Goal: Task Accomplishment & Management: Manage account settings

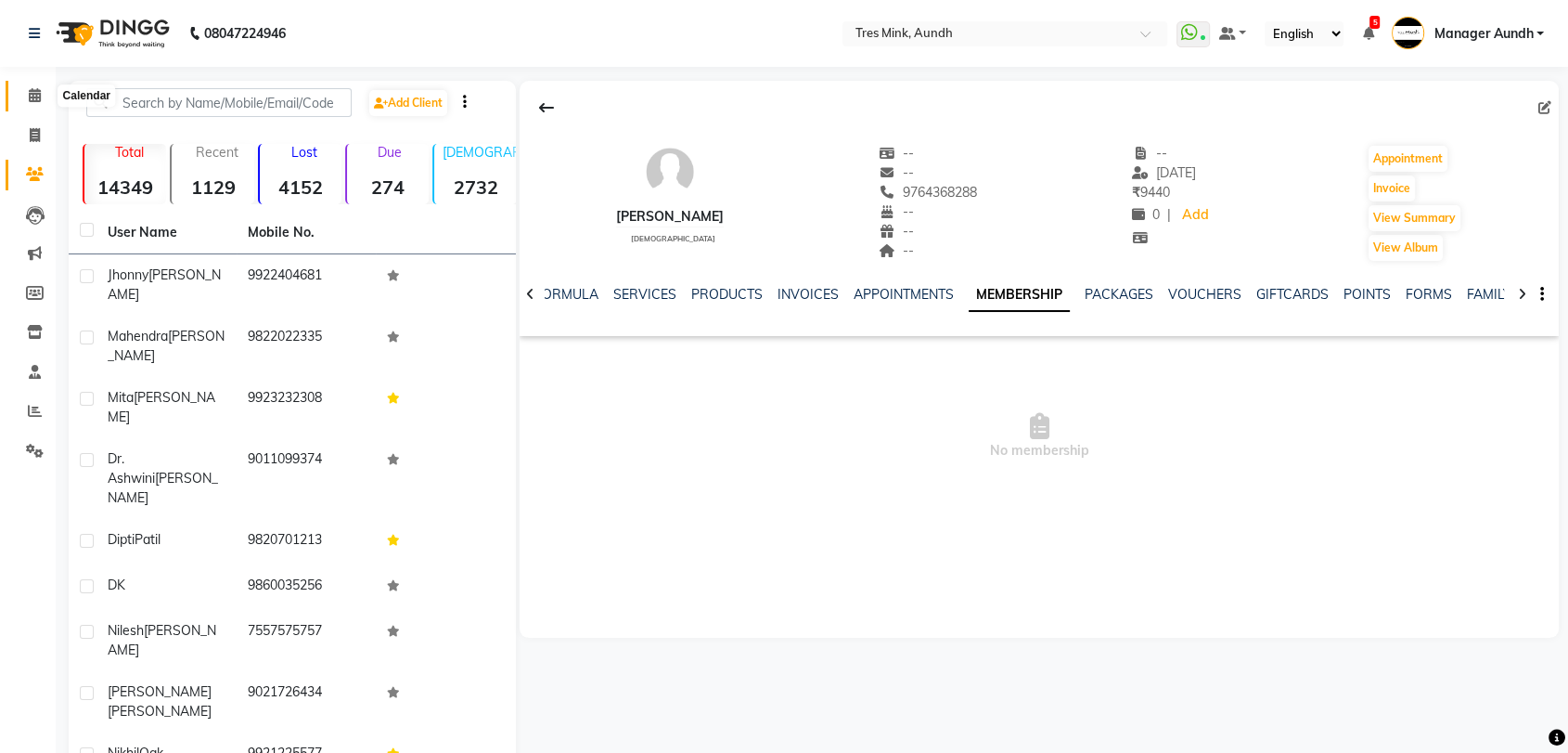
click at [27, 91] on span at bounding box center [35, 96] width 32 height 22
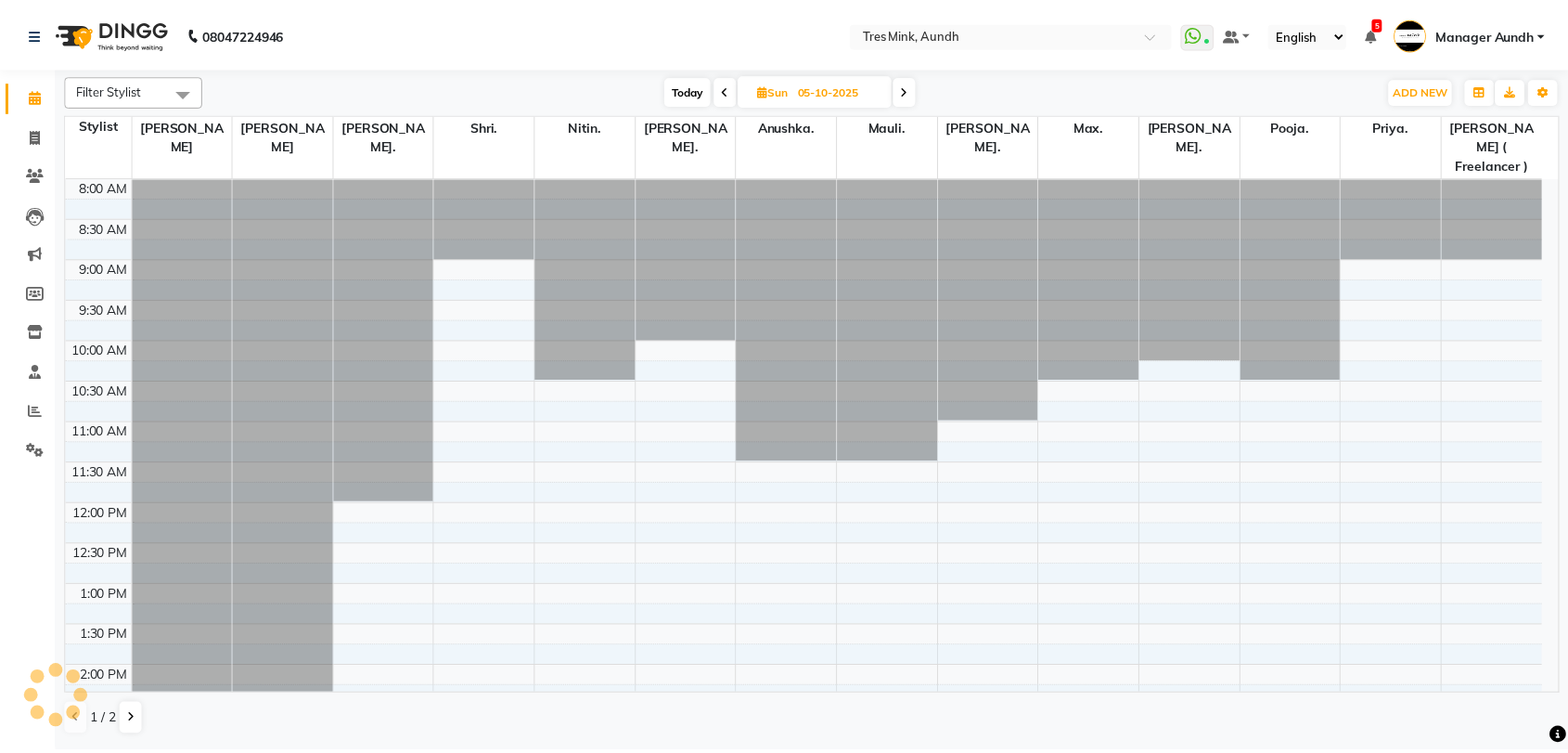
scroll to position [564, 0]
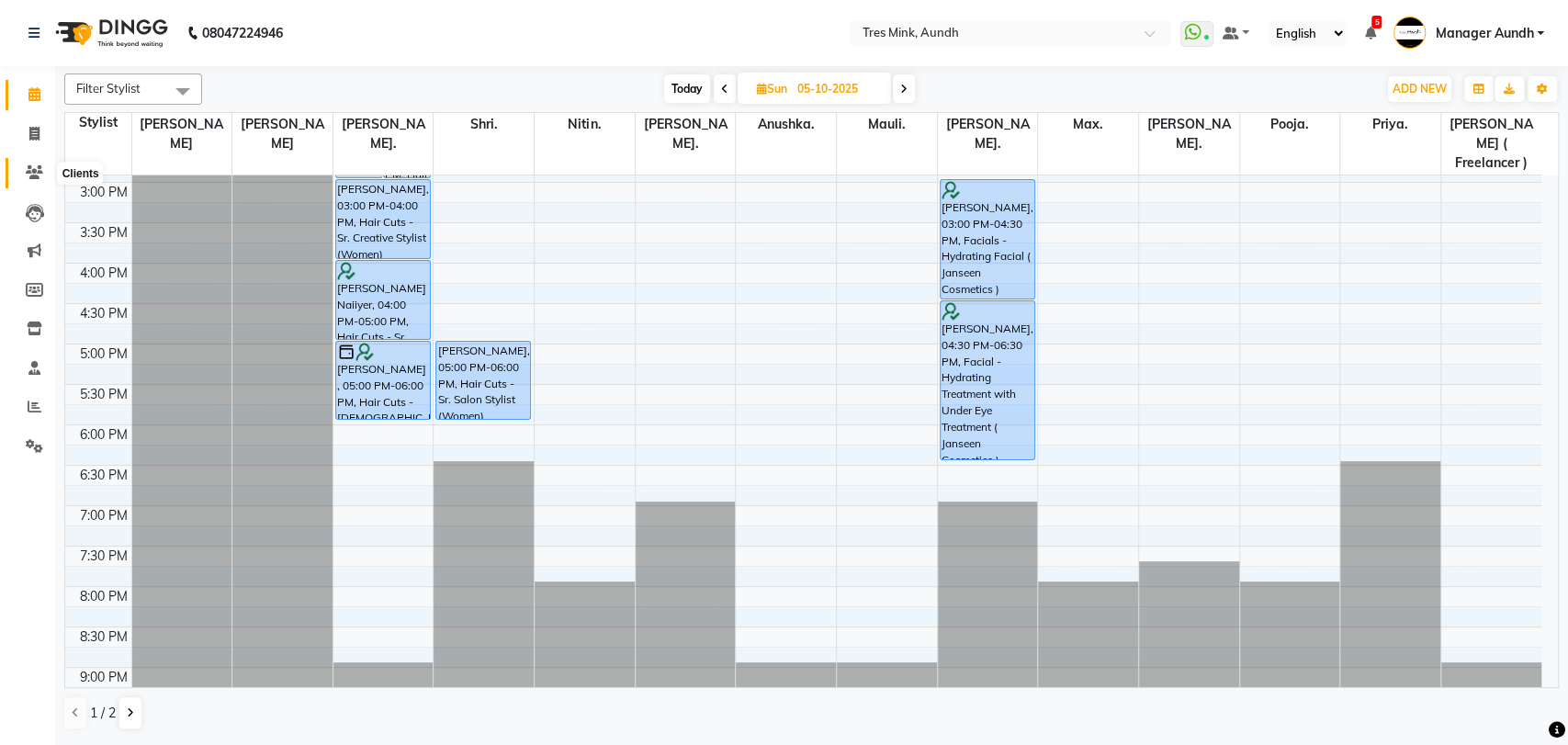
click at [23, 175] on span at bounding box center [35, 173] width 32 height 22
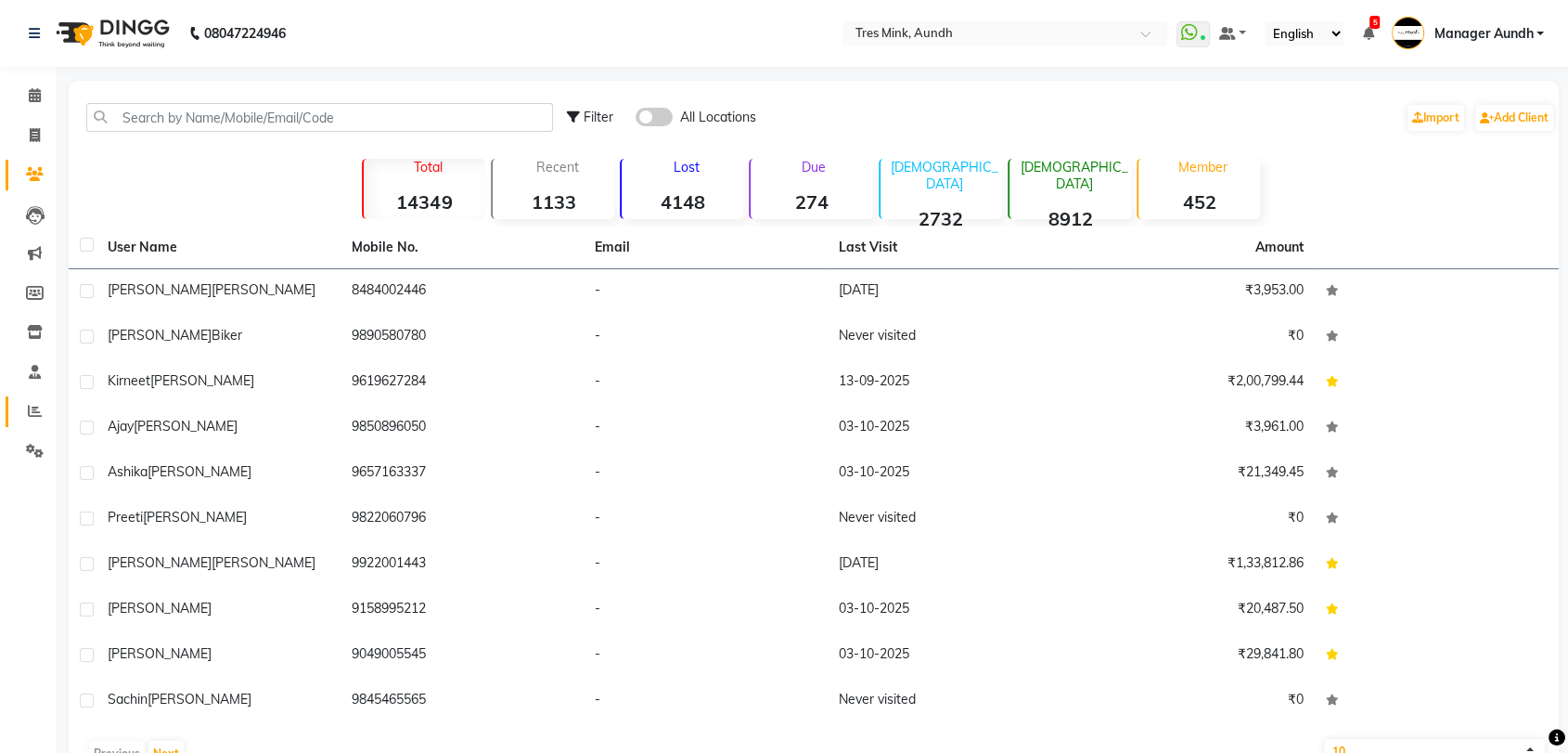
click at [33, 397] on link "Reports" at bounding box center [27, 412] width 45 height 30
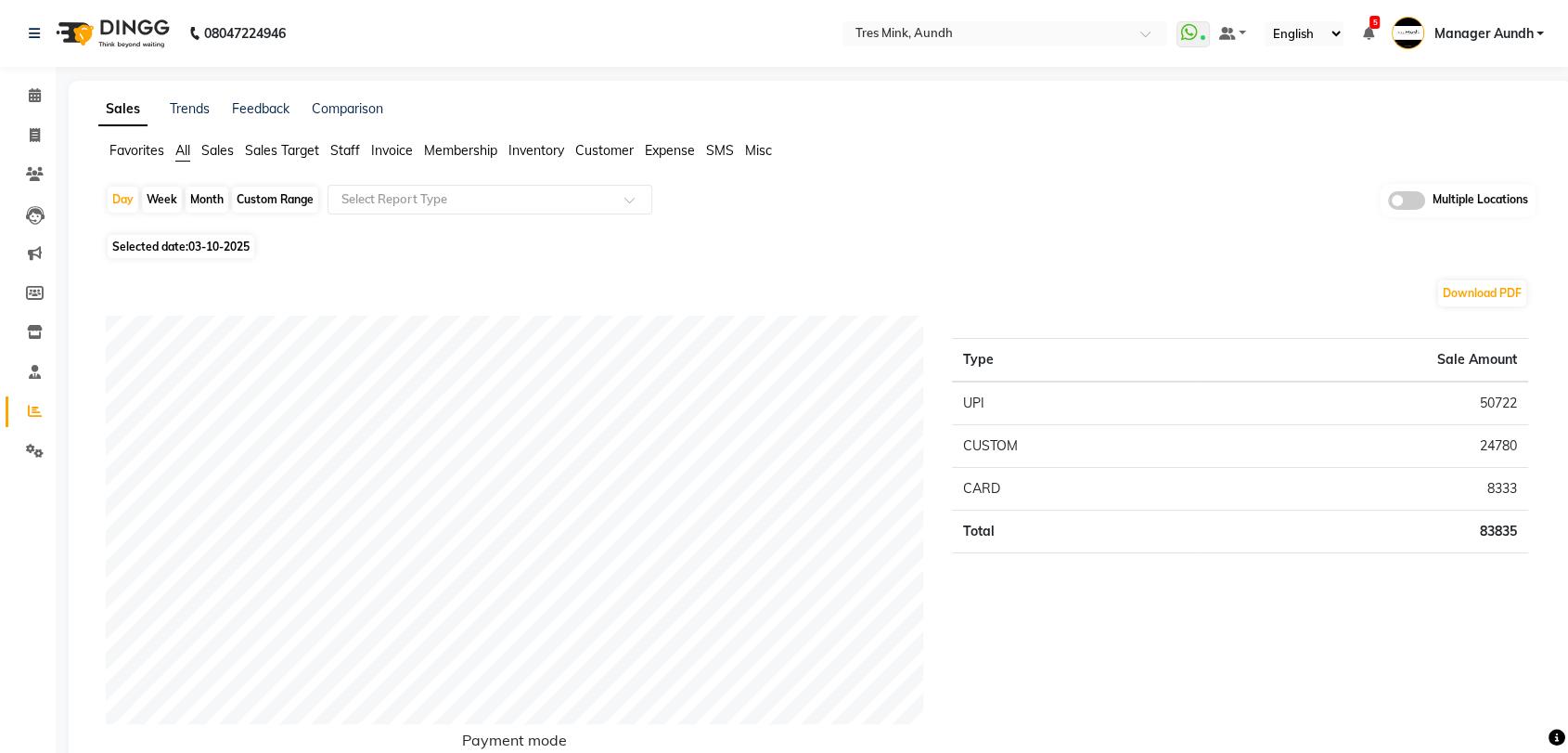
click at [140, 153] on span "Favorites" at bounding box center [137, 151] width 55 height 17
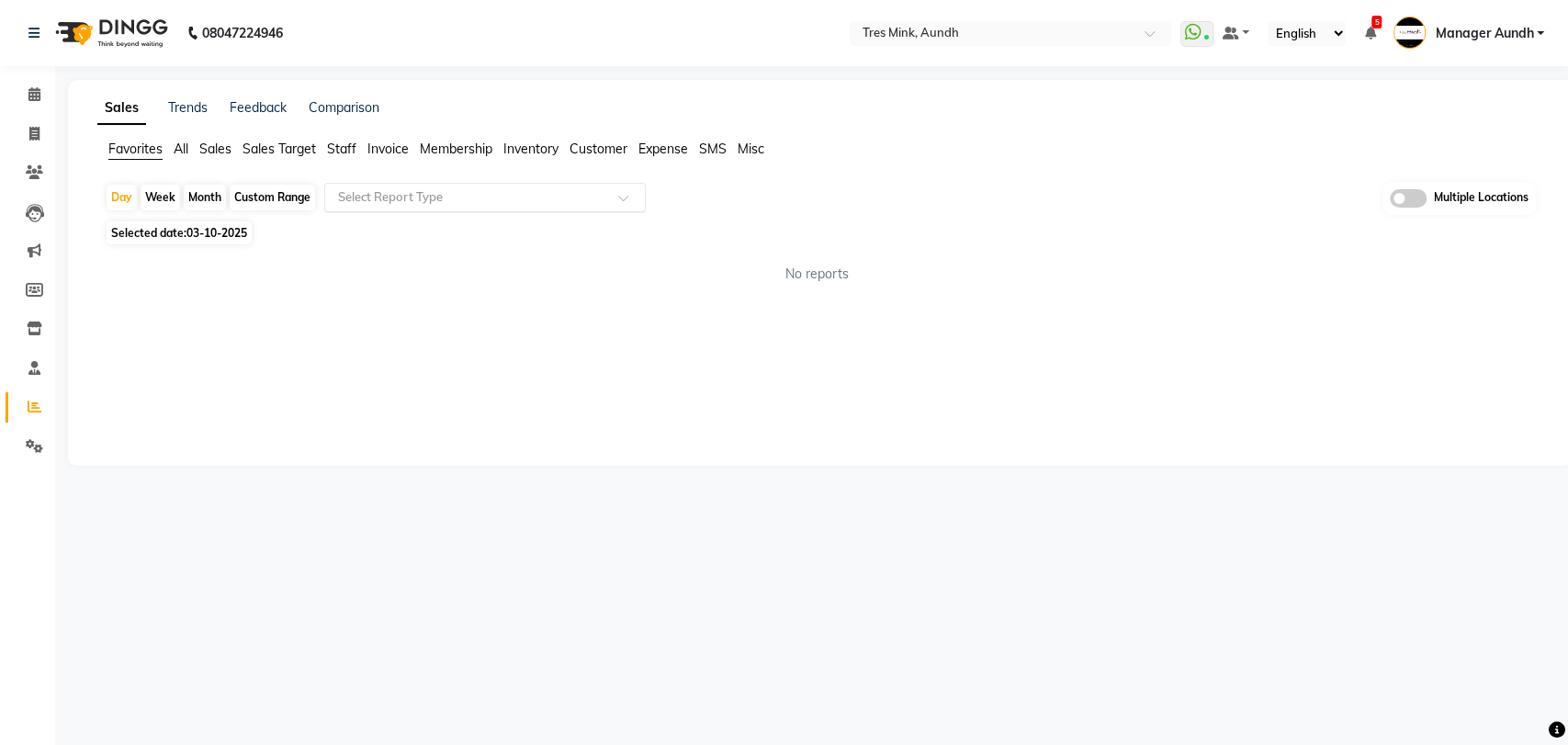
click at [412, 199] on input "text" at bounding box center [466, 198] width 265 height 19
click at [191, 149] on ul "Favorites All Sales Sales Target Staff Invoice Membership Inventory Customer Ex…" at bounding box center [820, 150] width 1446 height 21
click at [184, 148] on span "All" at bounding box center [181, 149] width 15 height 17
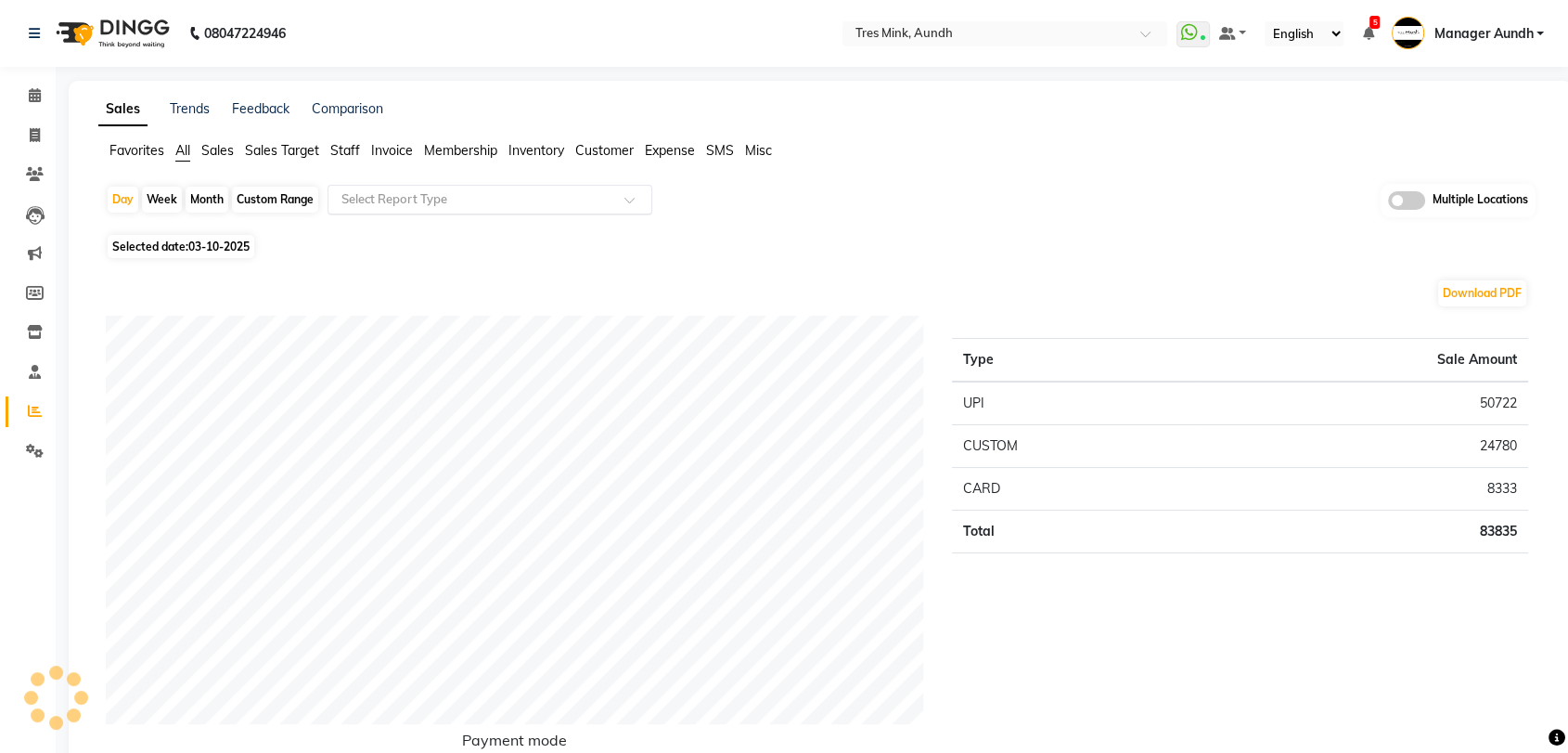
click at [439, 198] on input "text" at bounding box center [471, 200] width 267 height 19
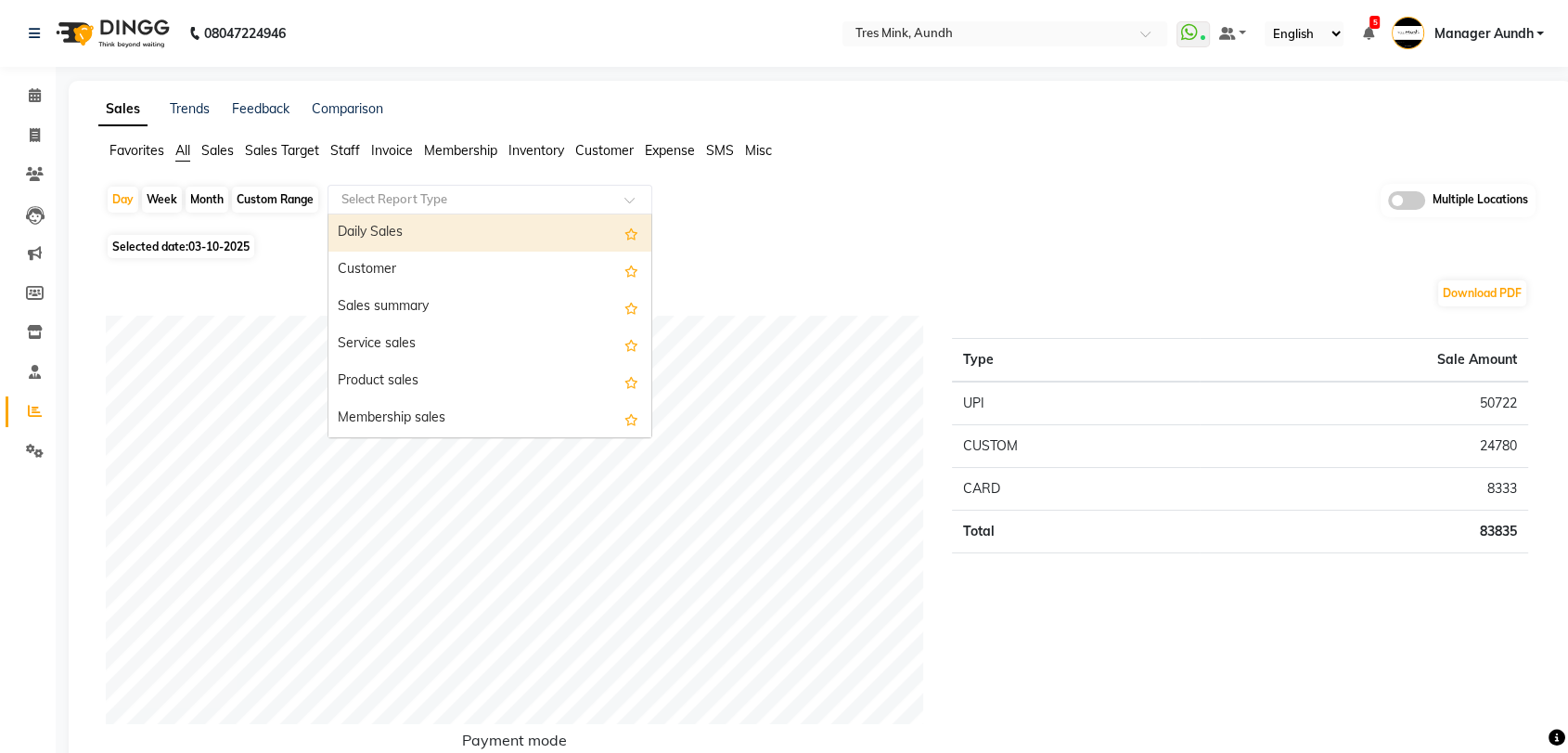
scroll to position [103, 0]
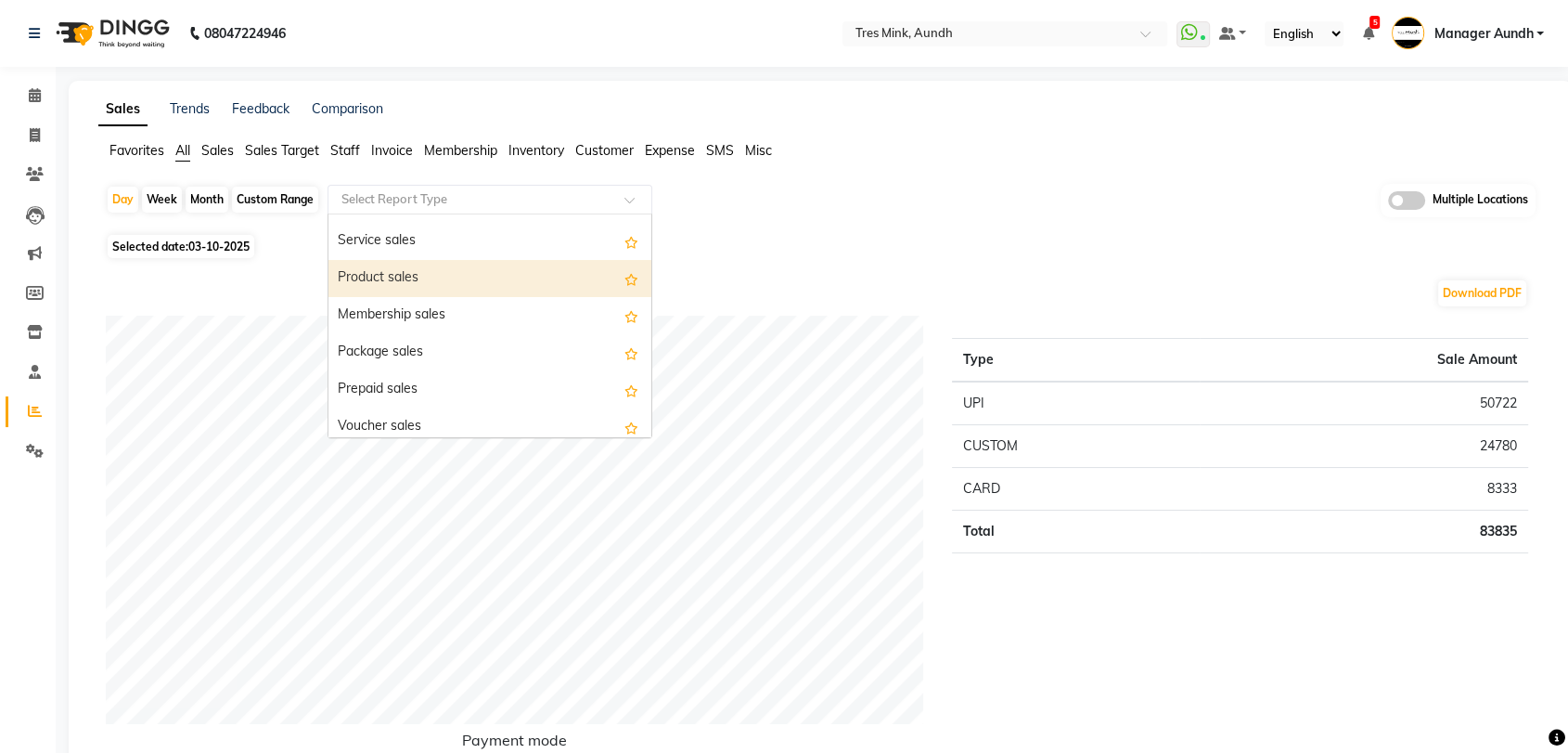
click at [451, 267] on div "Product sales" at bounding box center [490, 278] width 323 height 37
select select "filtered_report"
select select "csv"
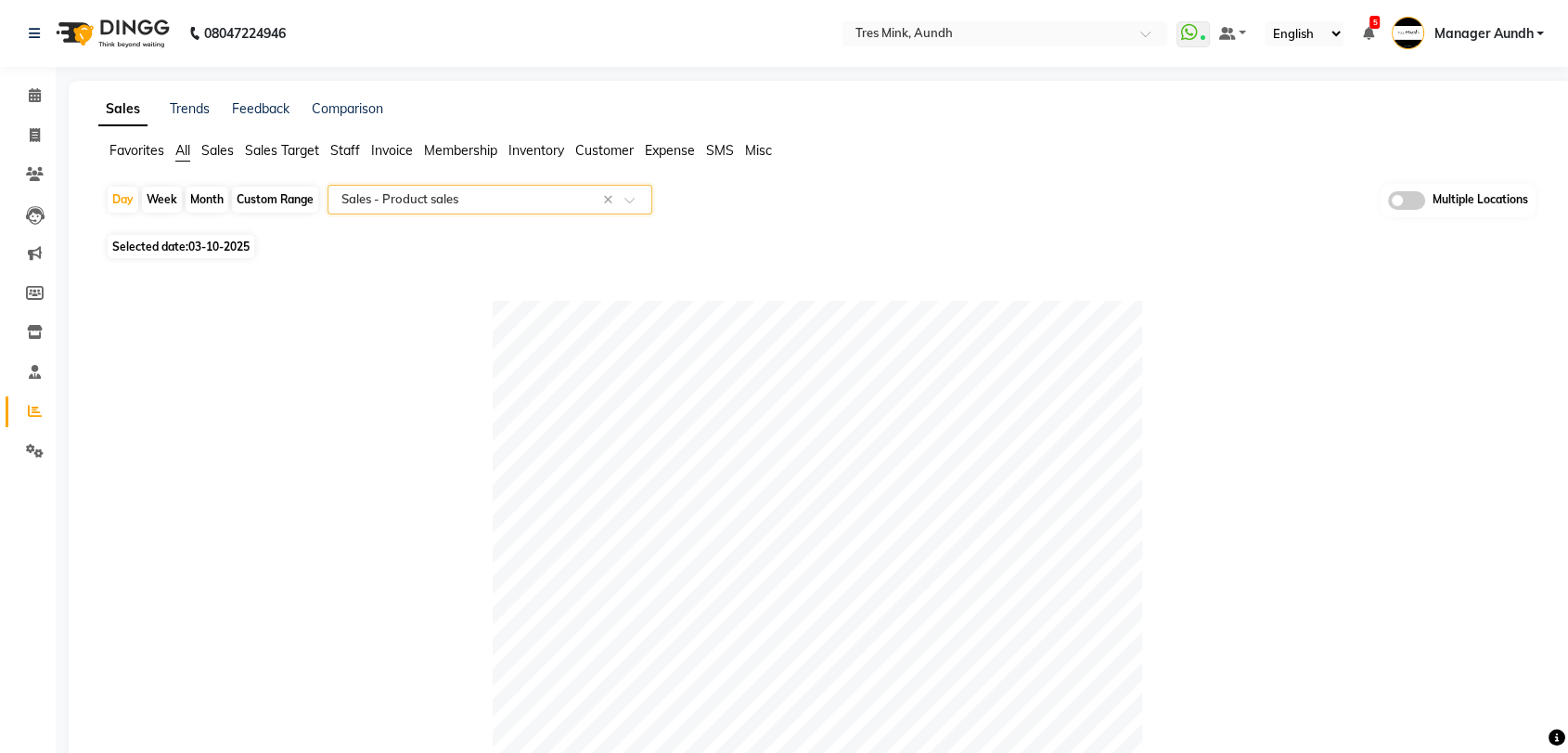
click at [210, 197] on div "Month" at bounding box center [207, 199] width 43 height 26
select select "10"
select select "2025"
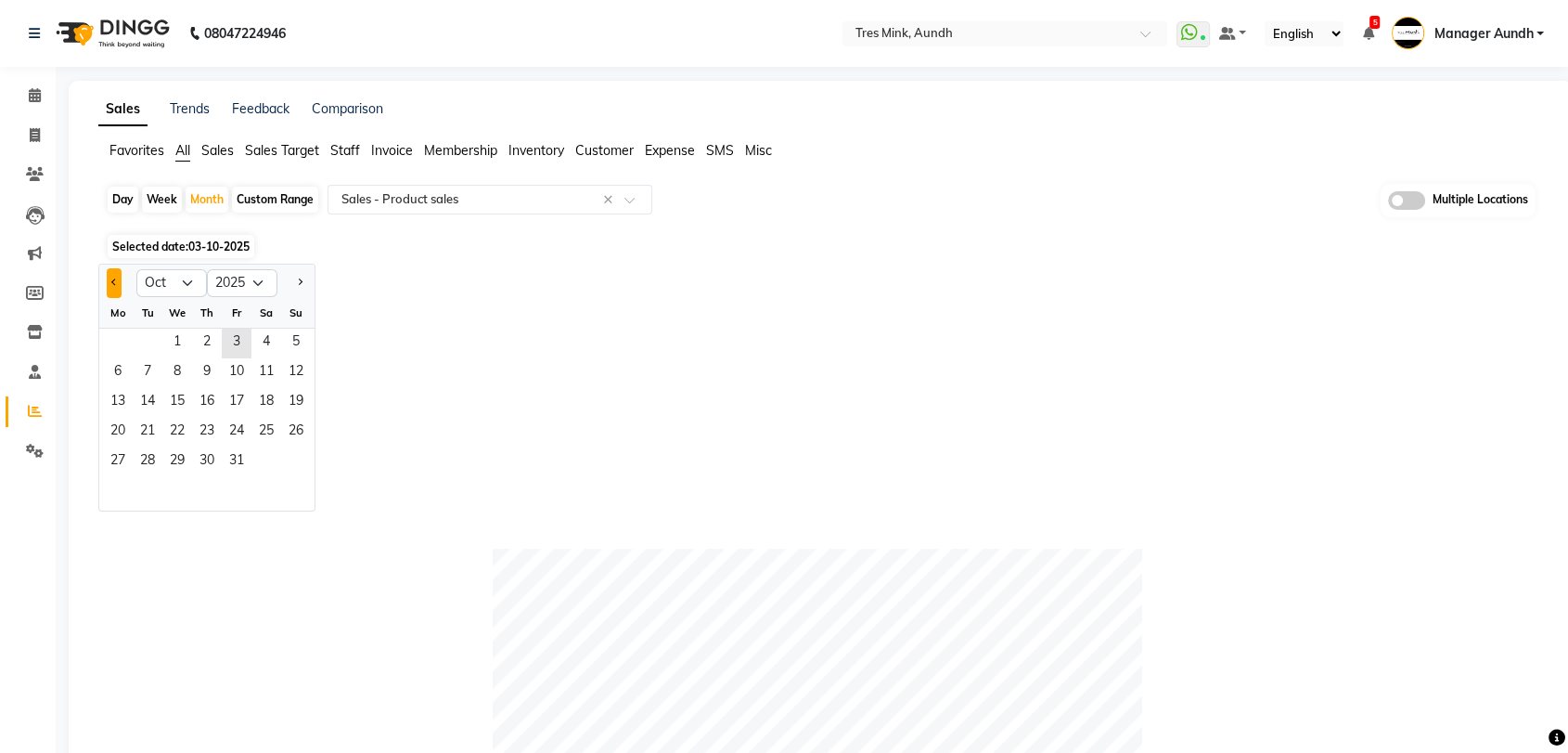
click at [112, 277] on button "Previous month" at bounding box center [115, 283] width 15 height 29
select select "9"
click at [122, 335] on span "1" at bounding box center [118, 343] width 29 height 29
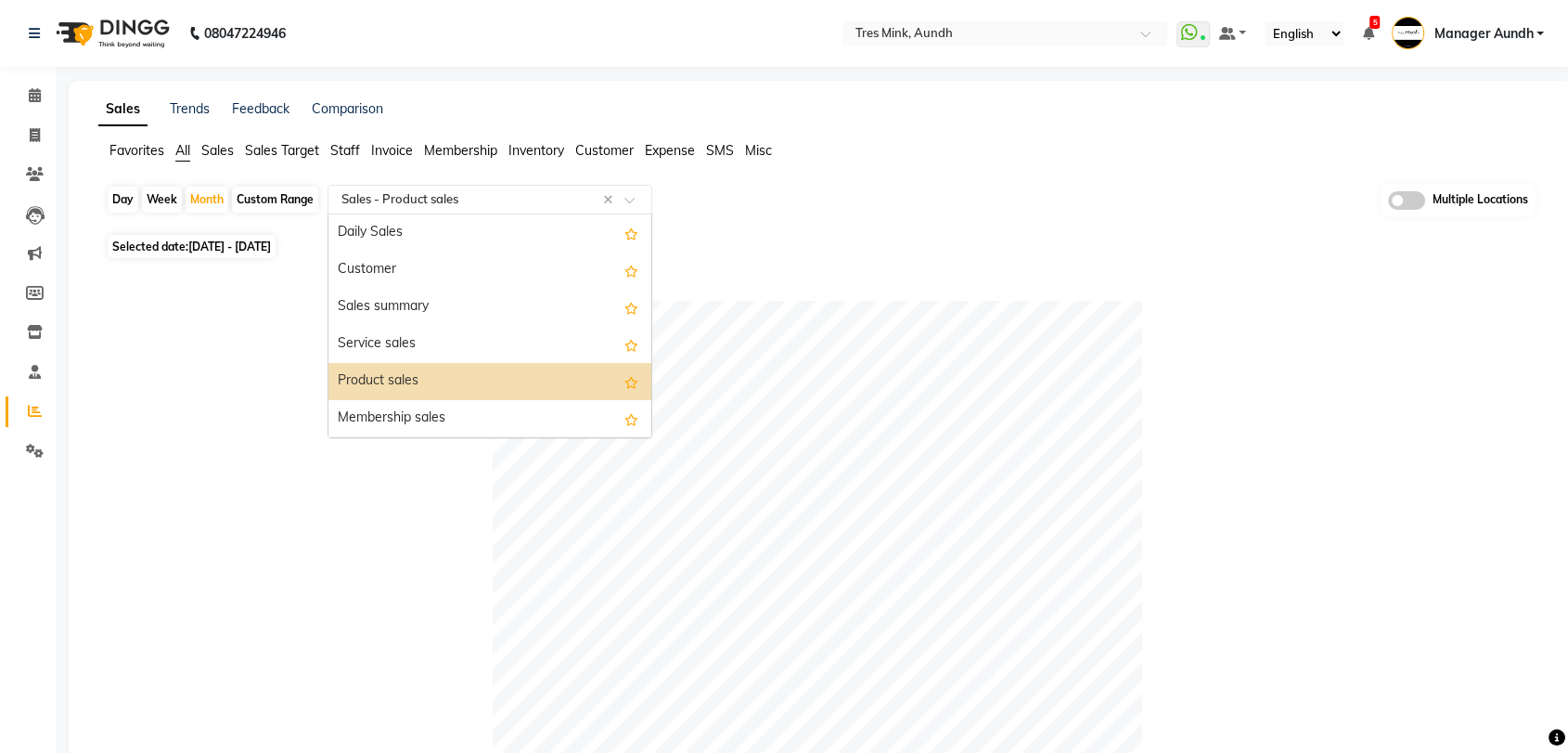
click at [489, 193] on input "text" at bounding box center [471, 200] width 267 height 19
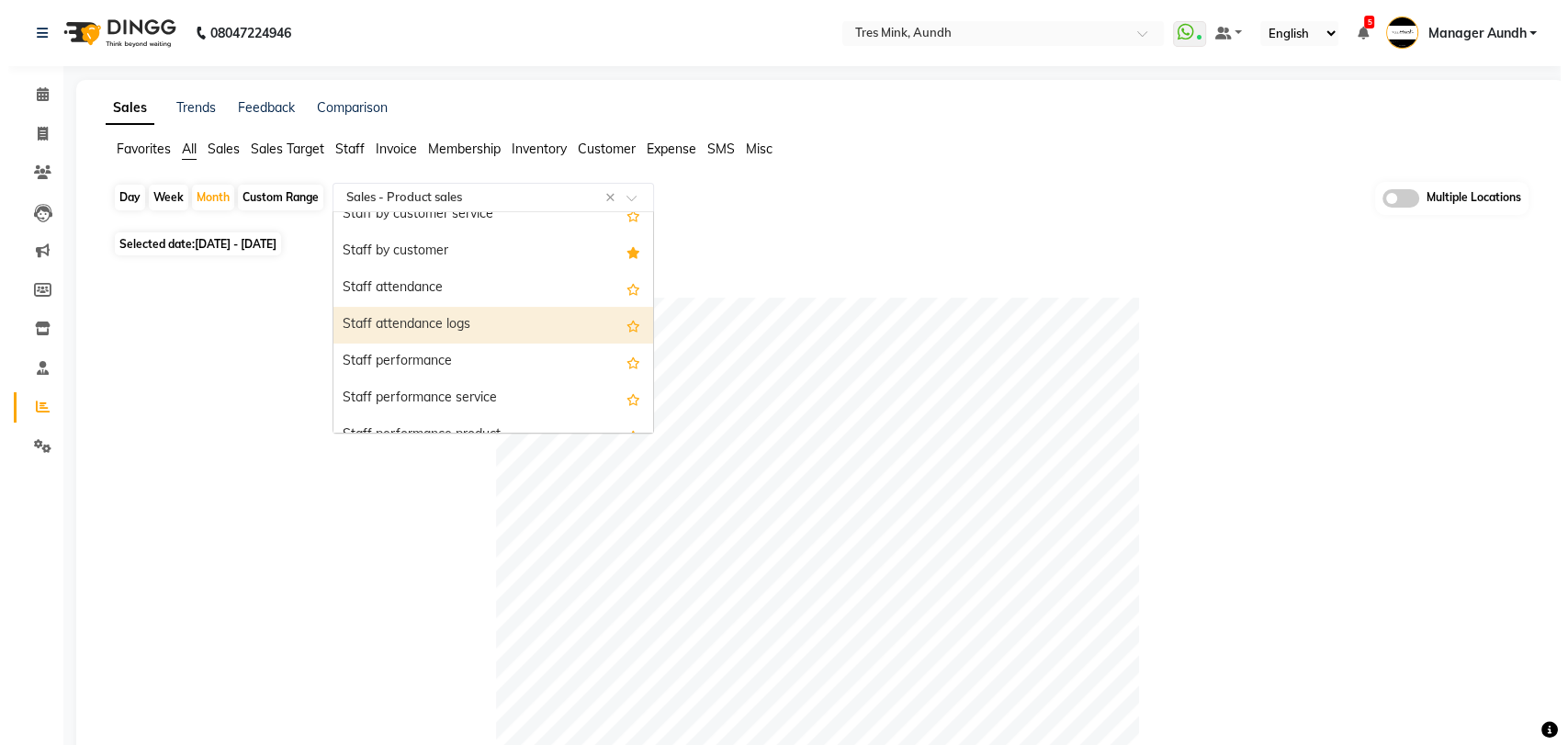
scroll to position [815, 0]
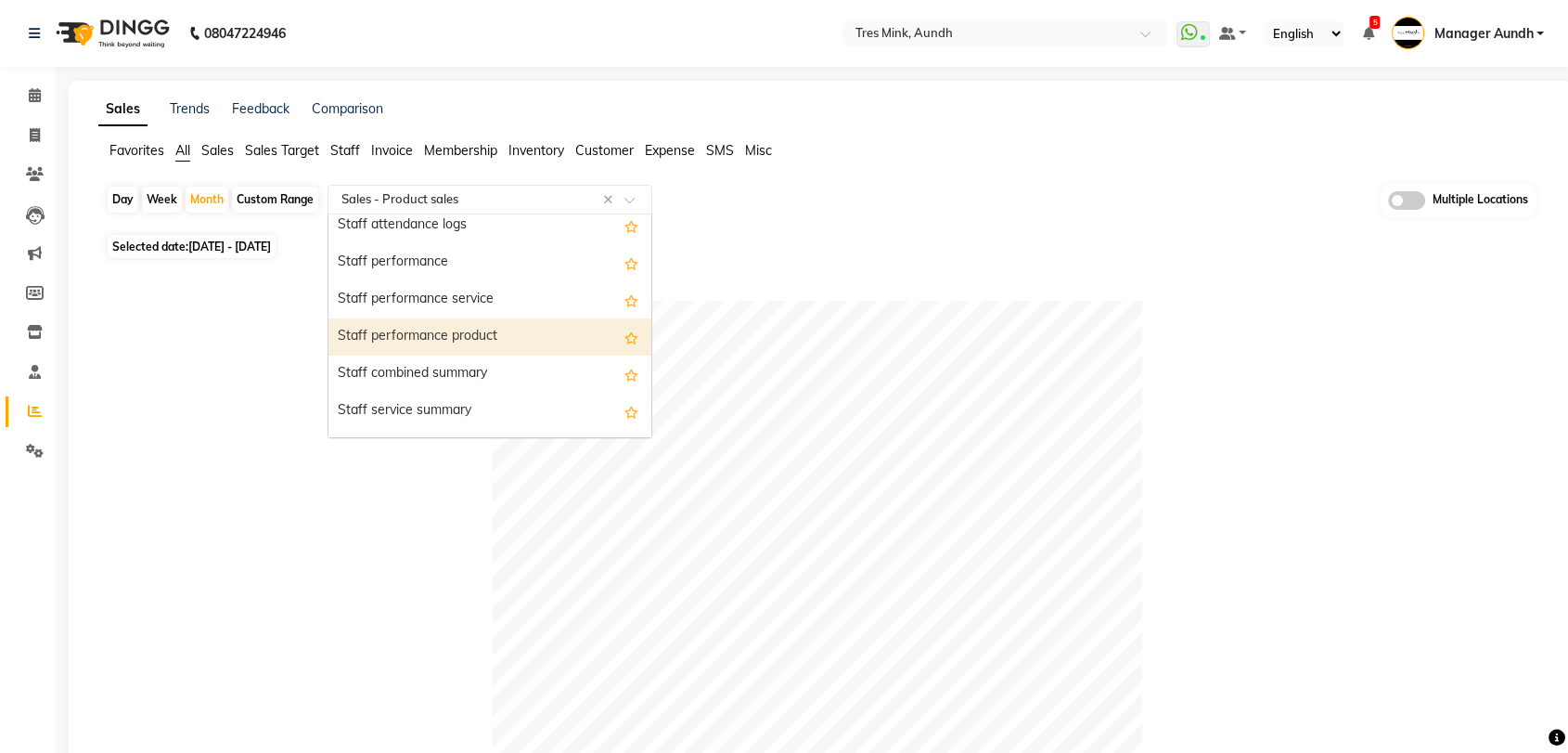
click at [547, 334] on div "Staff performance product" at bounding box center [490, 337] width 323 height 37
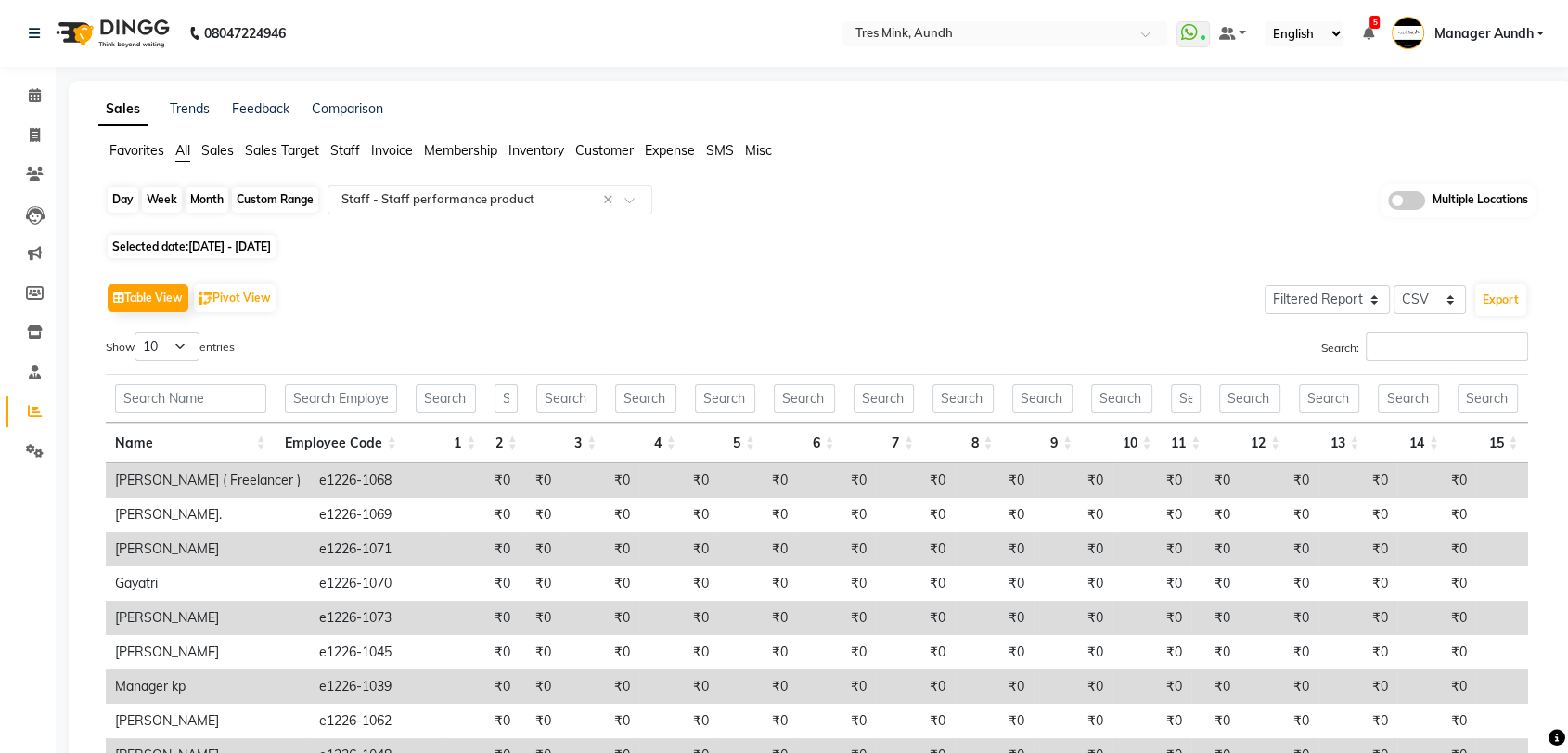
click at [196, 196] on div "Month" at bounding box center [207, 199] width 43 height 26
select select "9"
select select "2025"
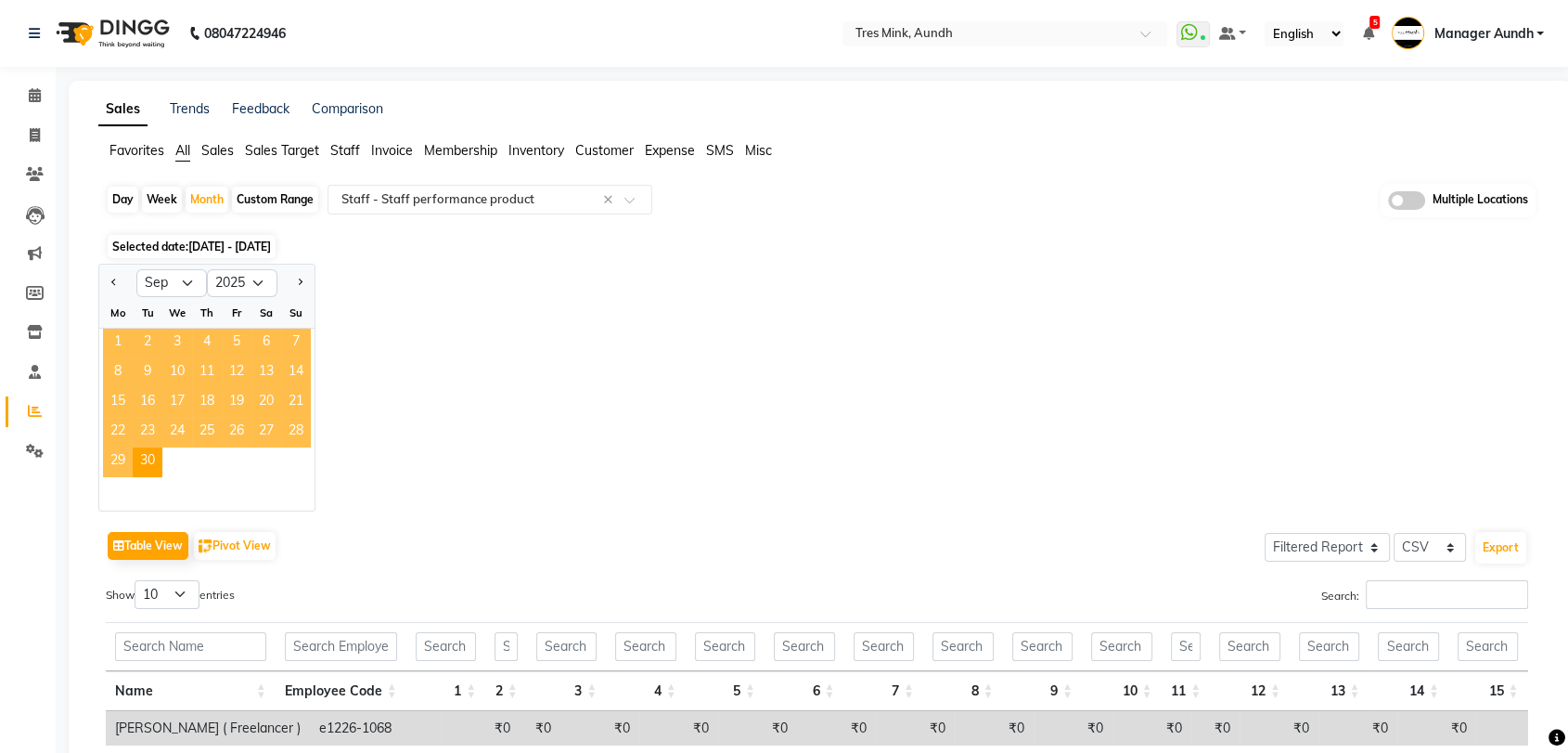
click at [110, 351] on span "1" at bounding box center [118, 343] width 29 height 29
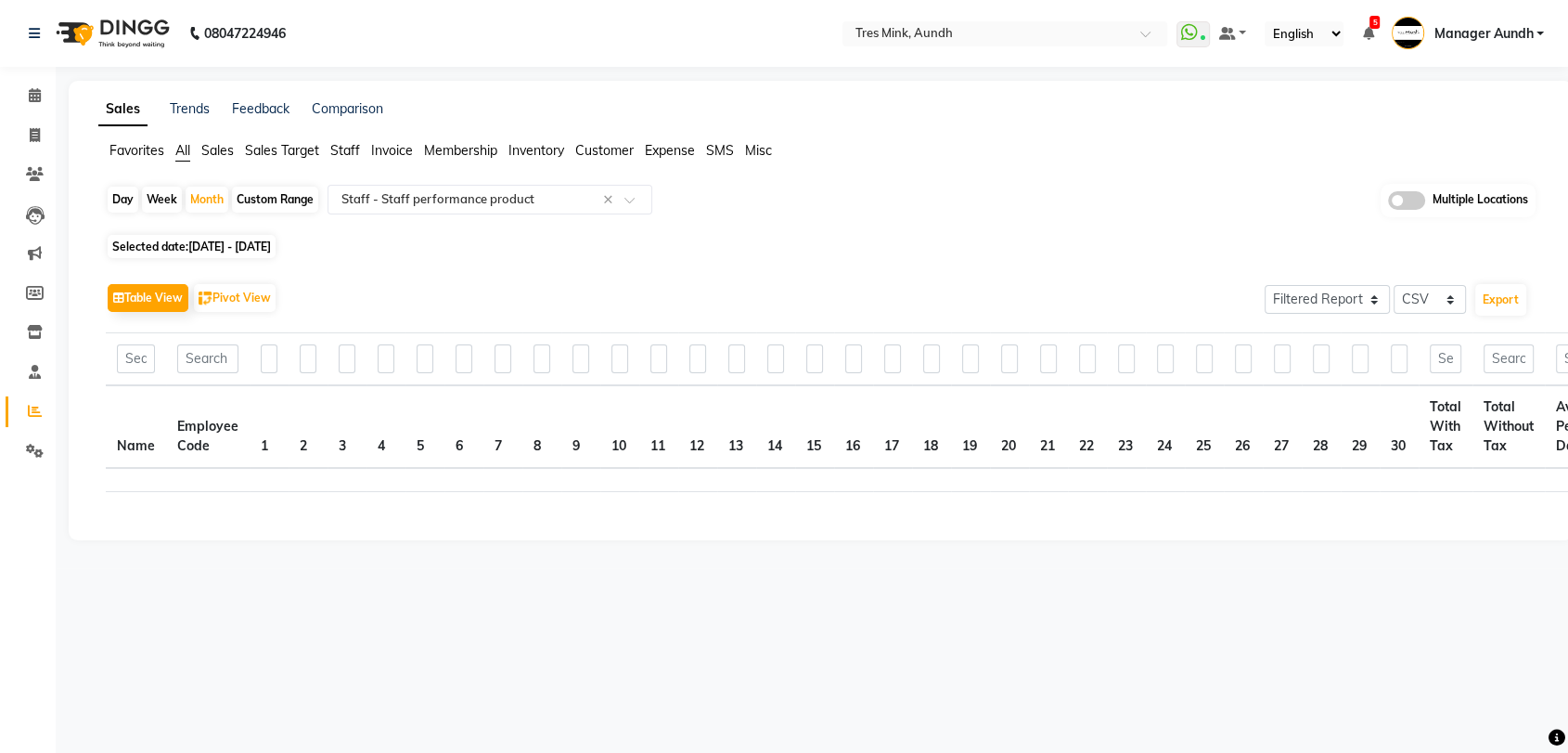
click at [119, 344] on input "text" at bounding box center [136, 358] width 38 height 28
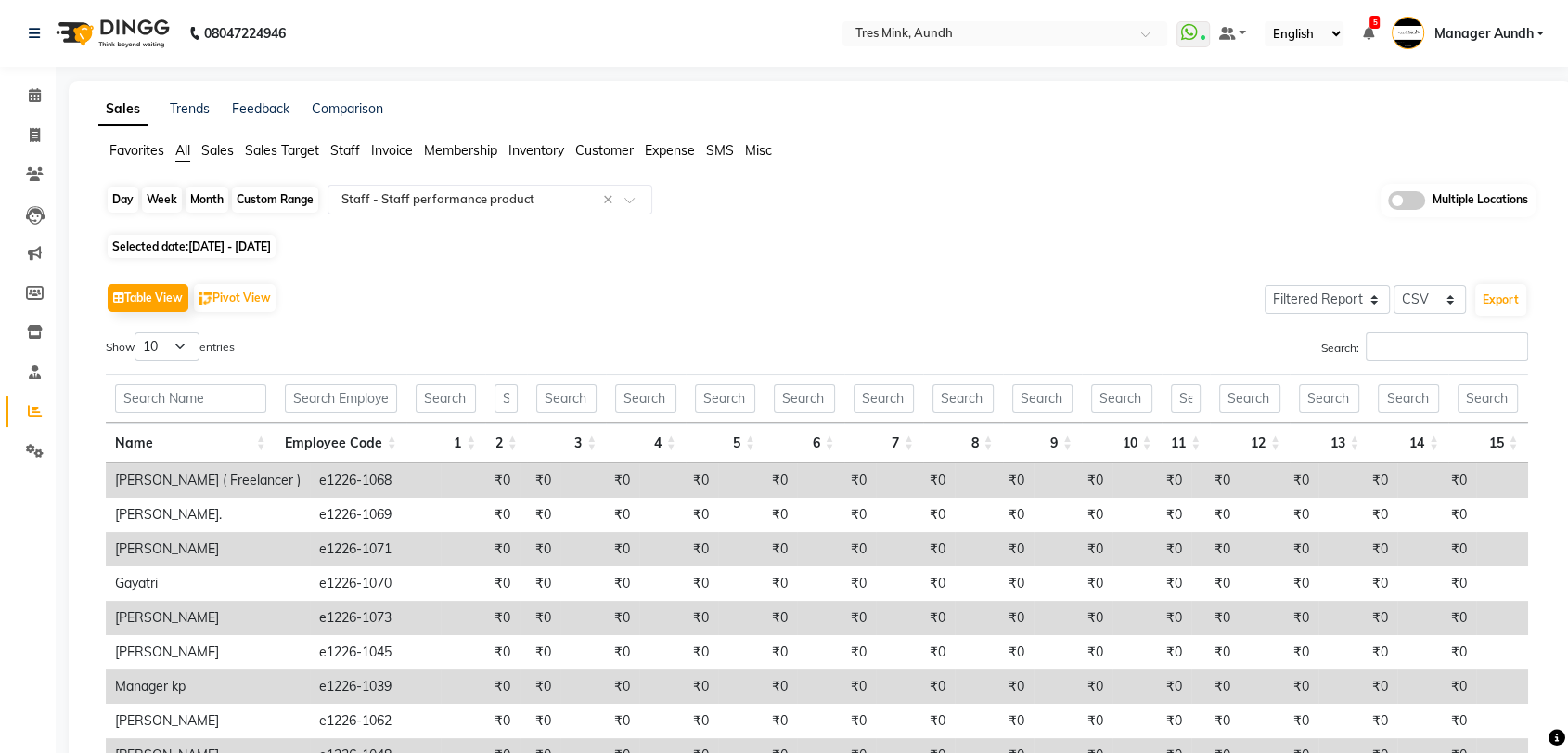
click at [218, 202] on div "Month" at bounding box center [207, 199] width 43 height 26
select select "9"
select select "2025"
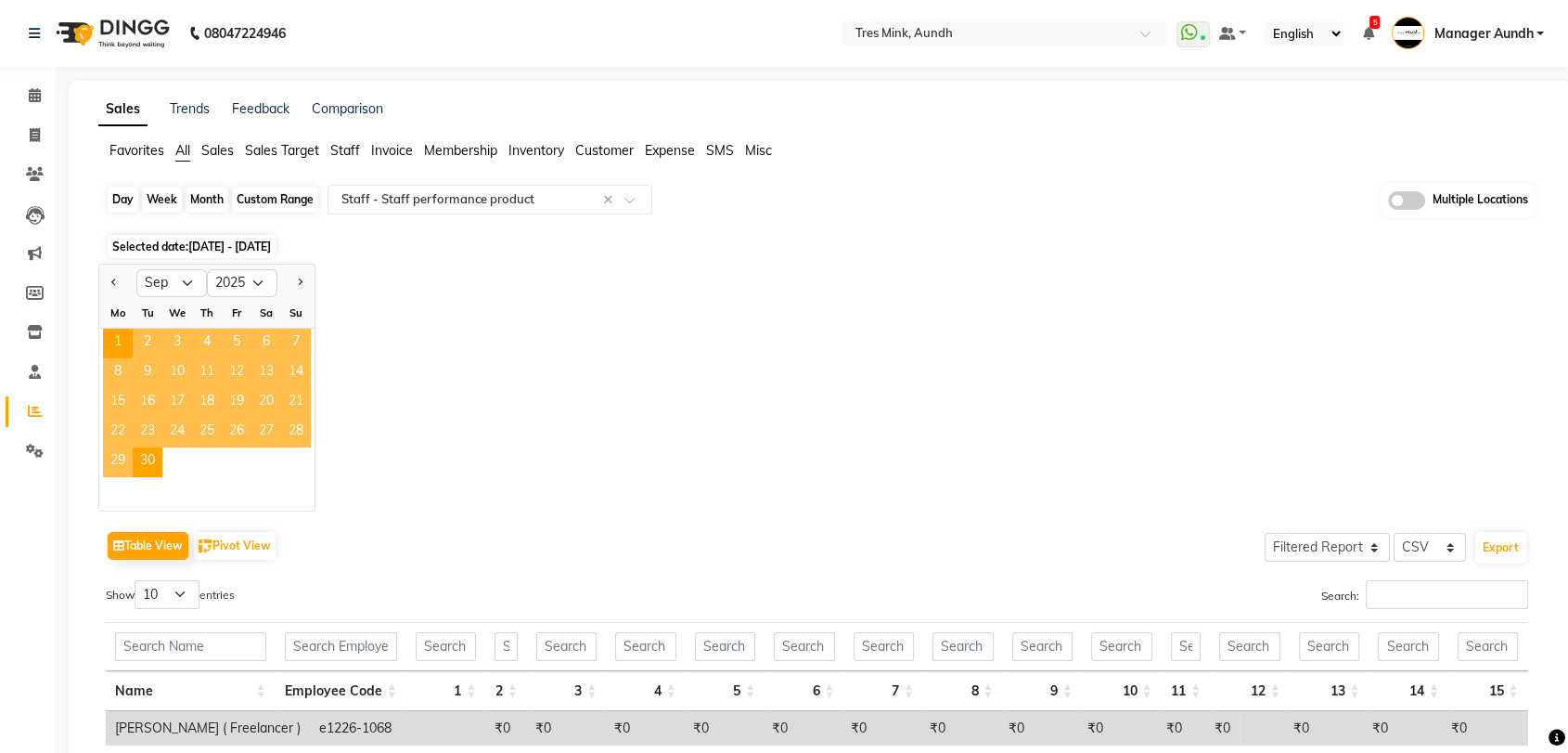
click at [213, 200] on div "Month" at bounding box center [207, 199] width 43 height 26
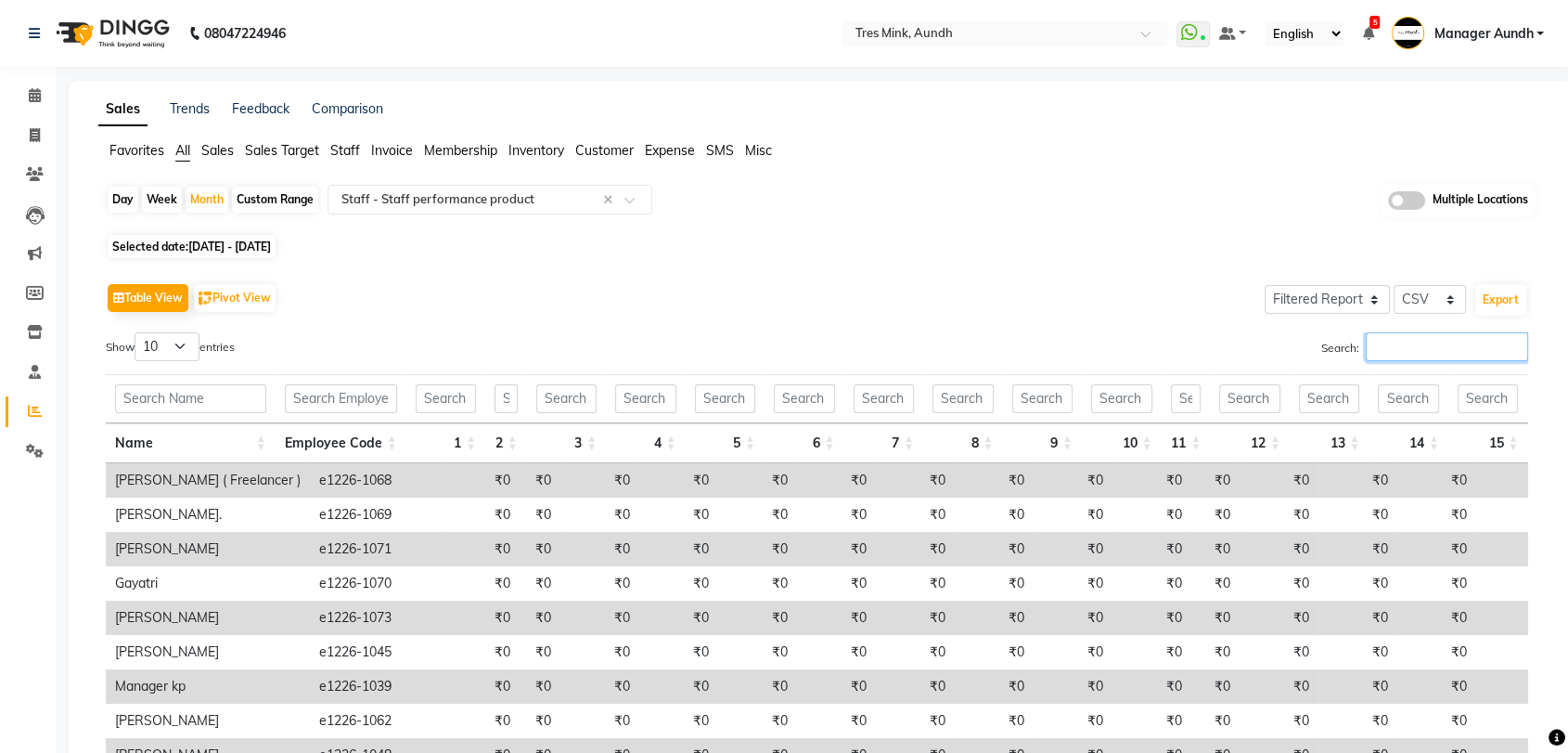
click at [1452, 356] on input "Search:" at bounding box center [1447, 346] width 162 height 28
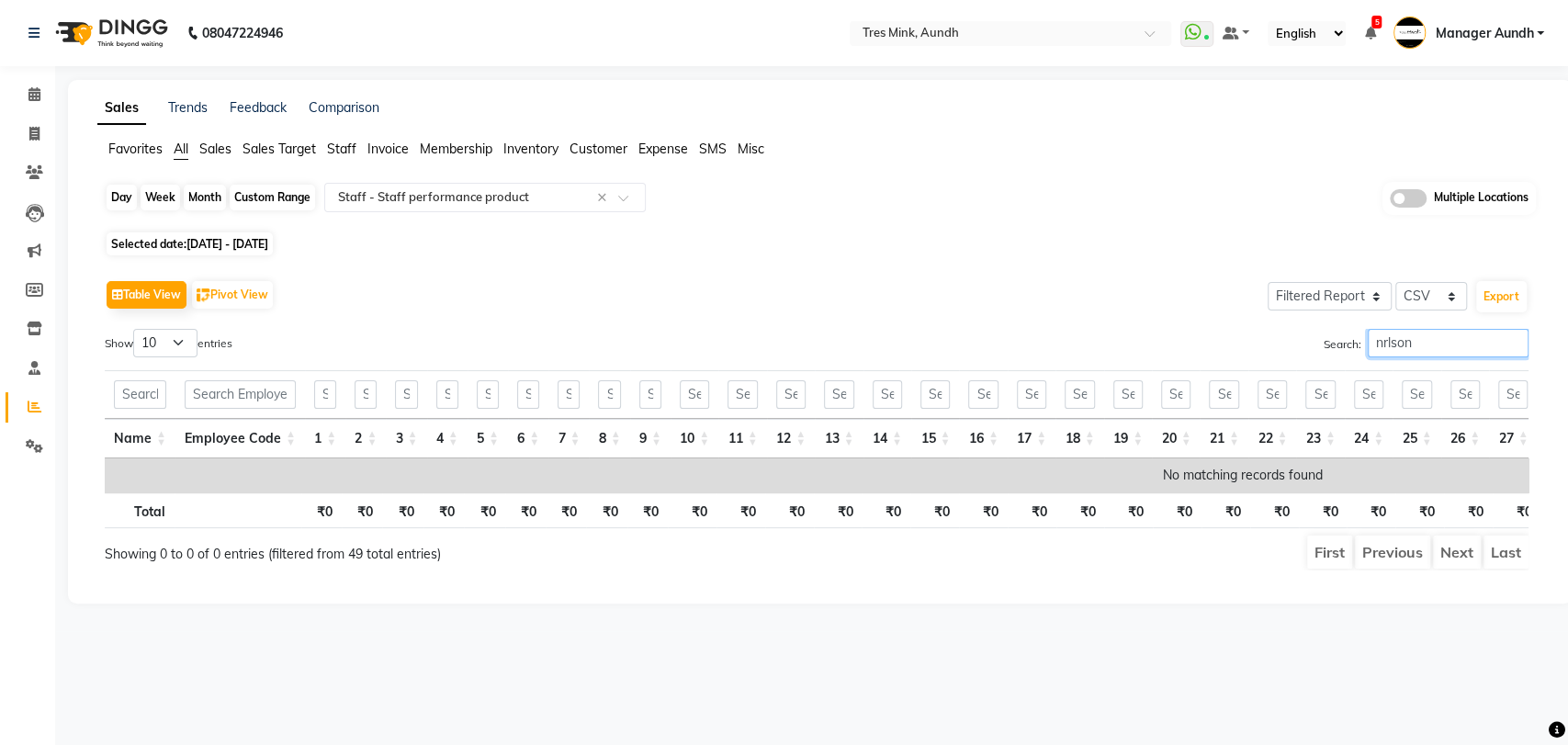
type input "nrlson"
click at [194, 206] on div "Month" at bounding box center [205, 197] width 42 height 25
select select "9"
select select "2025"
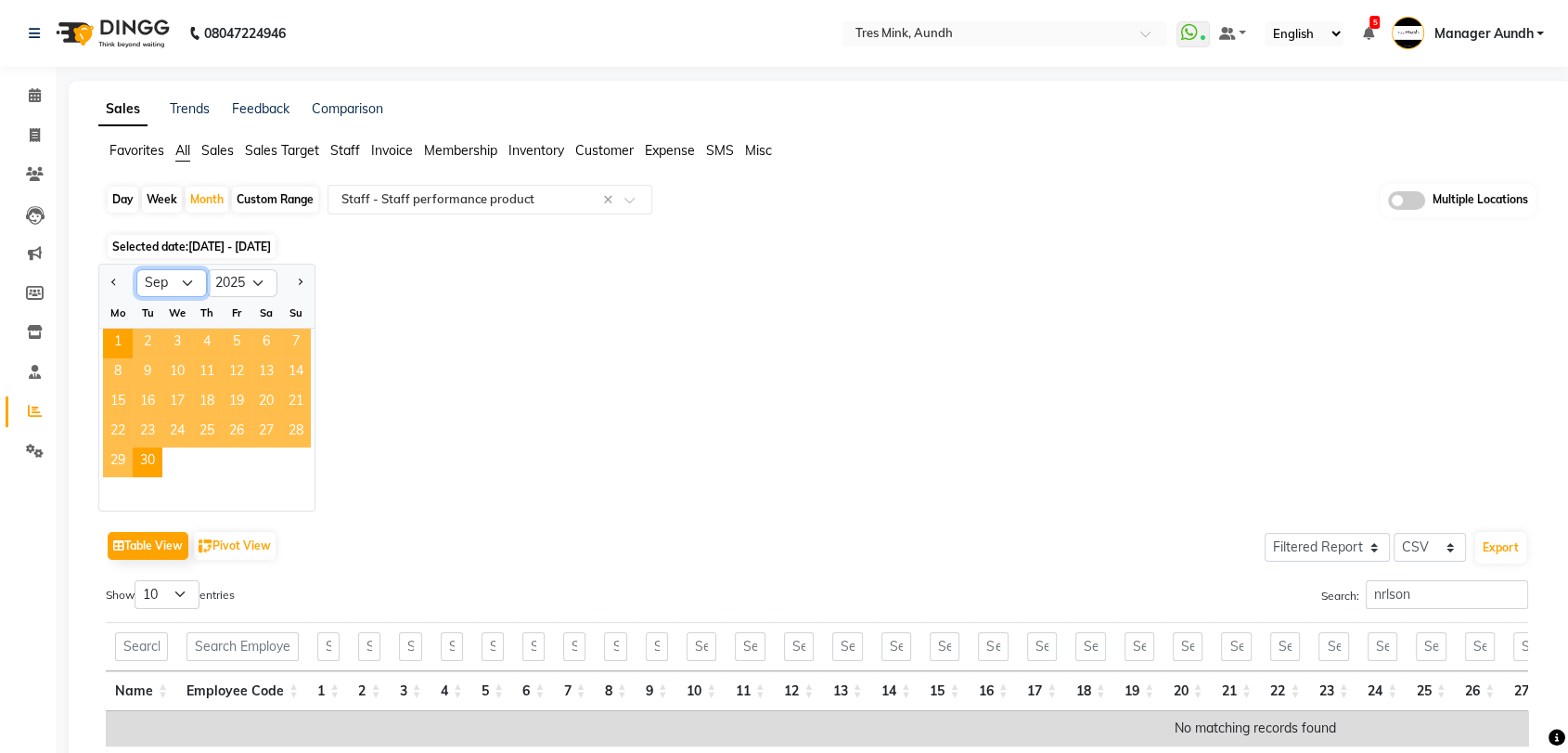
click at [191, 291] on select "Jan Feb Mar Apr May Jun Jul Aug Sep Oct Nov Dec" at bounding box center [172, 283] width 70 height 28
click at [137, 269] on select "Jan Feb Mar Apr May Jun Jul Aug Sep Oct Nov Dec" at bounding box center [172, 283] width 70 height 28
drag, startPoint x: 123, startPoint y: 329, endPoint x: 133, endPoint y: 342, distance: 16.4
click at [133, 342] on div "1 2 3 4 5 6 7" at bounding box center [207, 343] width 215 height 29
click at [112, 347] on span "1" at bounding box center [118, 343] width 29 height 29
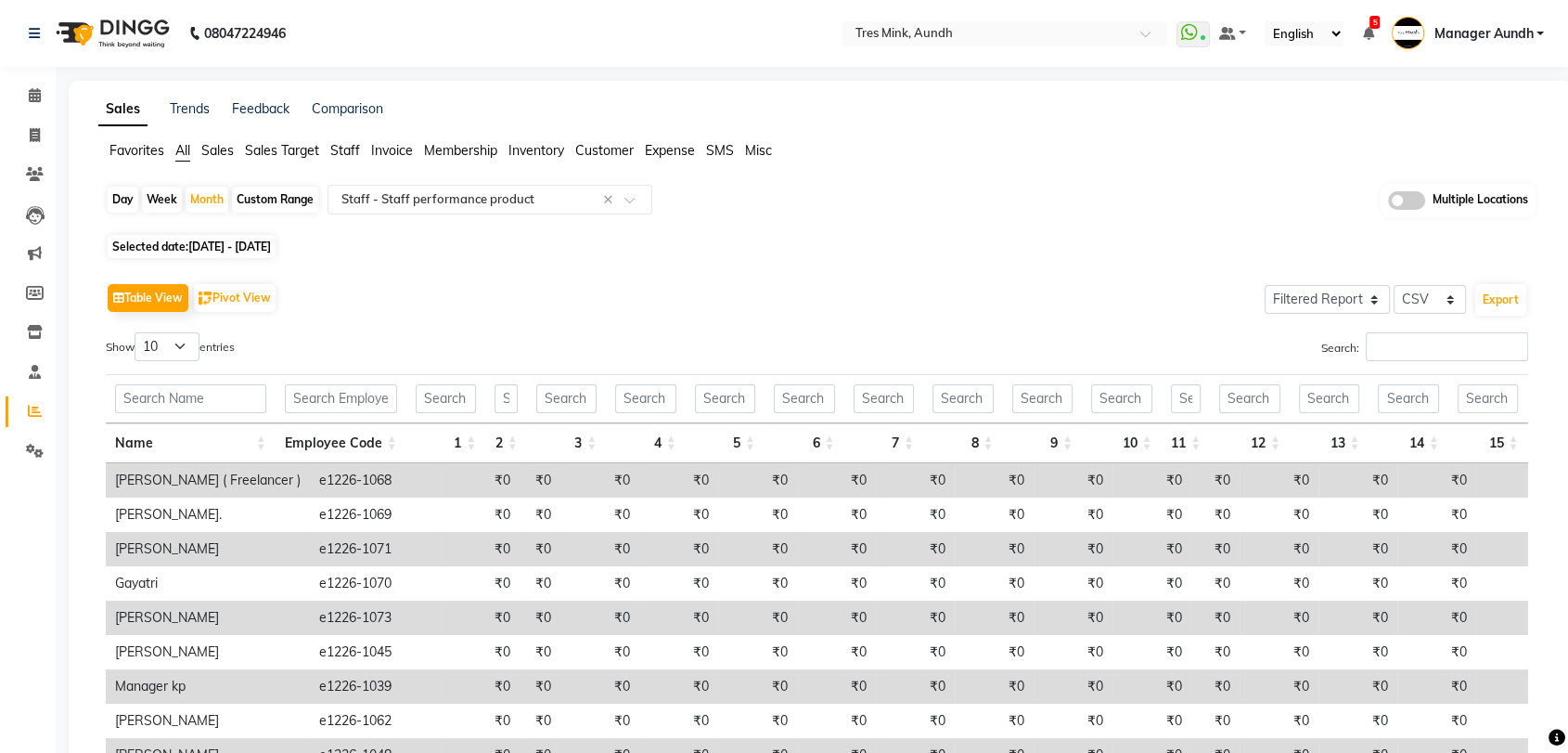
click at [250, 199] on div "Custom Range" at bounding box center [275, 199] width 86 height 26
select select "9"
select select "2025"
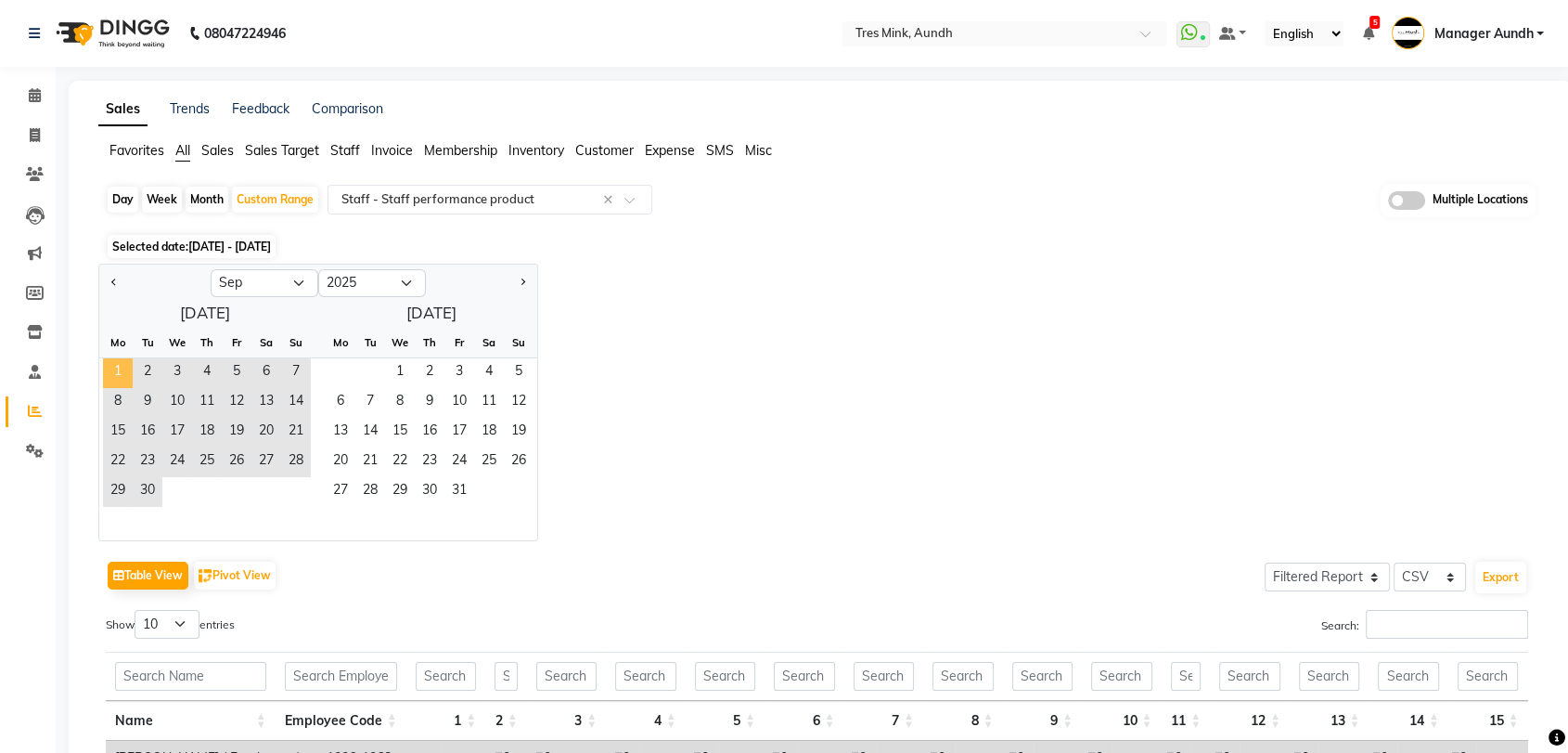
click at [111, 359] on span "1" at bounding box center [118, 373] width 29 height 29
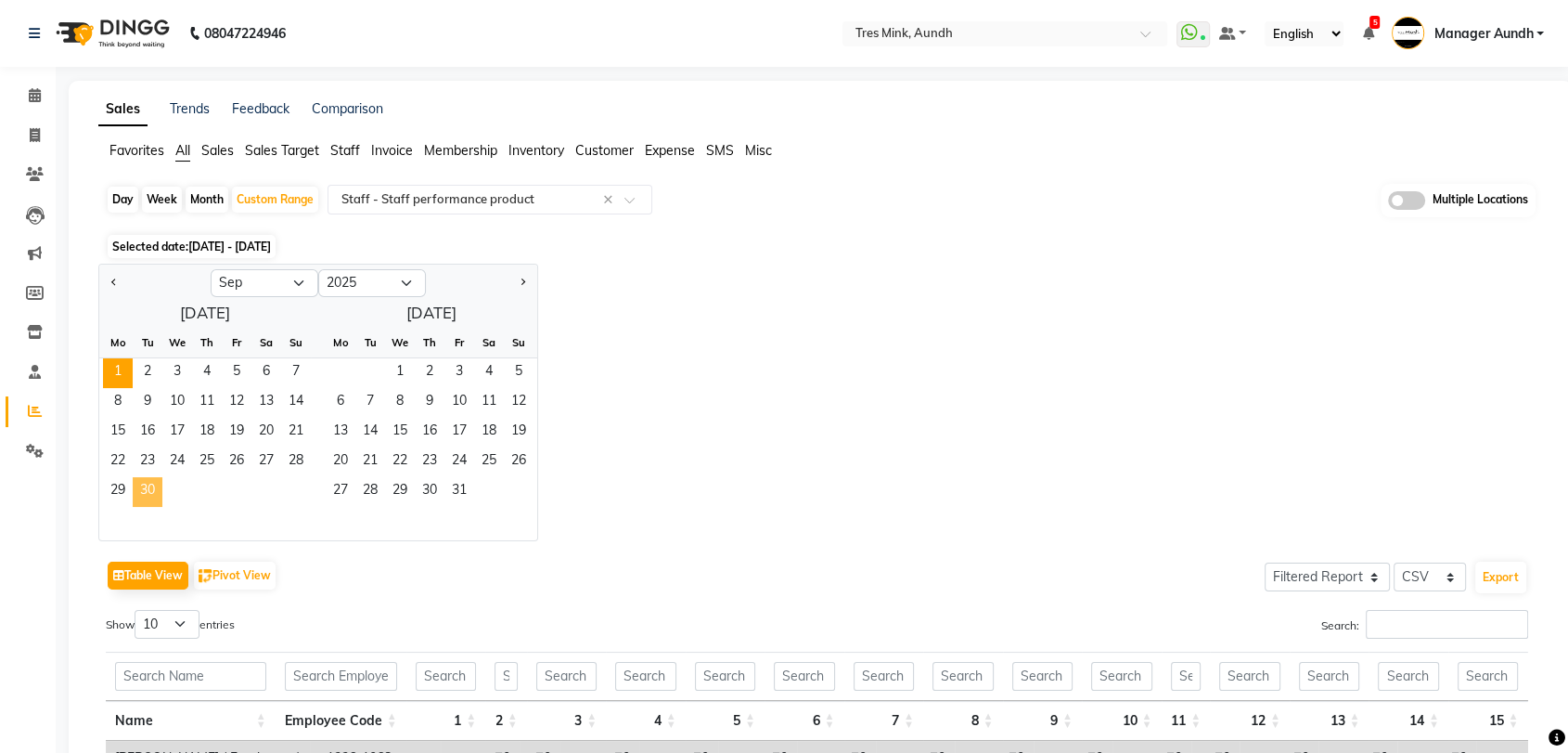
click at [154, 492] on span "30" at bounding box center [147, 491] width 29 height 29
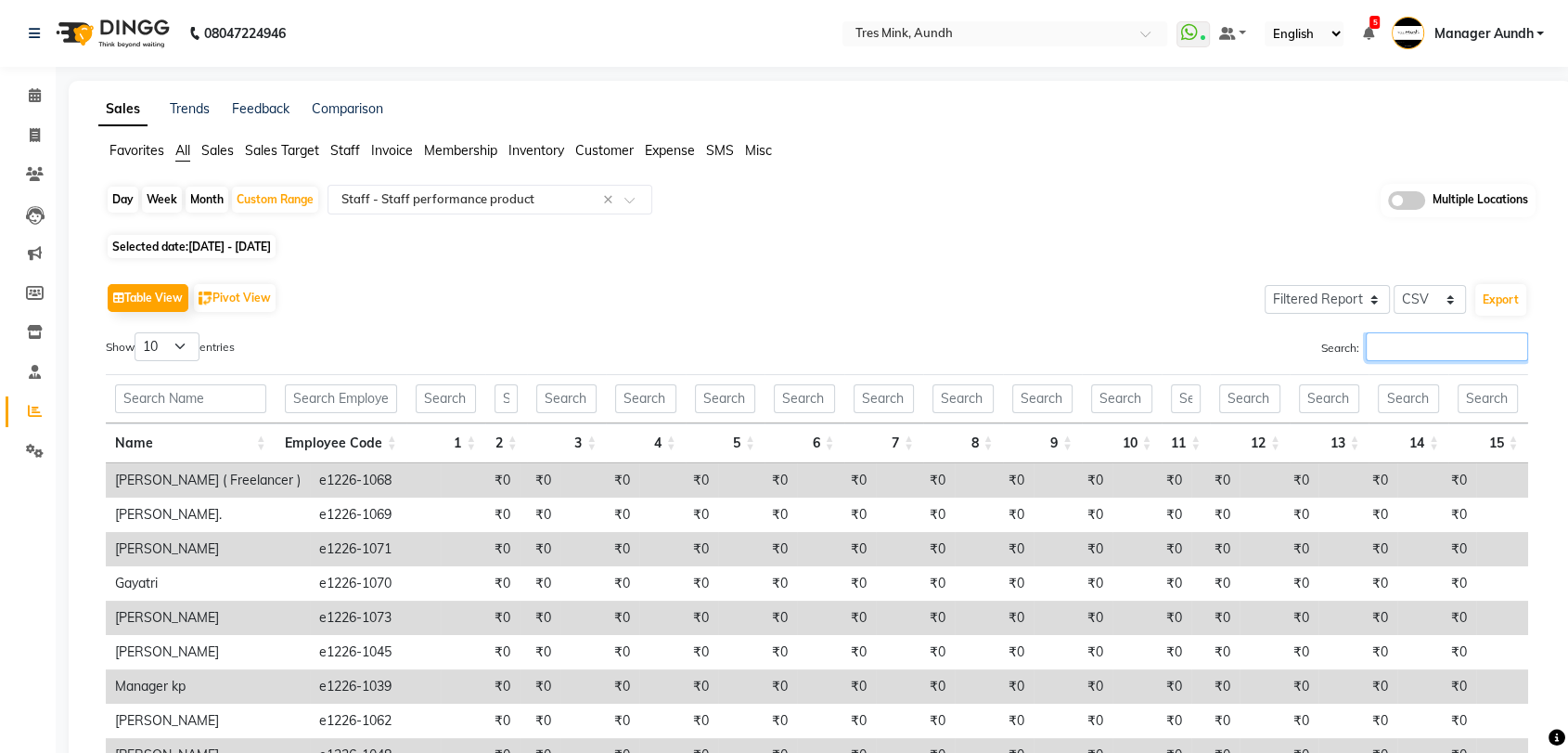
click at [1389, 350] on input "Search:" at bounding box center [1447, 346] width 162 height 28
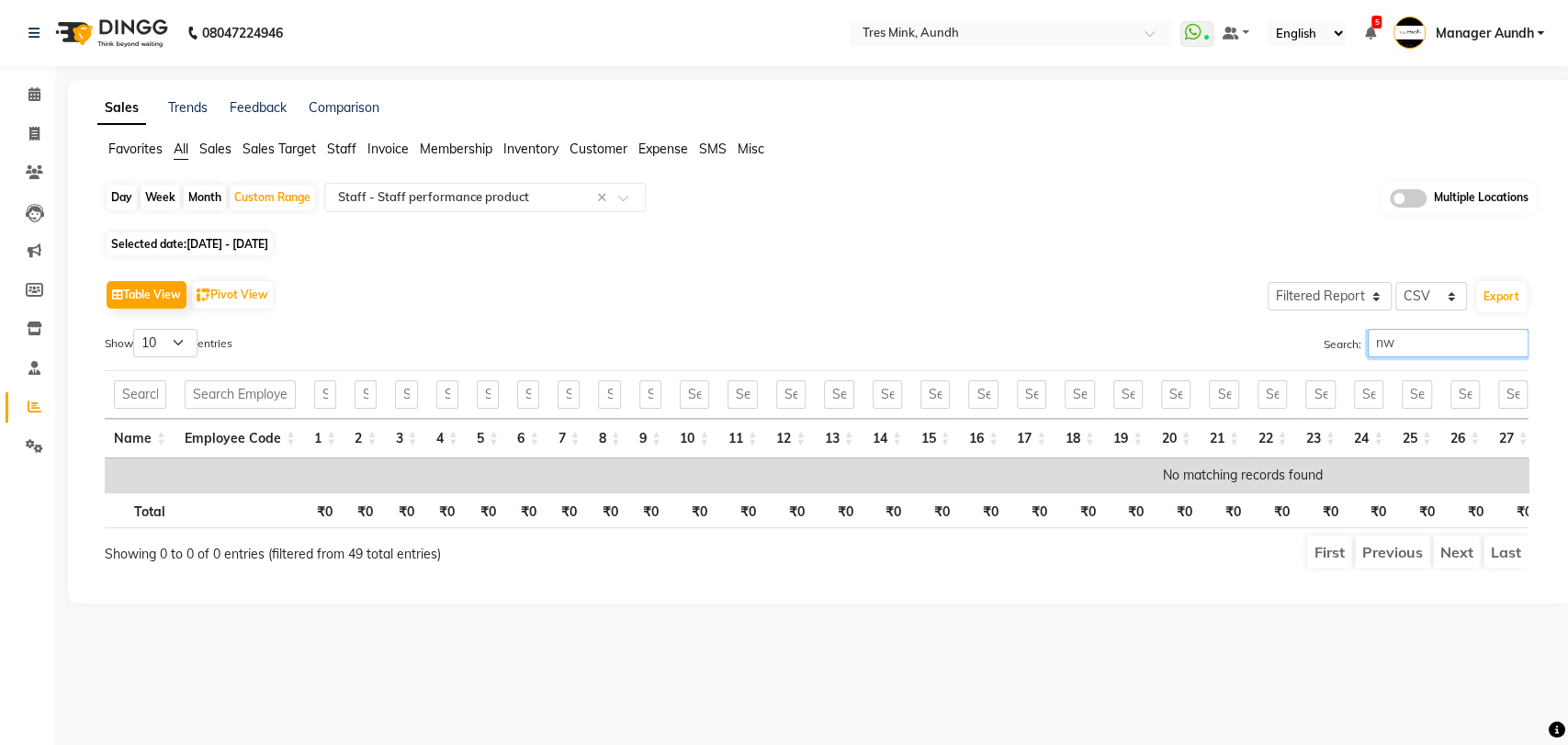
type input "n"
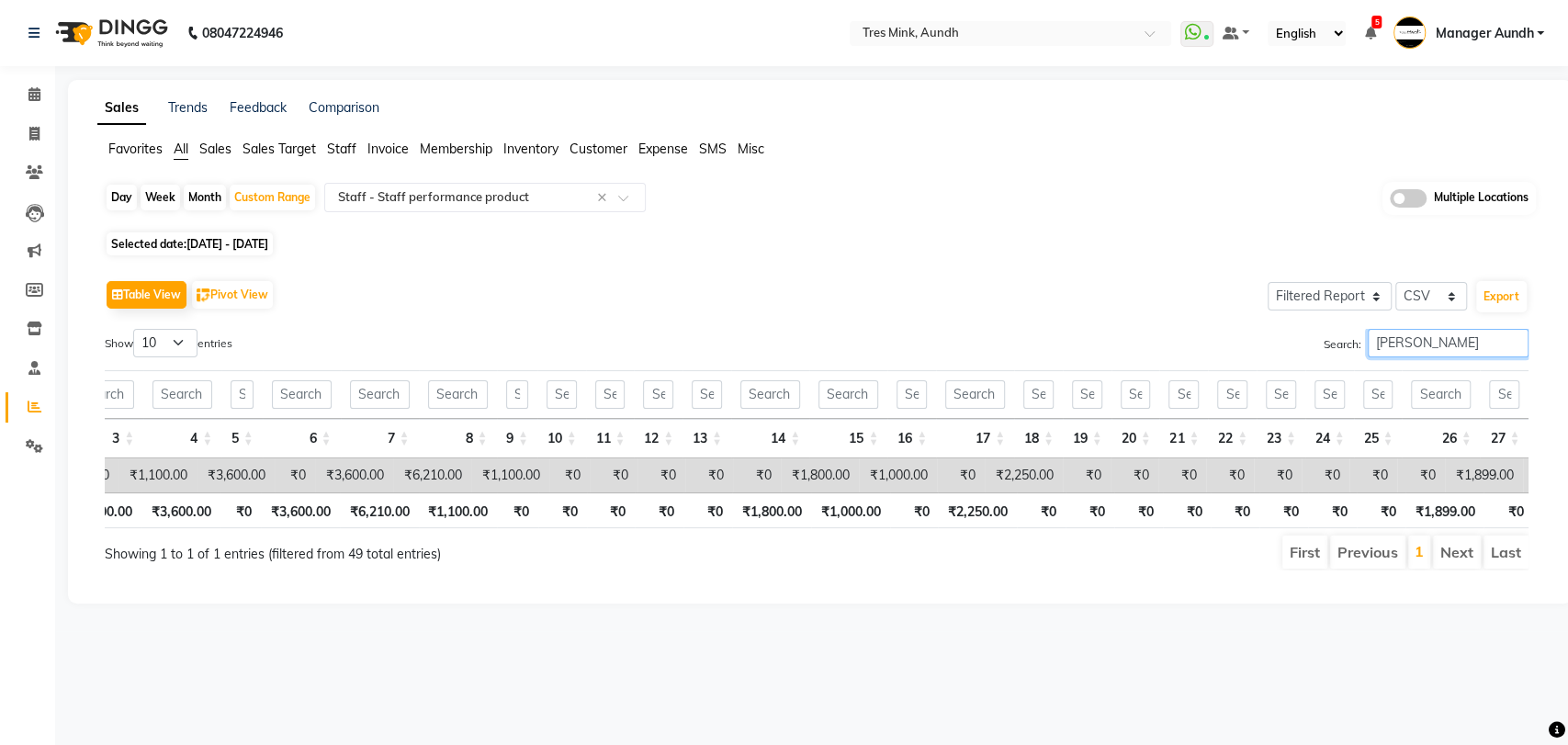
scroll to position [0, 376]
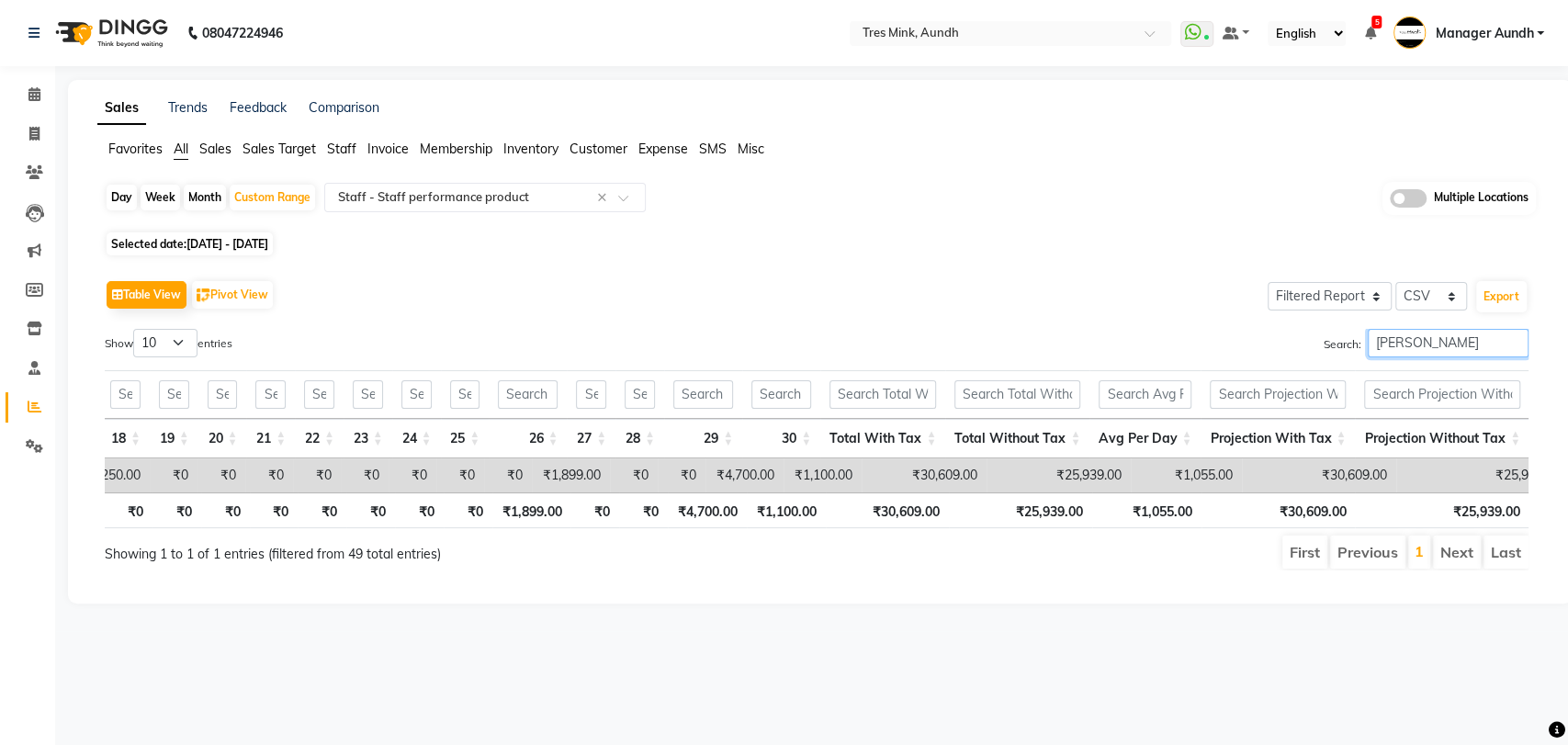
drag, startPoint x: 1425, startPoint y: 346, endPoint x: 1271, endPoint y: 412, distance: 167.5
click at [1271, 412] on div "Show 10 25 50 100 entries Search: nelson Name Employee Code 1 2 3 4 5 6 7 8 9 1…" at bounding box center [816, 449] width 1423 height 241
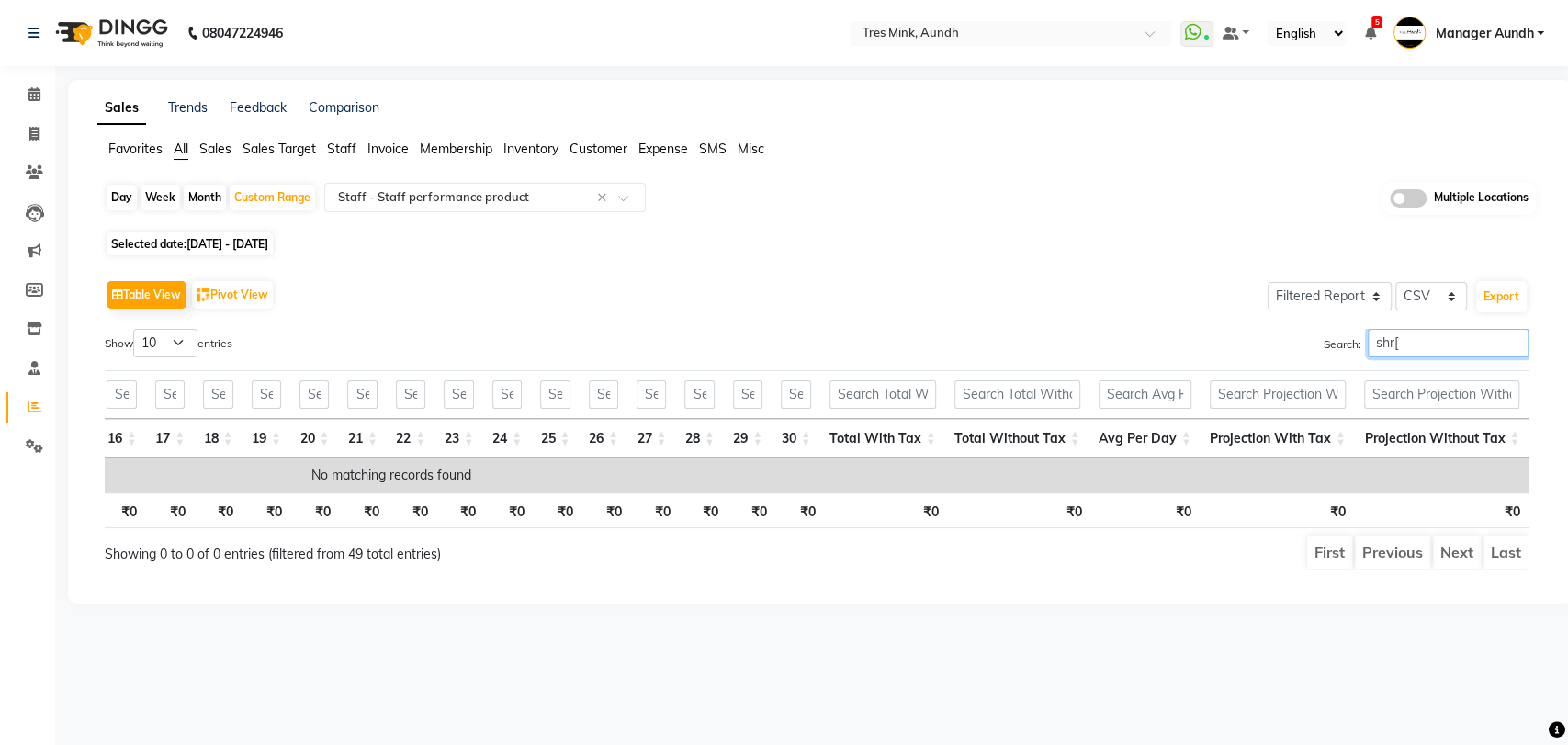
drag, startPoint x: 1396, startPoint y: 336, endPoint x: 1283, endPoint y: 337, distance: 113.0
click at [1342, 337] on label "Search: shr[" at bounding box center [1426, 342] width 205 height 28
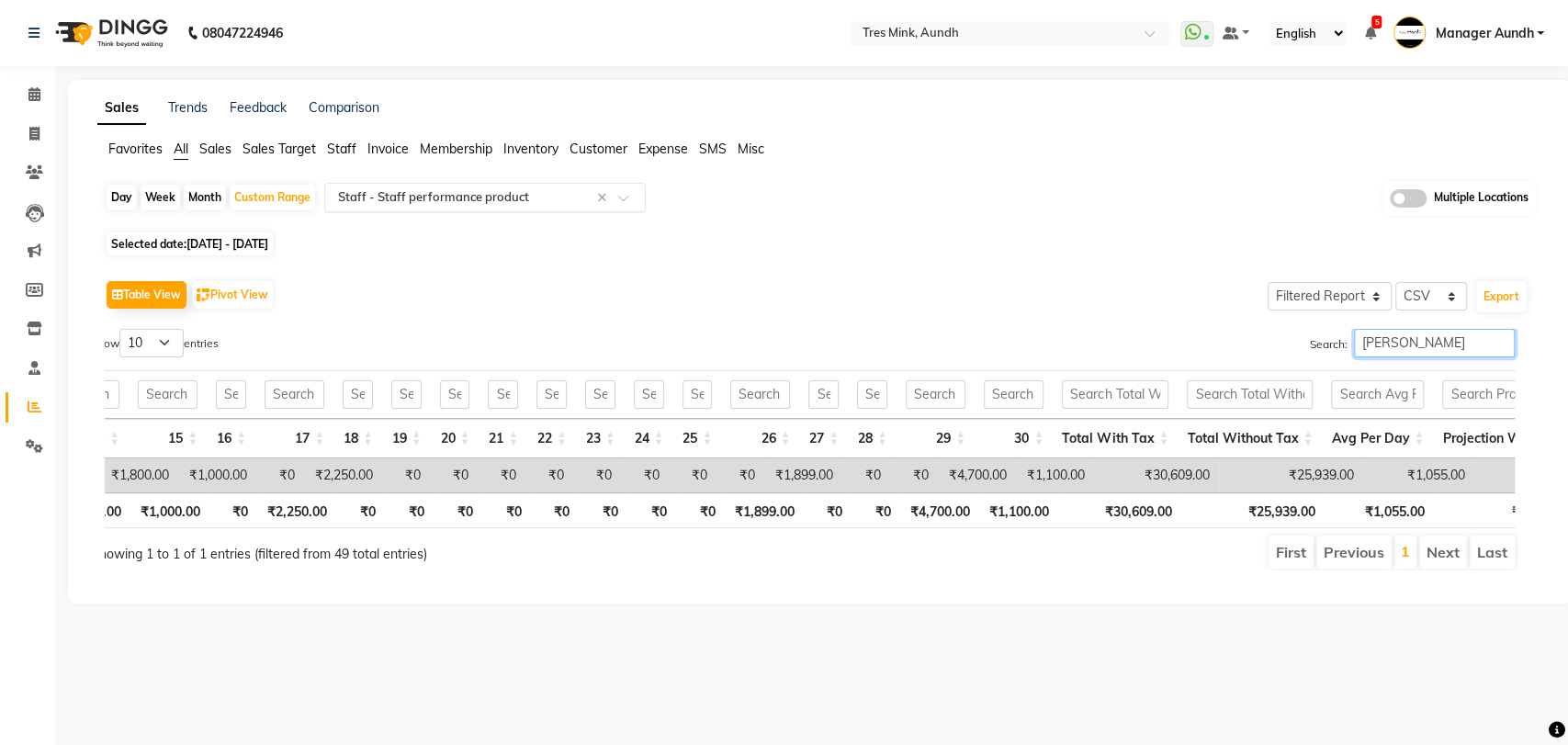
type input "nelson"
click at [442, 190] on input "text" at bounding box center [466, 198] width 265 height 19
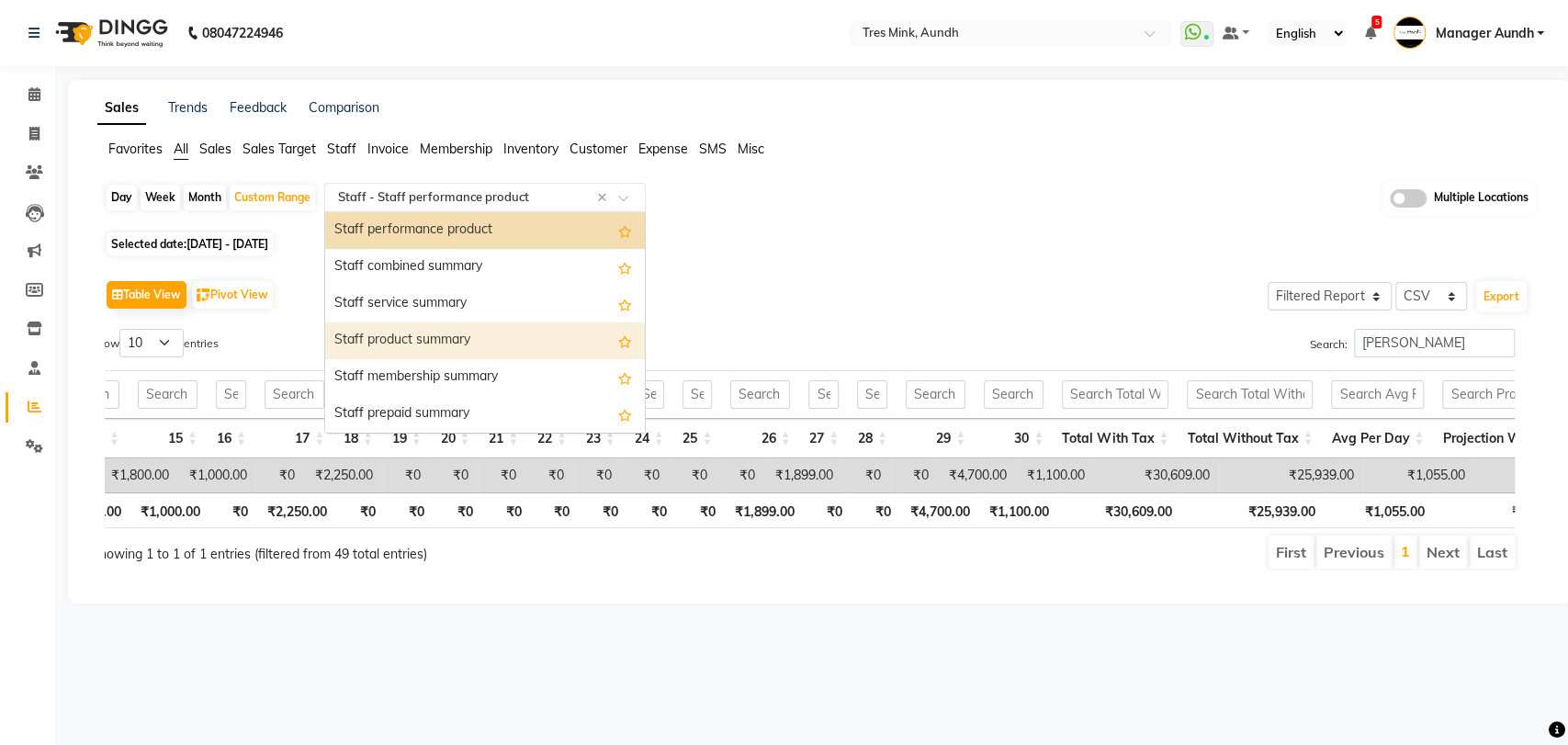
click at [506, 342] on div "Staff product summary" at bounding box center [485, 341] width 320 height 37
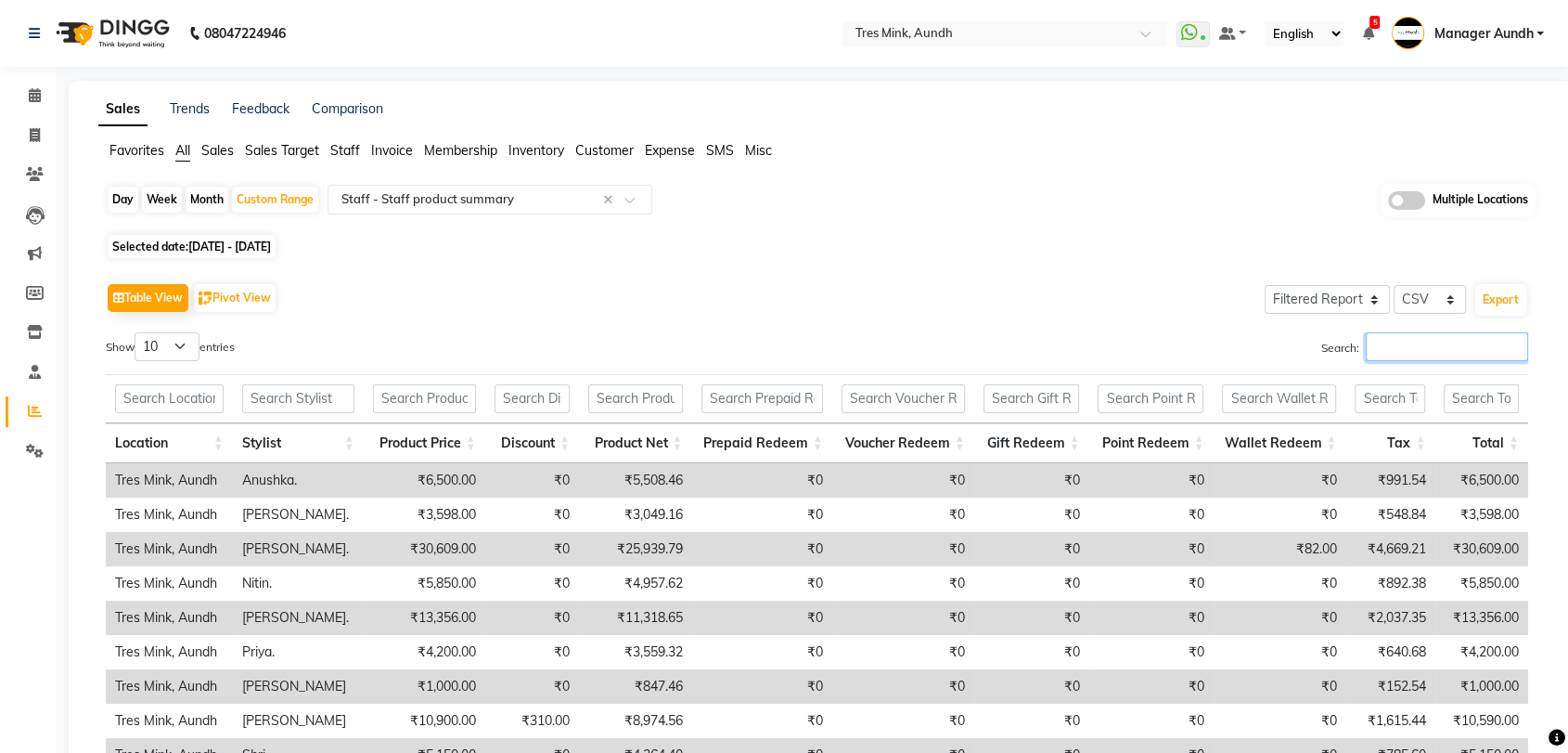
click at [1420, 355] on input "Search:" at bounding box center [1447, 346] width 162 height 28
click at [210, 203] on div "Month" at bounding box center [207, 199] width 43 height 26
select select "9"
select select "2025"
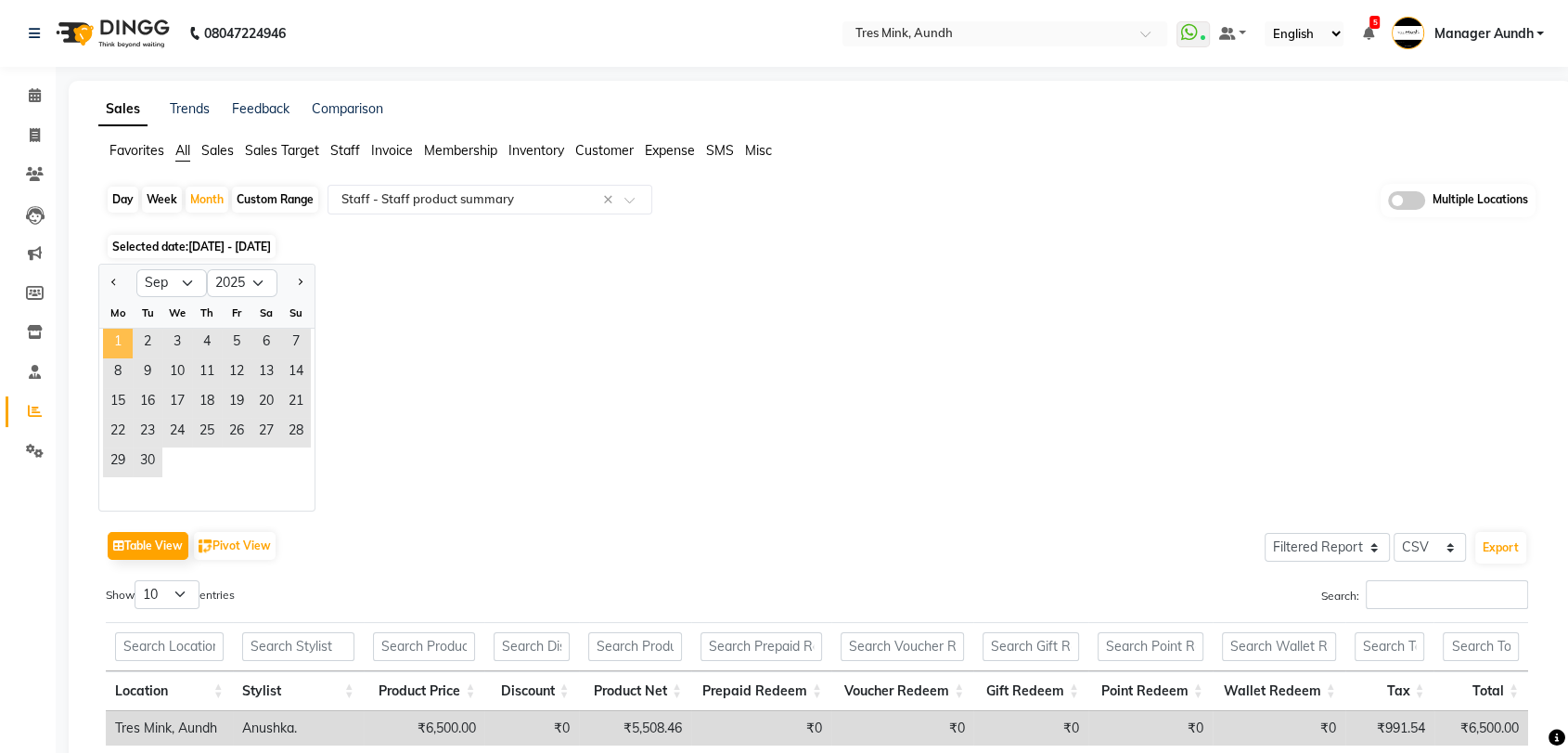
click at [114, 339] on span "1" at bounding box center [118, 343] width 29 height 29
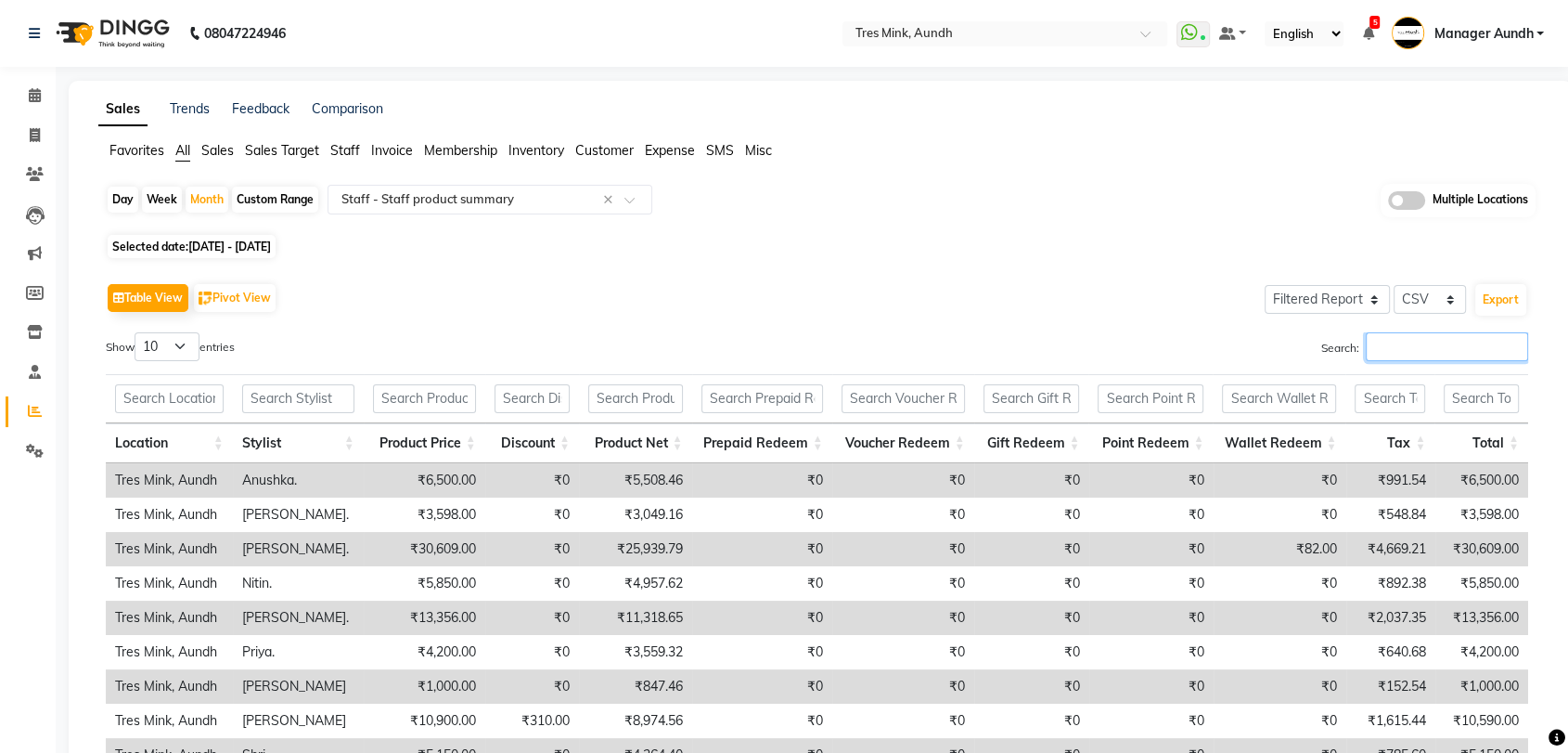
click at [1408, 349] on input "Search:" at bounding box center [1447, 346] width 162 height 28
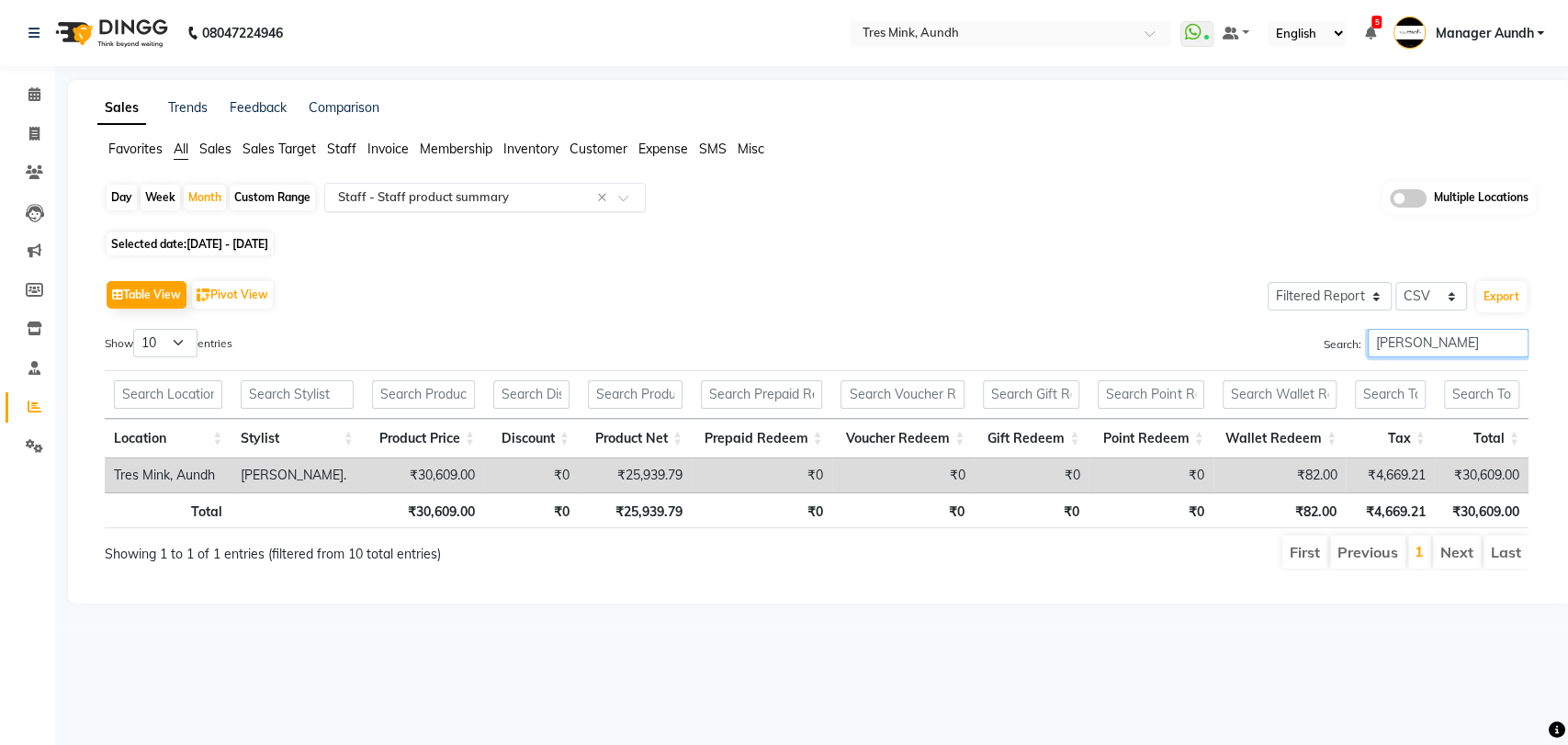
type input "nelson"
click at [573, 199] on input "text" at bounding box center [466, 198] width 265 height 19
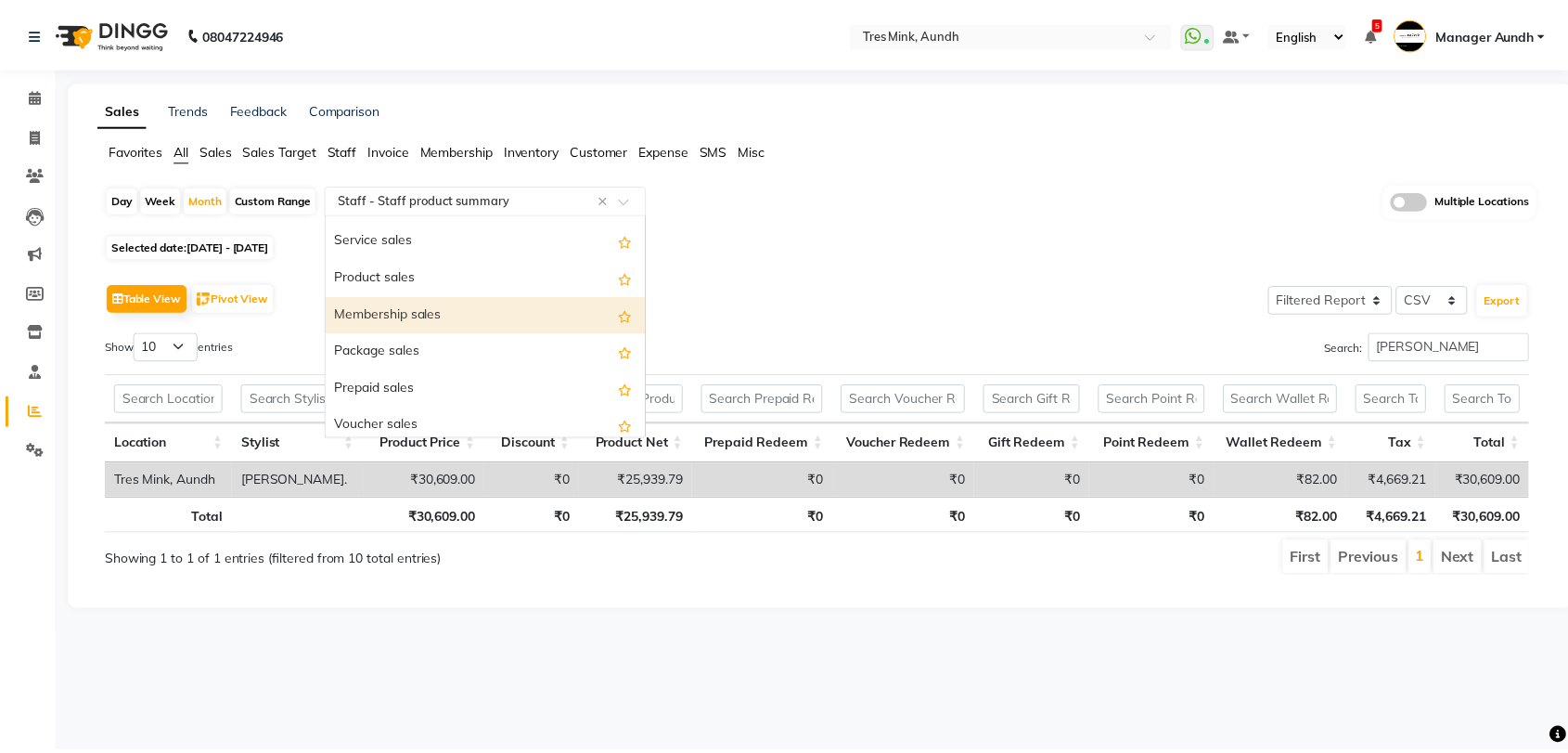
scroll to position [0, 0]
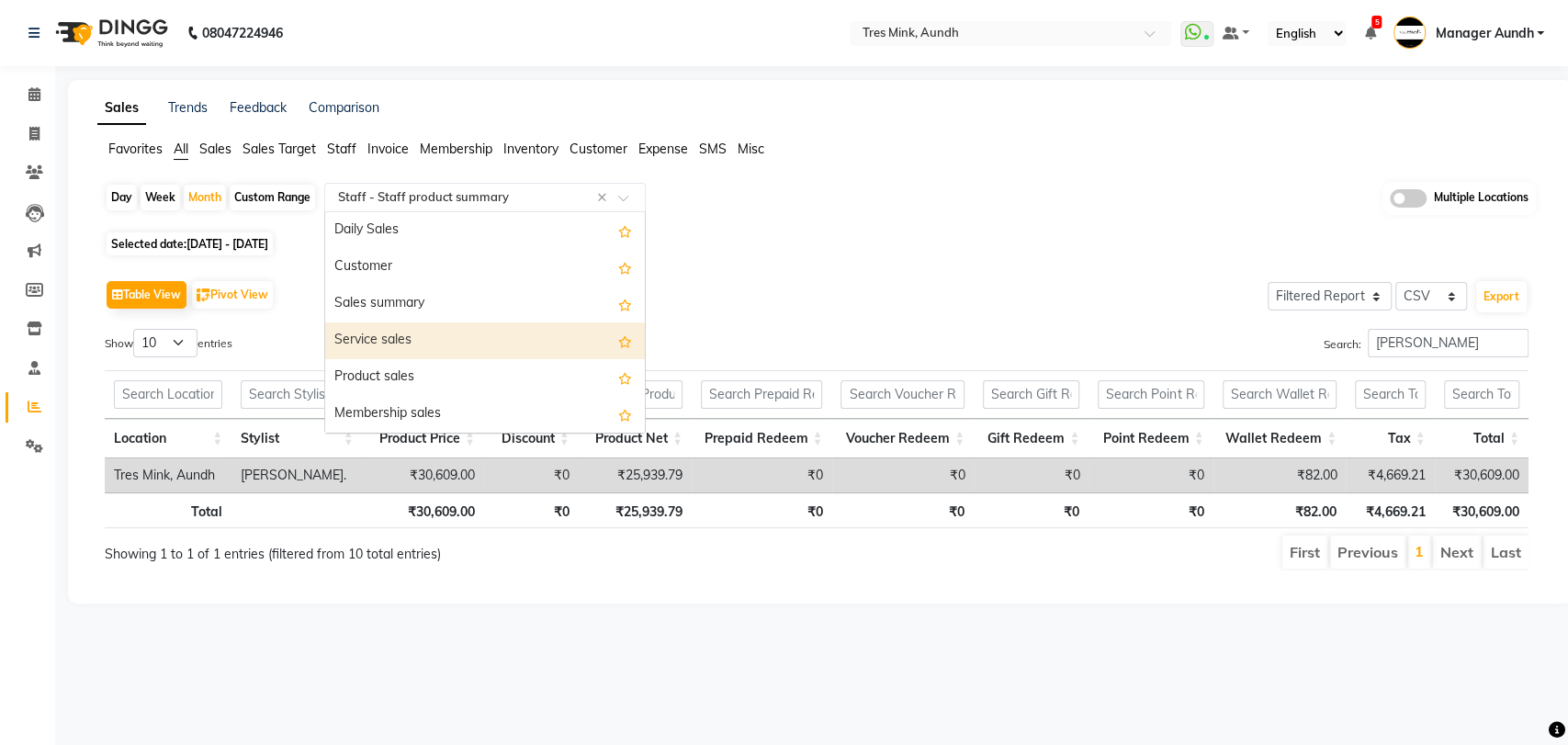
click at [721, 321] on div "Table View Pivot View Select Full Report Filtered Report Select CSV PDF Export …" at bounding box center [816, 423] width 1423 height 295
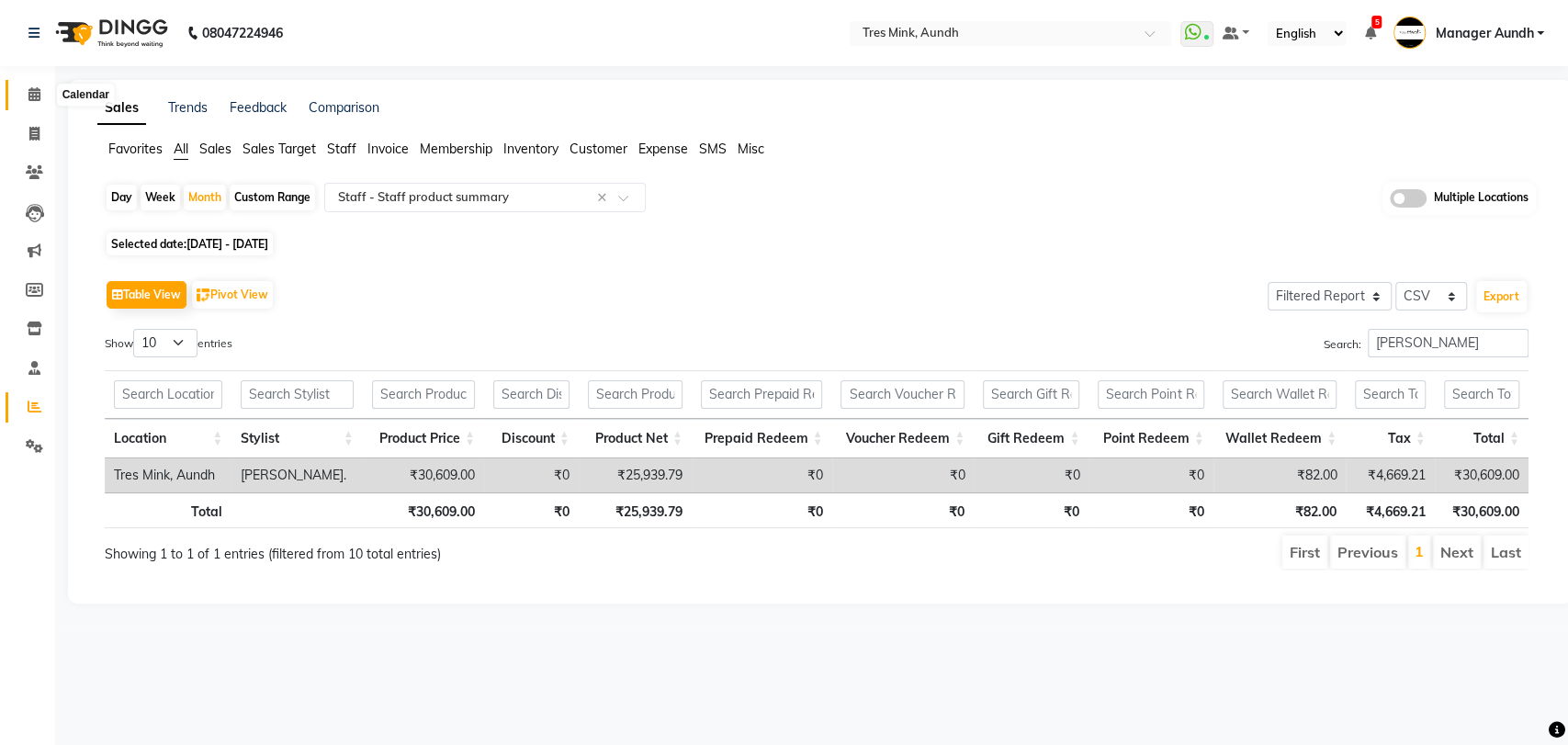
click at [37, 93] on icon at bounding box center [34, 94] width 12 height 14
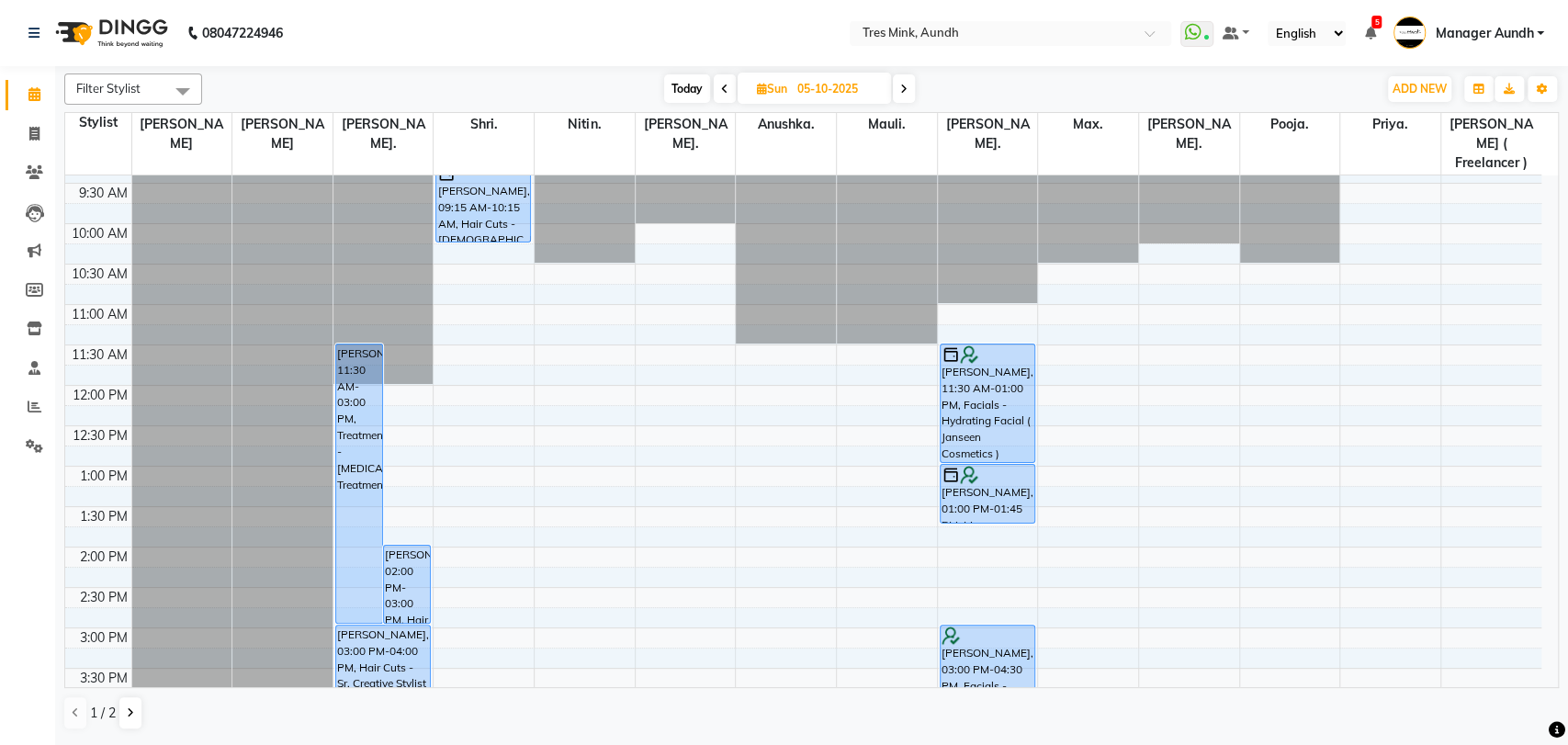
scroll to position [102, 0]
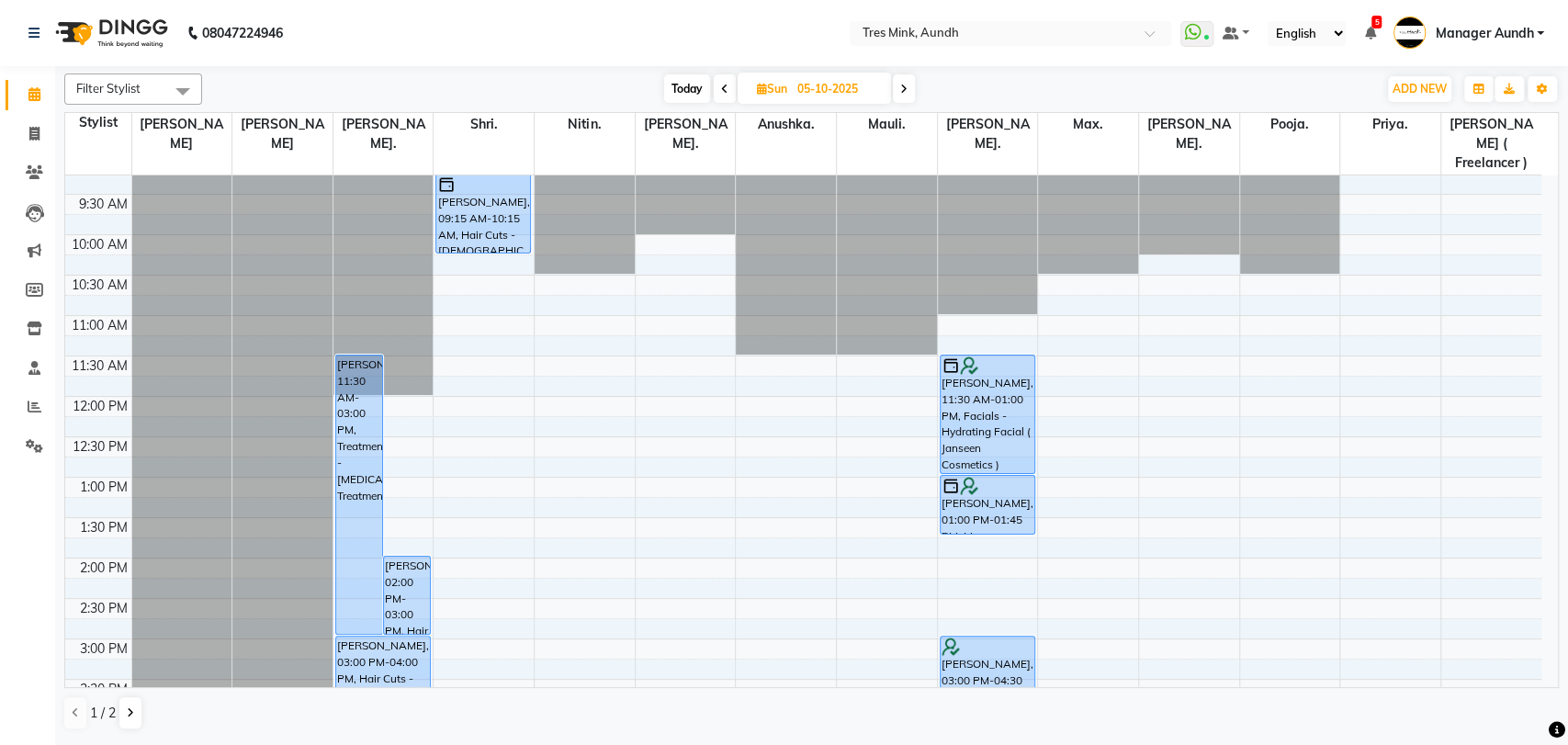
click at [722, 90] on icon at bounding box center [724, 89] width 8 height 11
type input "04-10-2025"
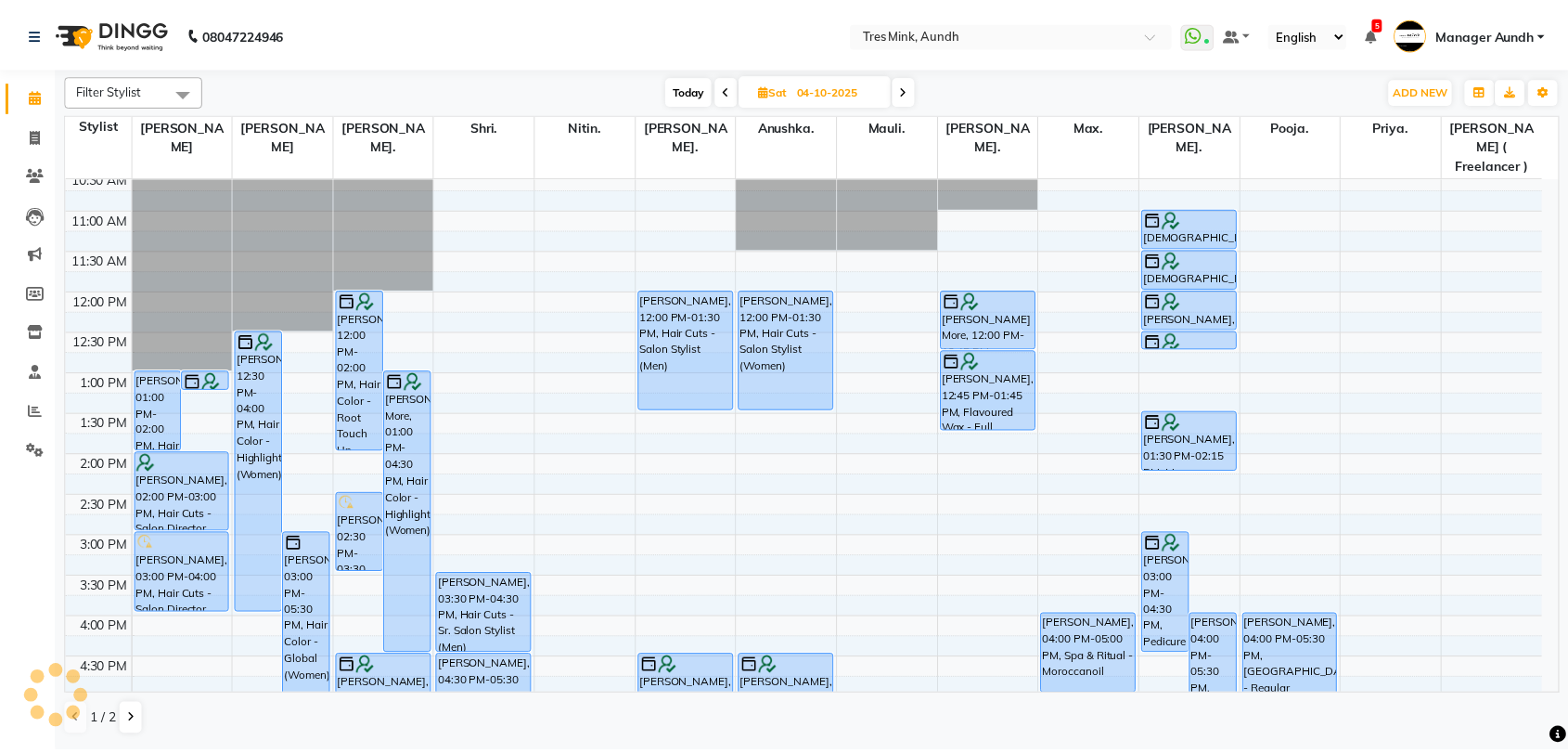
scroll to position [187, 0]
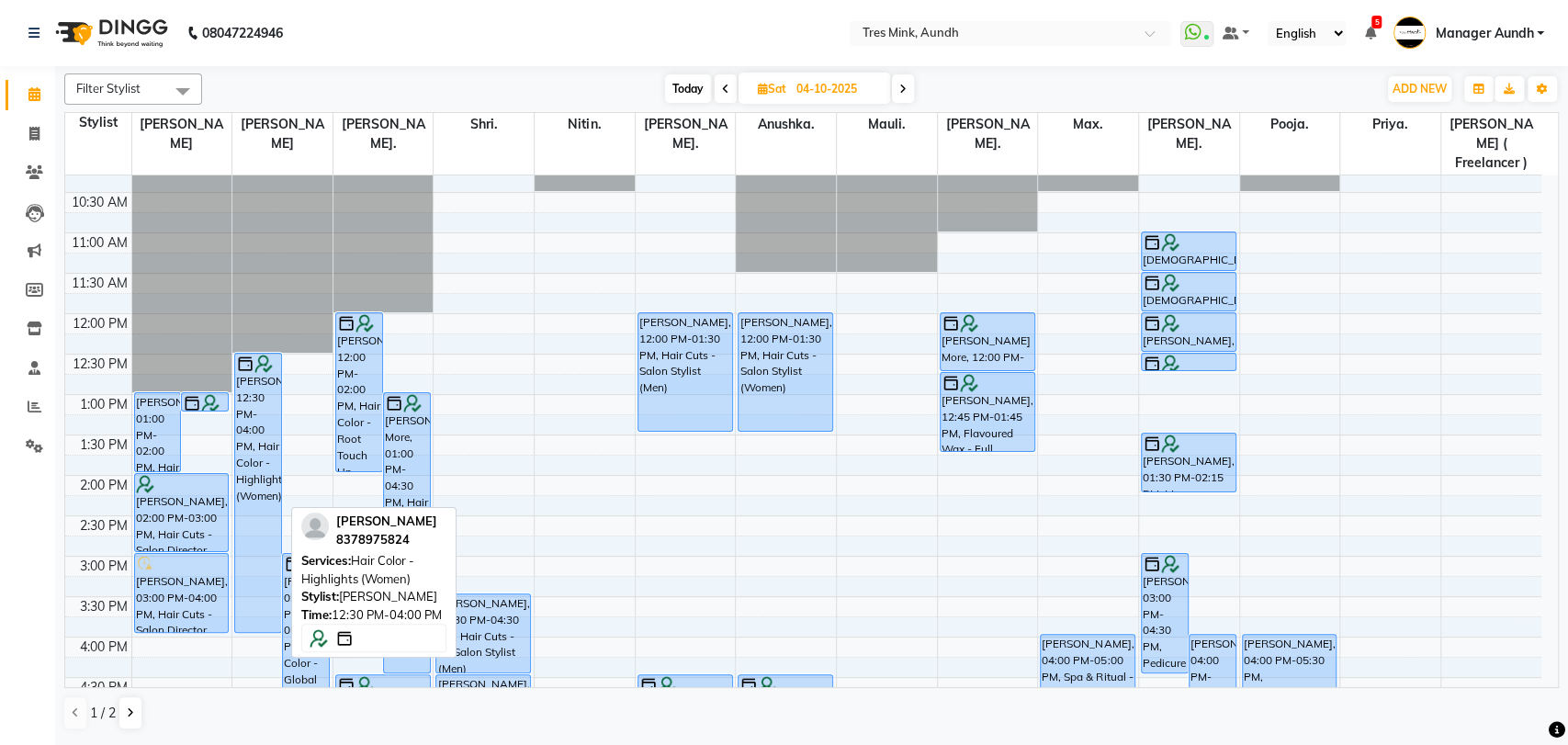
click at [242, 547] on div "[PERSON_NAME], 12:30 PM-04:00 PM, Hair Color - Highlights (Women)" at bounding box center [258, 493] width 46 height 279
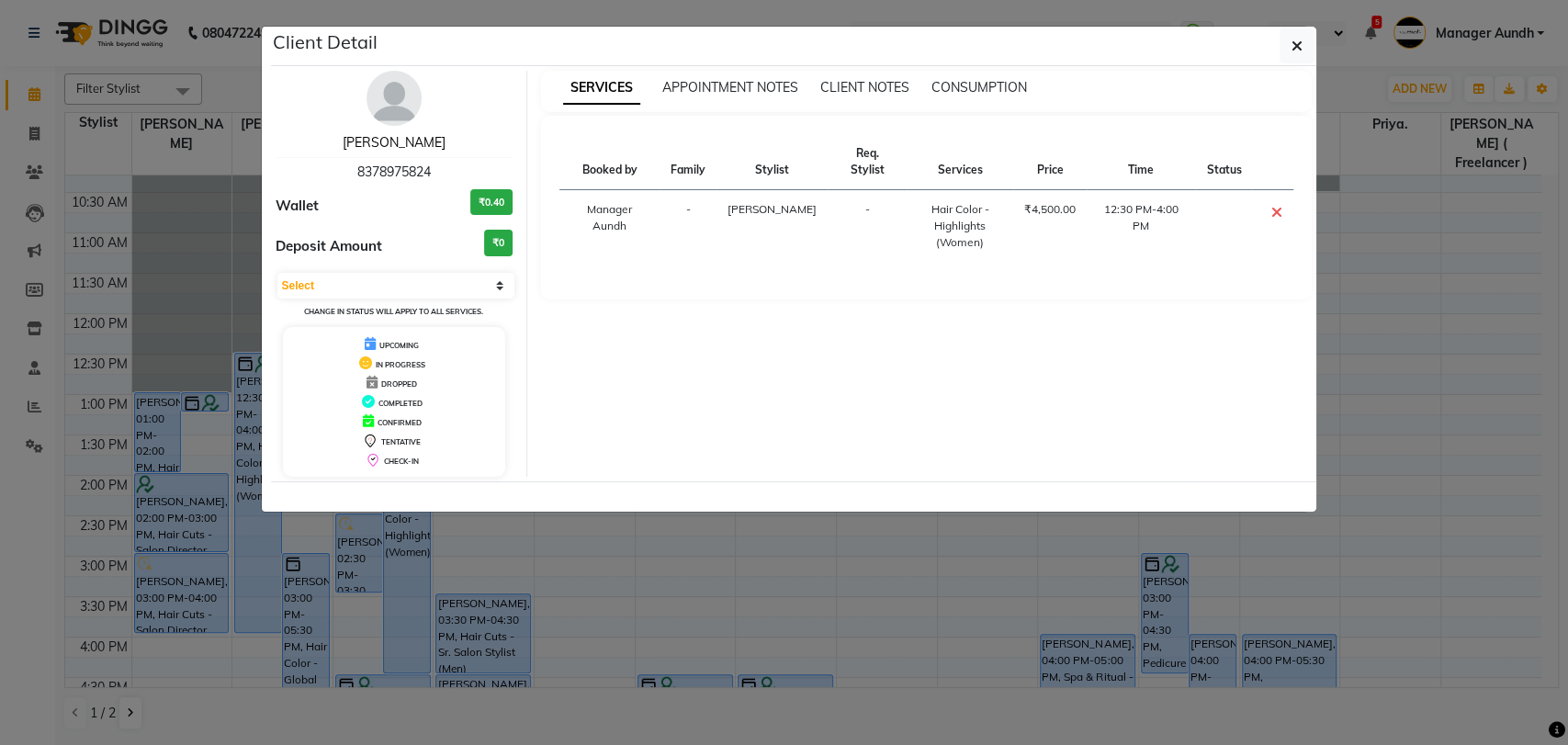
click at [395, 142] on link "Anupama kaul" at bounding box center [394, 143] width 103 height 17
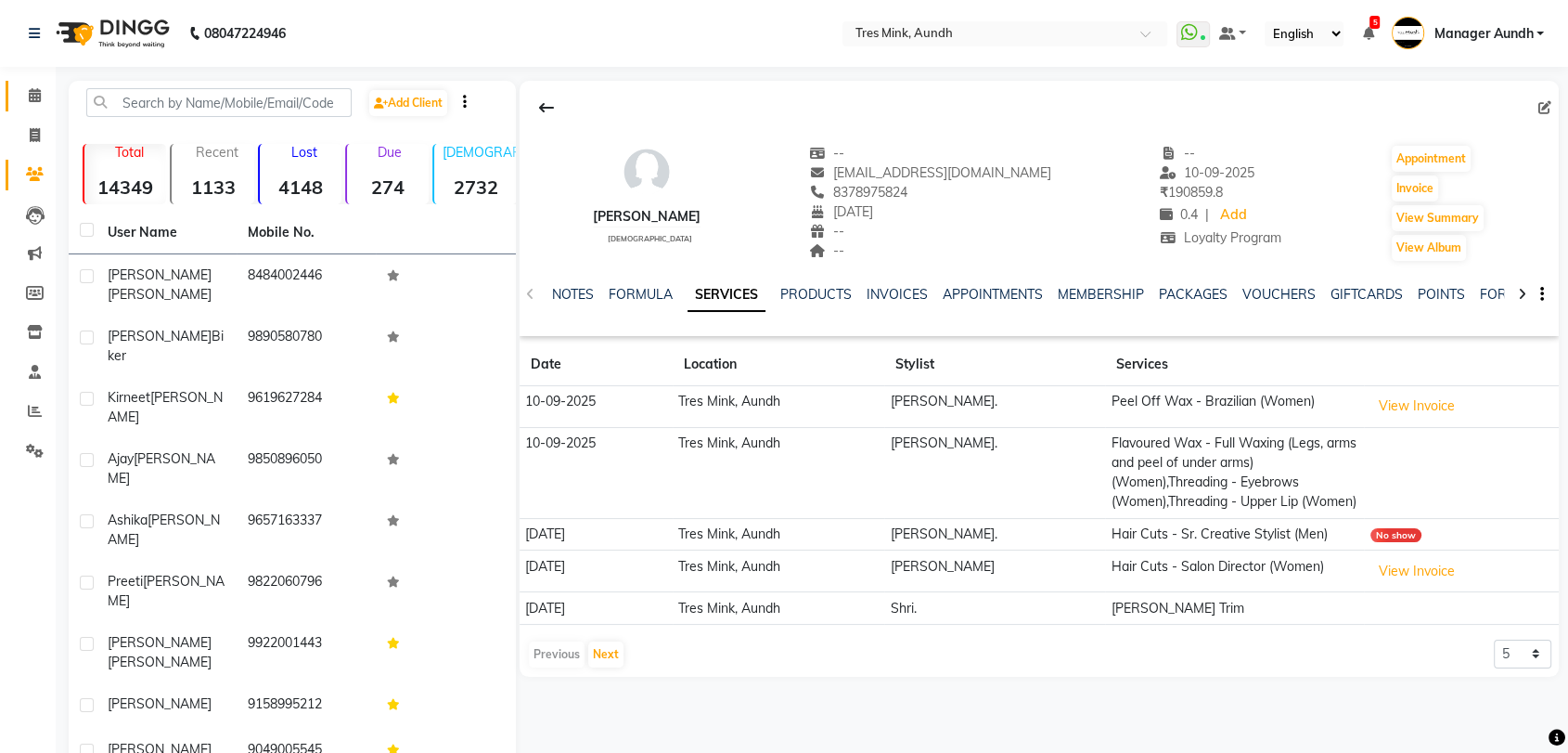
scroll to position [52, 0]
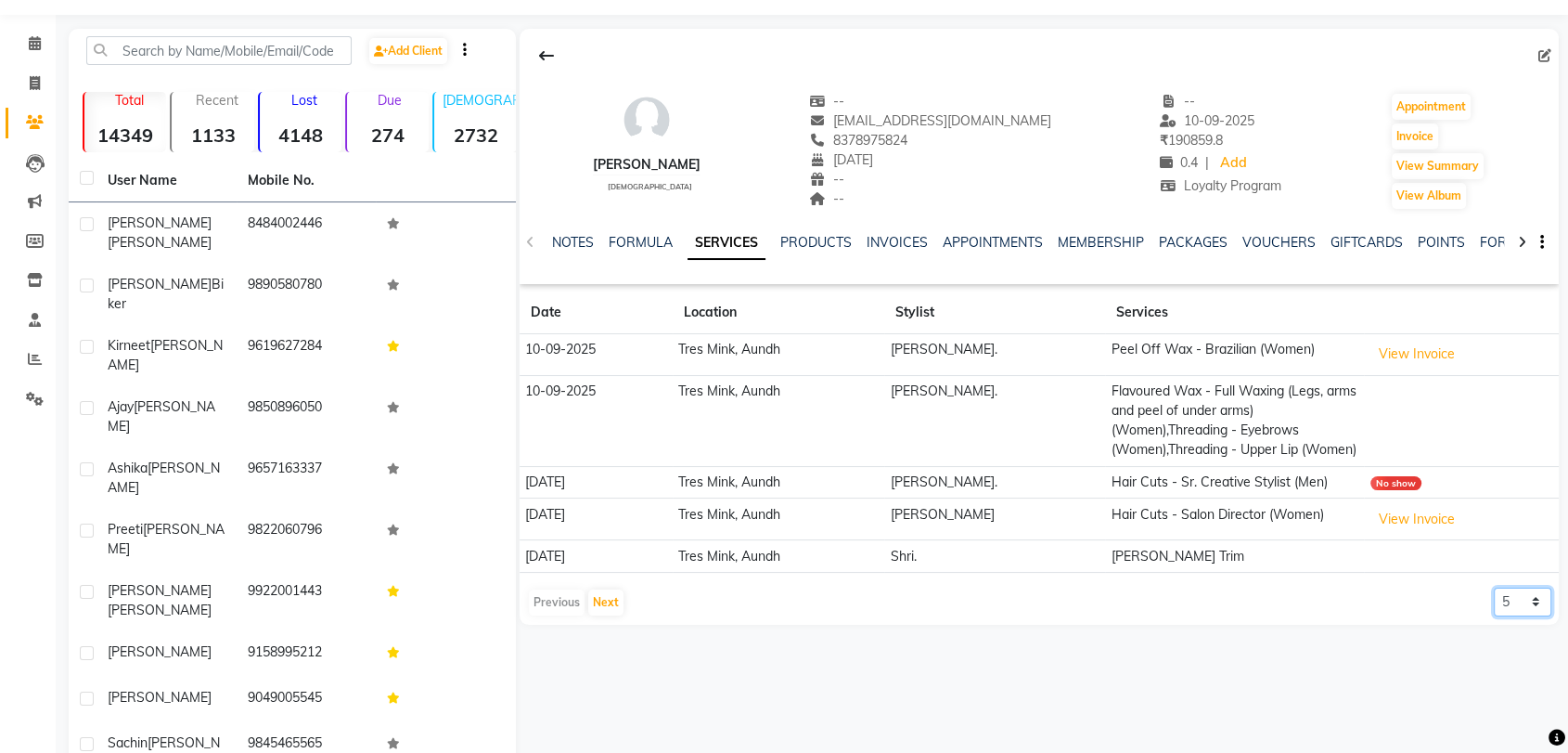
click at [1520, 597] on select "5 10 50 100 500" at bounding box center [1522, 602] width 58 height 28
click at [1494, 588] on select "5 10 50 100 500" at bounding box center [1522, 602] width 58 height 28
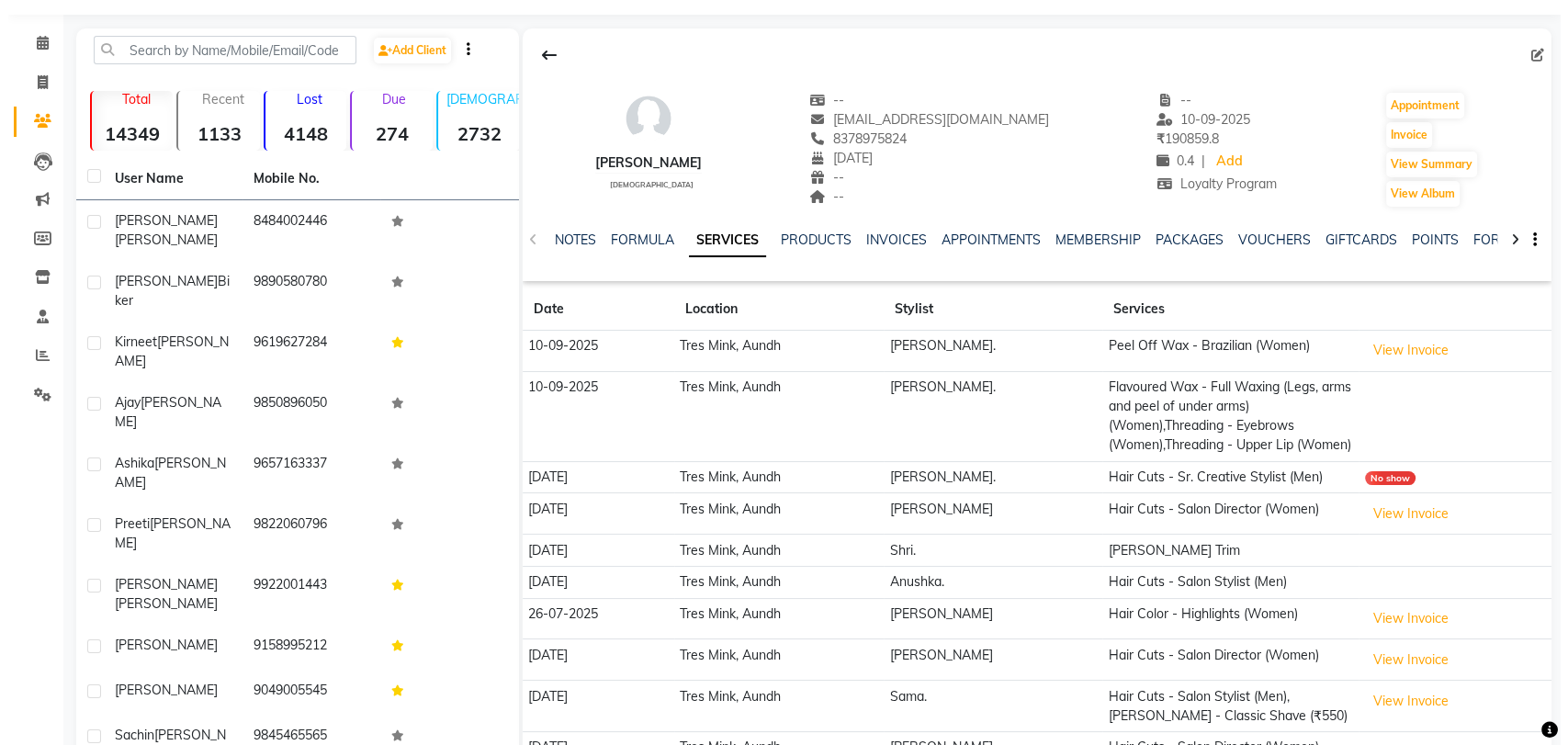
scroll to position [153, 0]
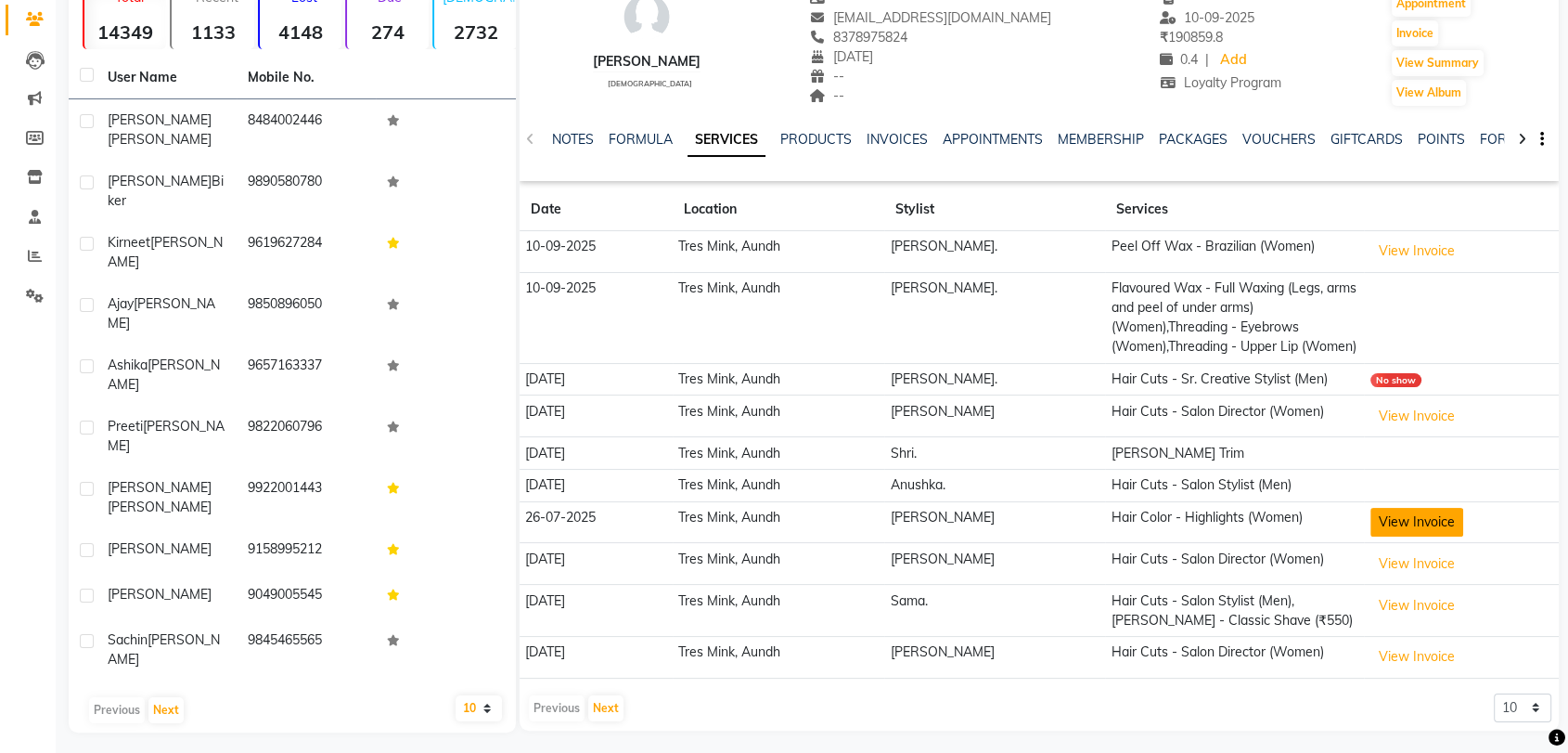
click at [1433, 537] on button "View Invoice" at bounding box center [1417, 522] width 93 height 28
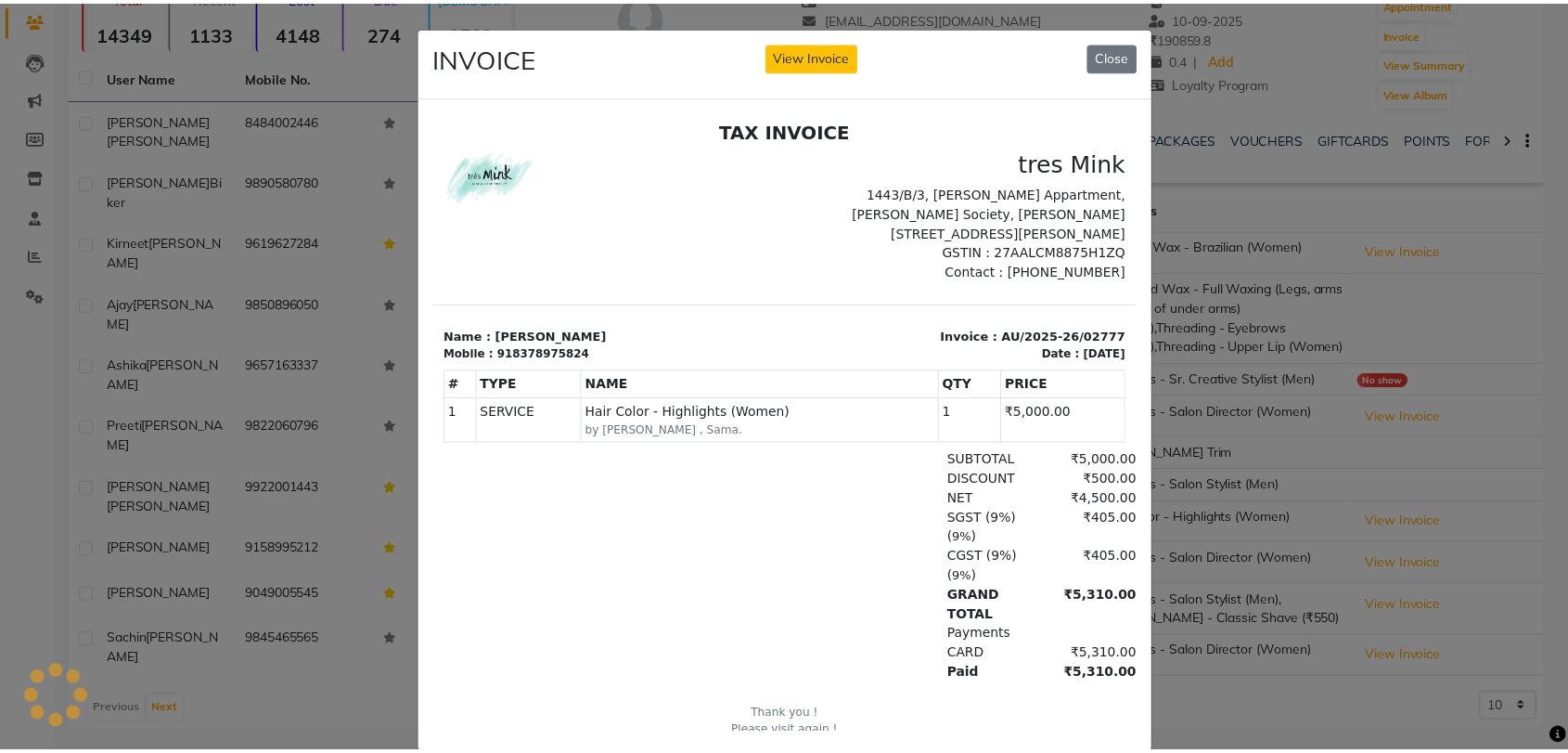
scroll to position [0, 0]
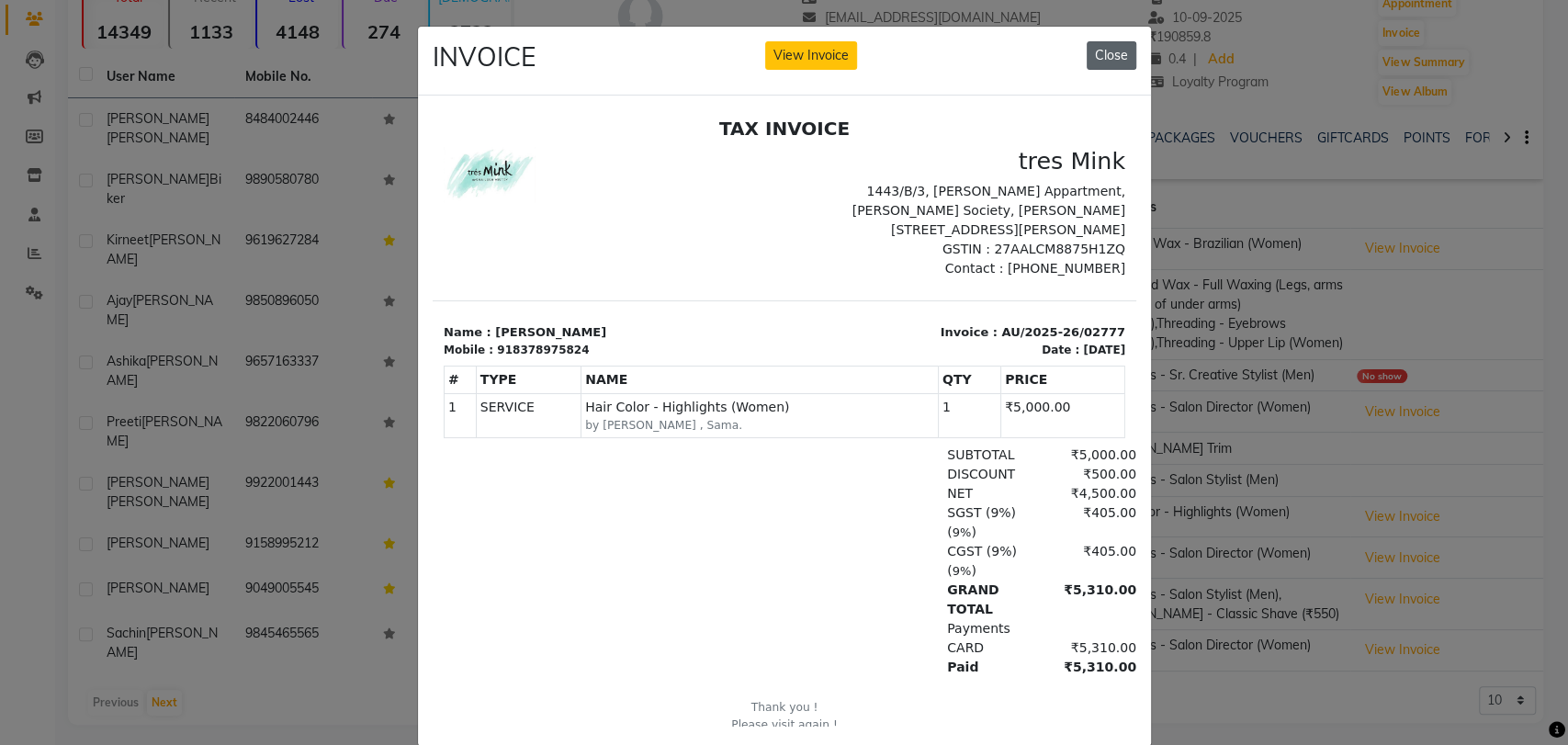
click at [1104, 46] on button "Close" at bounding box center [1111, 55] width 50 height 28
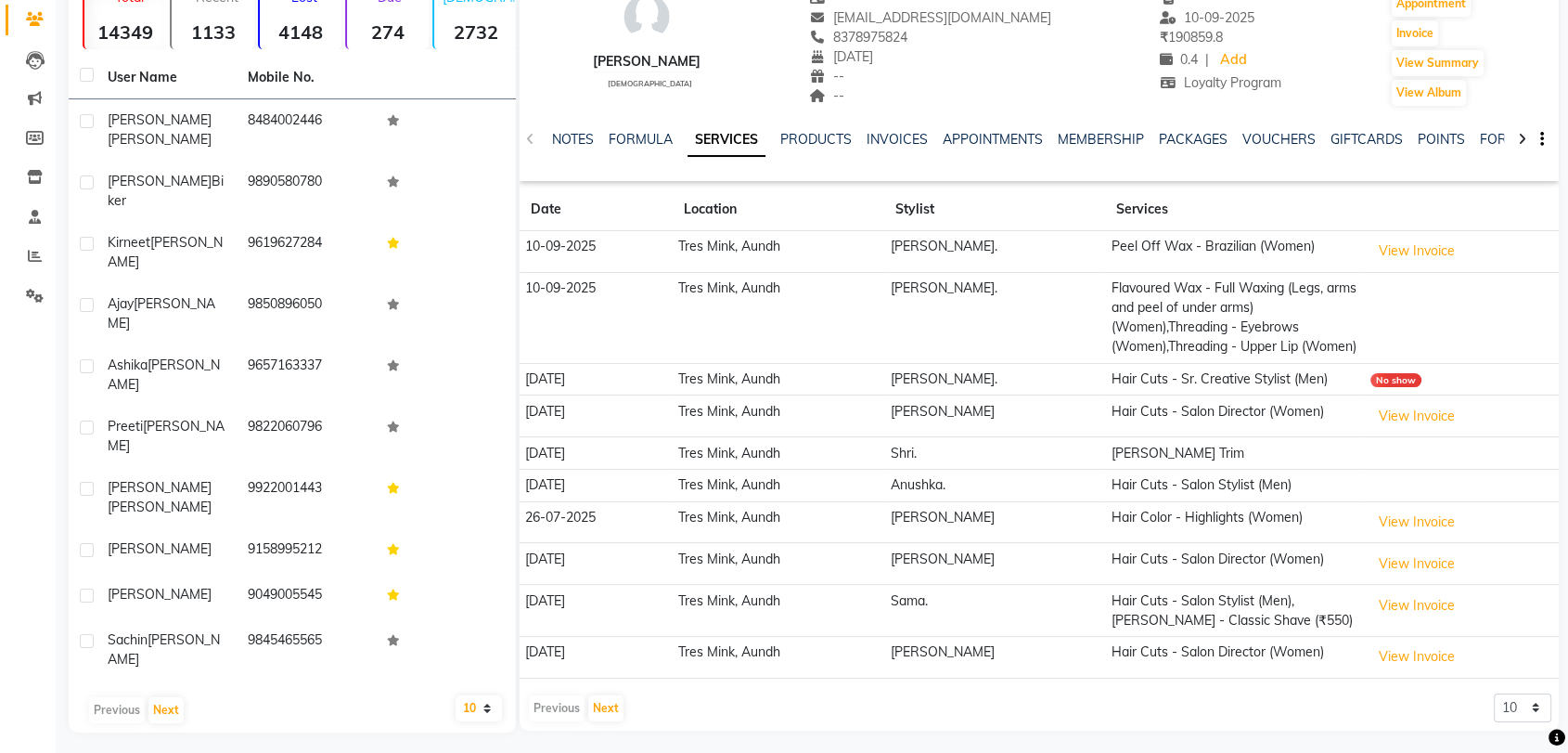
scroll to position [178, 0]
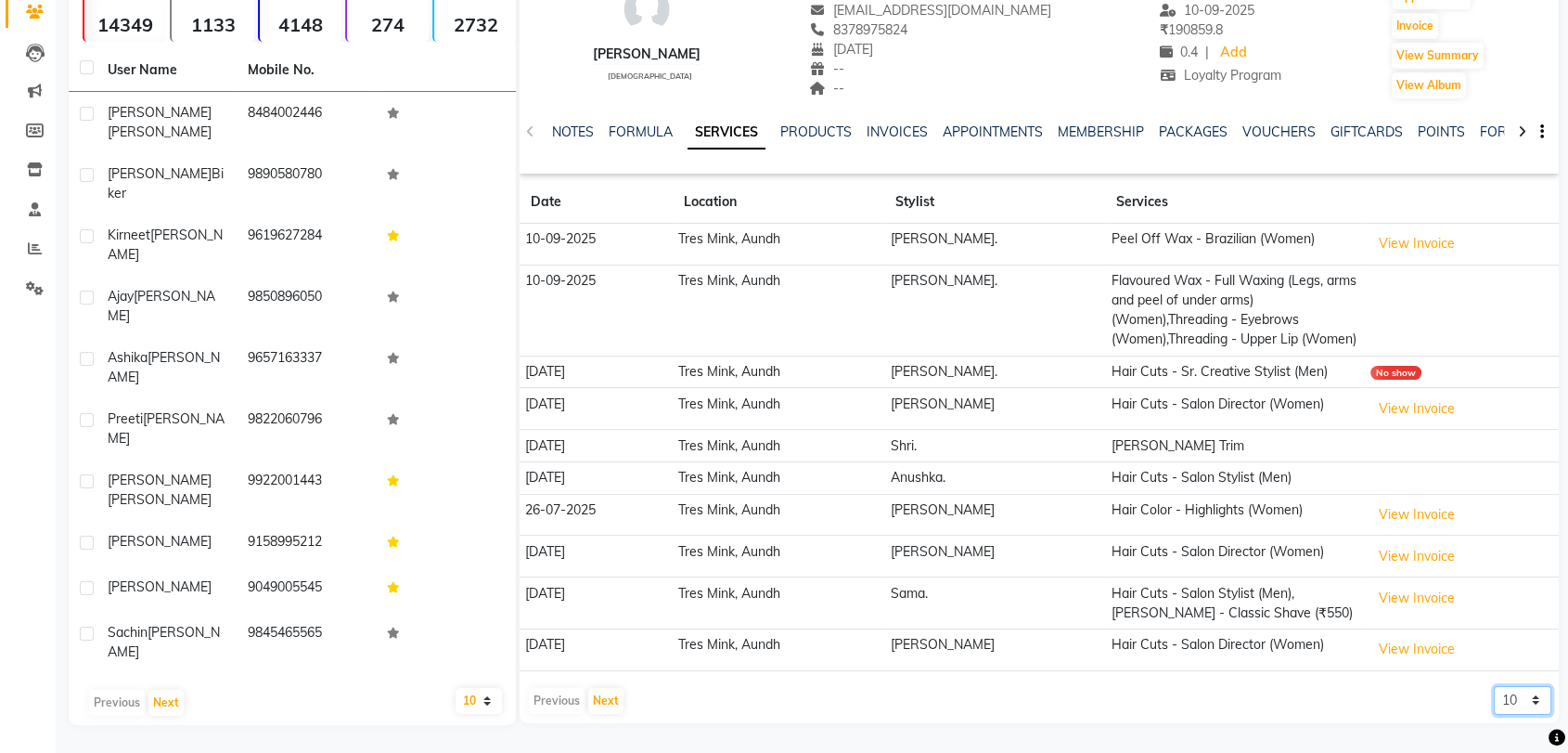
drag, startPoint x: 1514, startPoint y: 701, endPoint x: 1523, endPoint y: 708, distance: 11.4
click at [1523, 708] on select "5 10 50 100 500" at bounding box center [1522, 700] width 58 height 28
select select "500"
click at [1494, 687] on select "5 10 50 100 500" at bounding box center [1522, 700] width 58 height 28
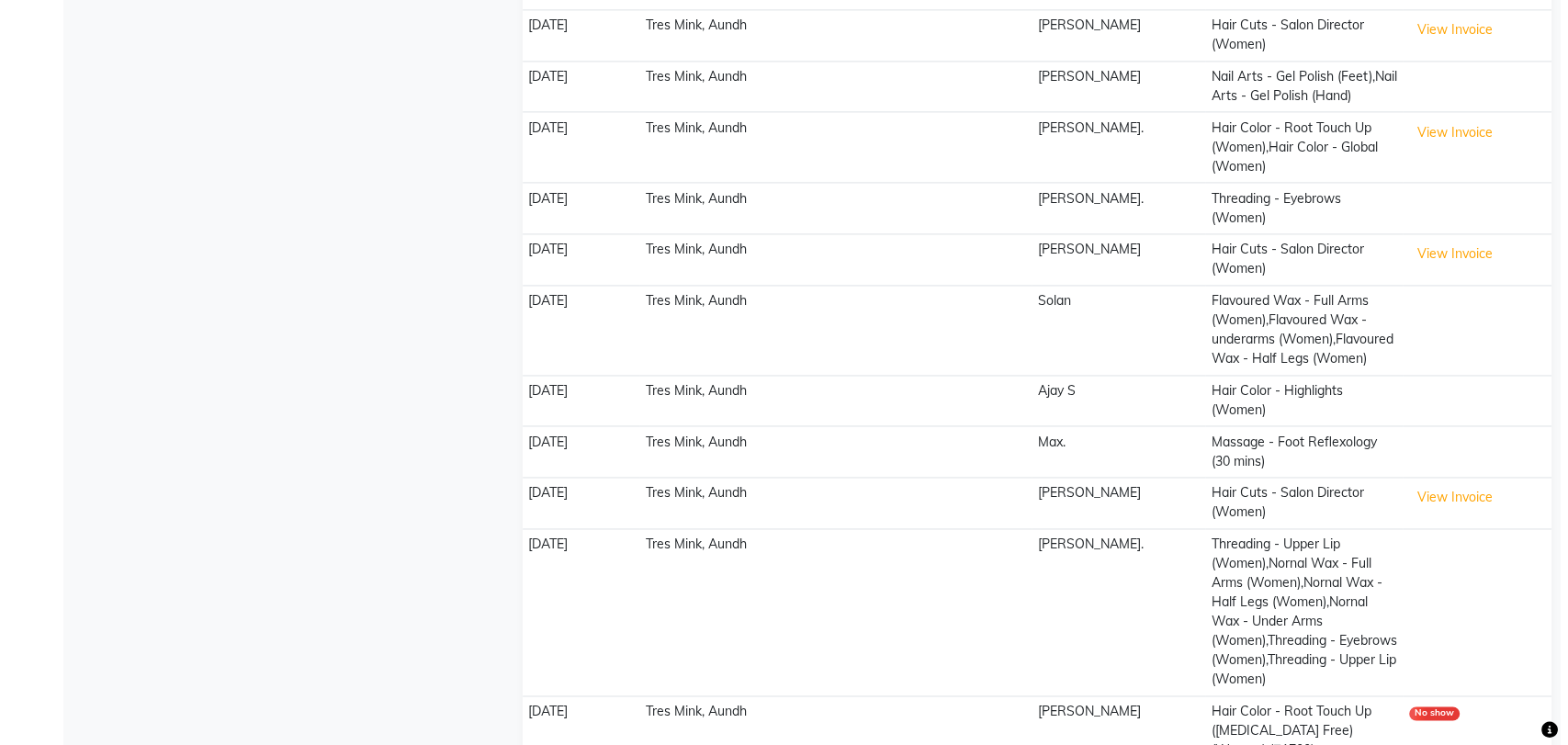
scroll to position [2623, 0]
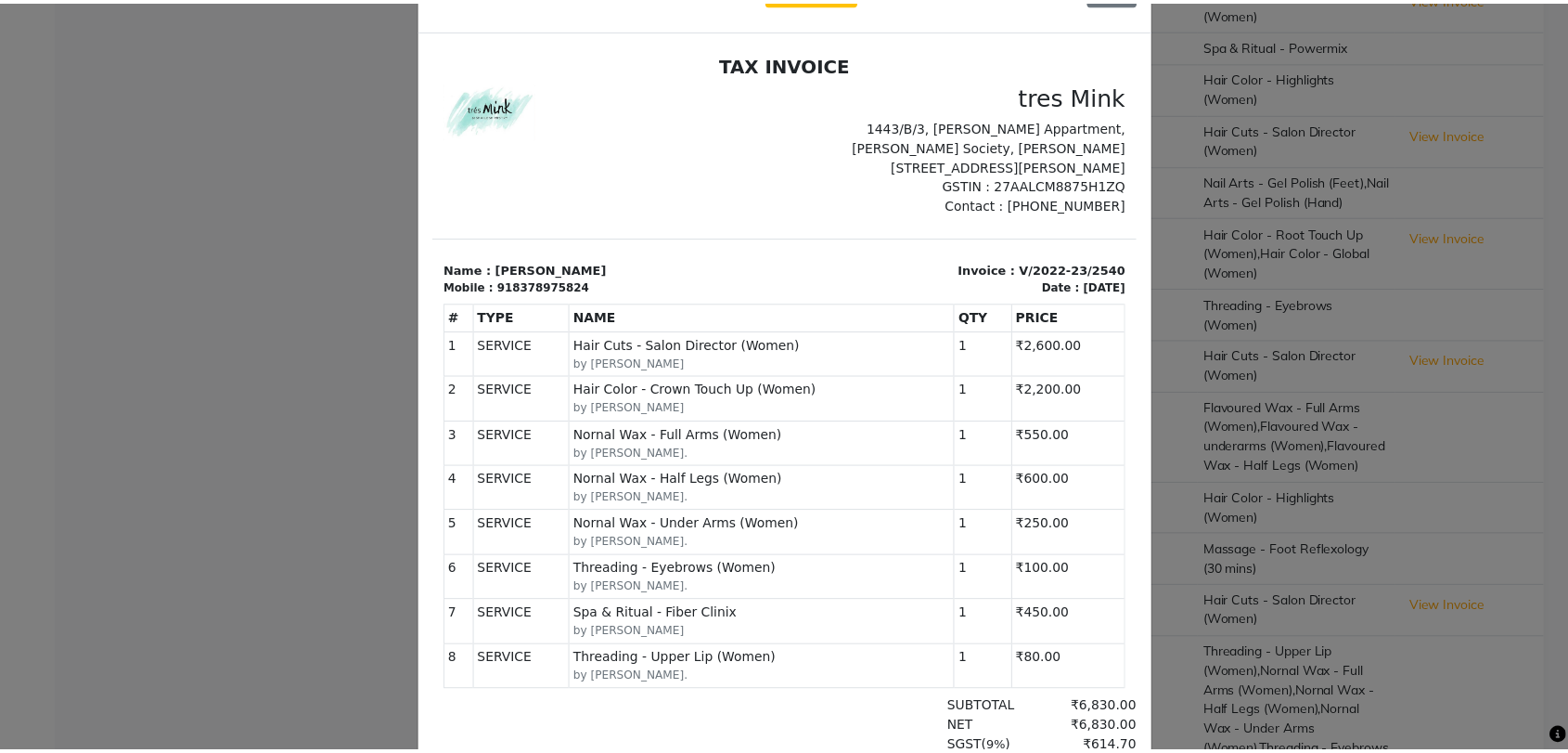
scroll to position [103, 0]
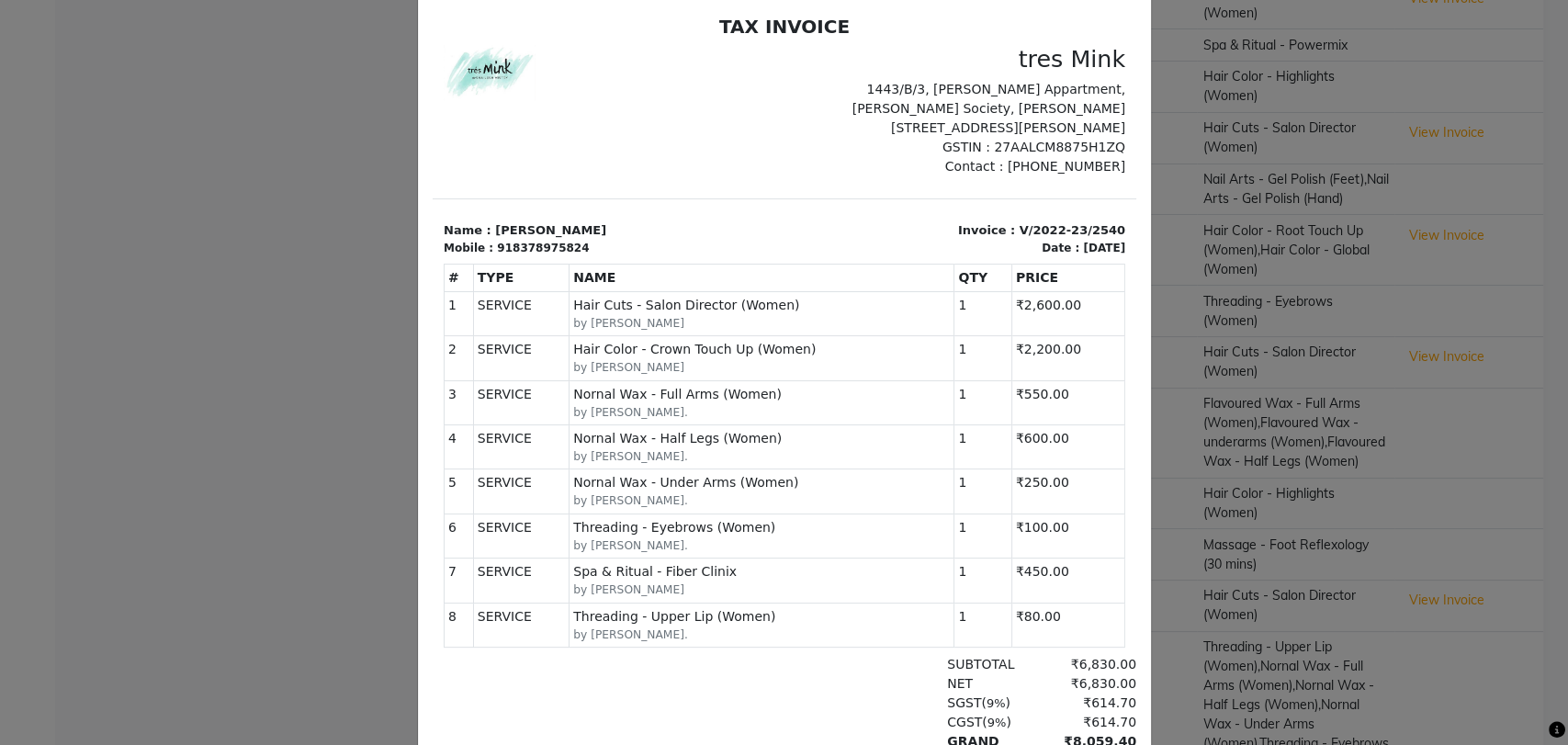
click at [325, 307] on ngb-modal-window "INVOICE View Invoice Close" at bounding box center [784, 372] width 1568 height 745
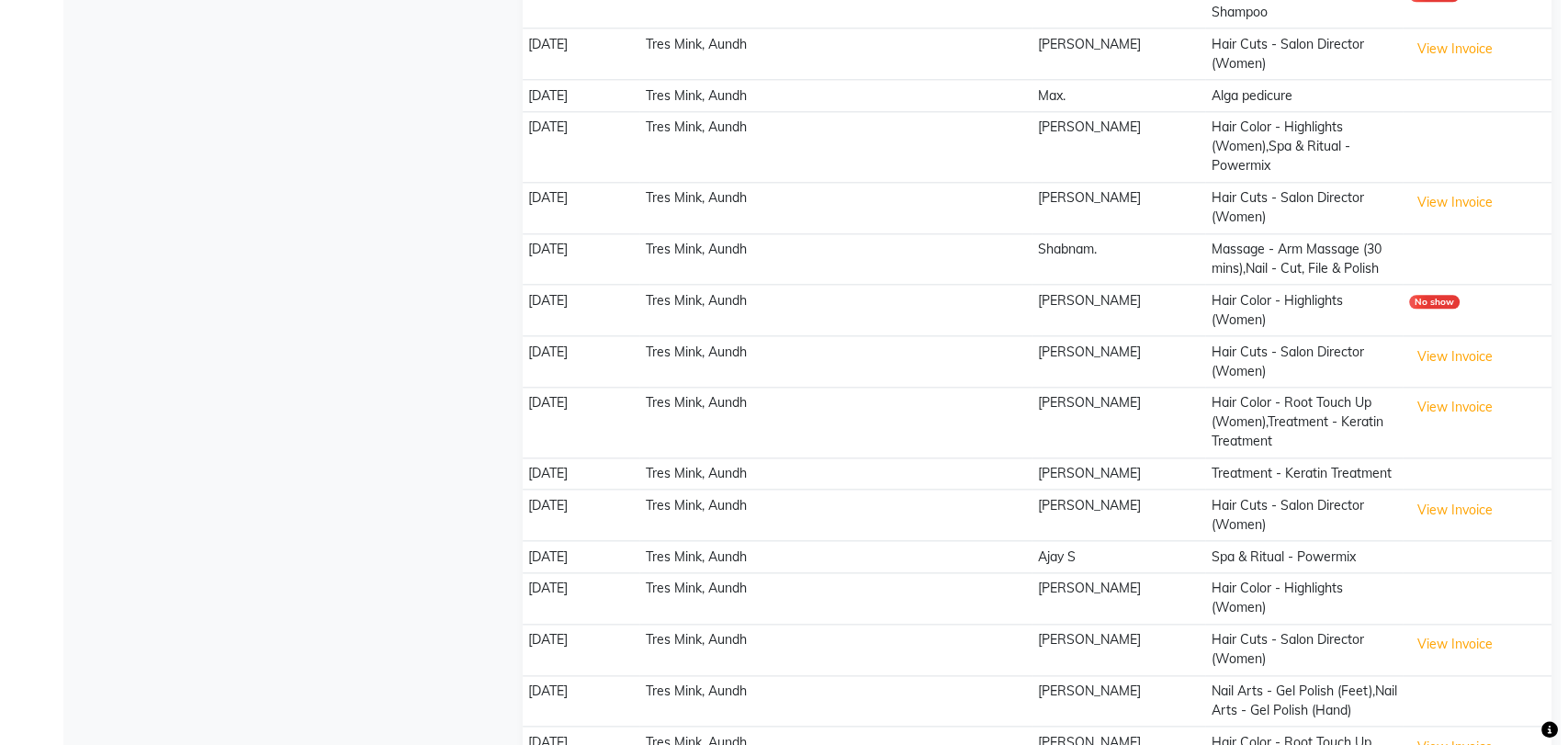
scroll to position [2012, 0]
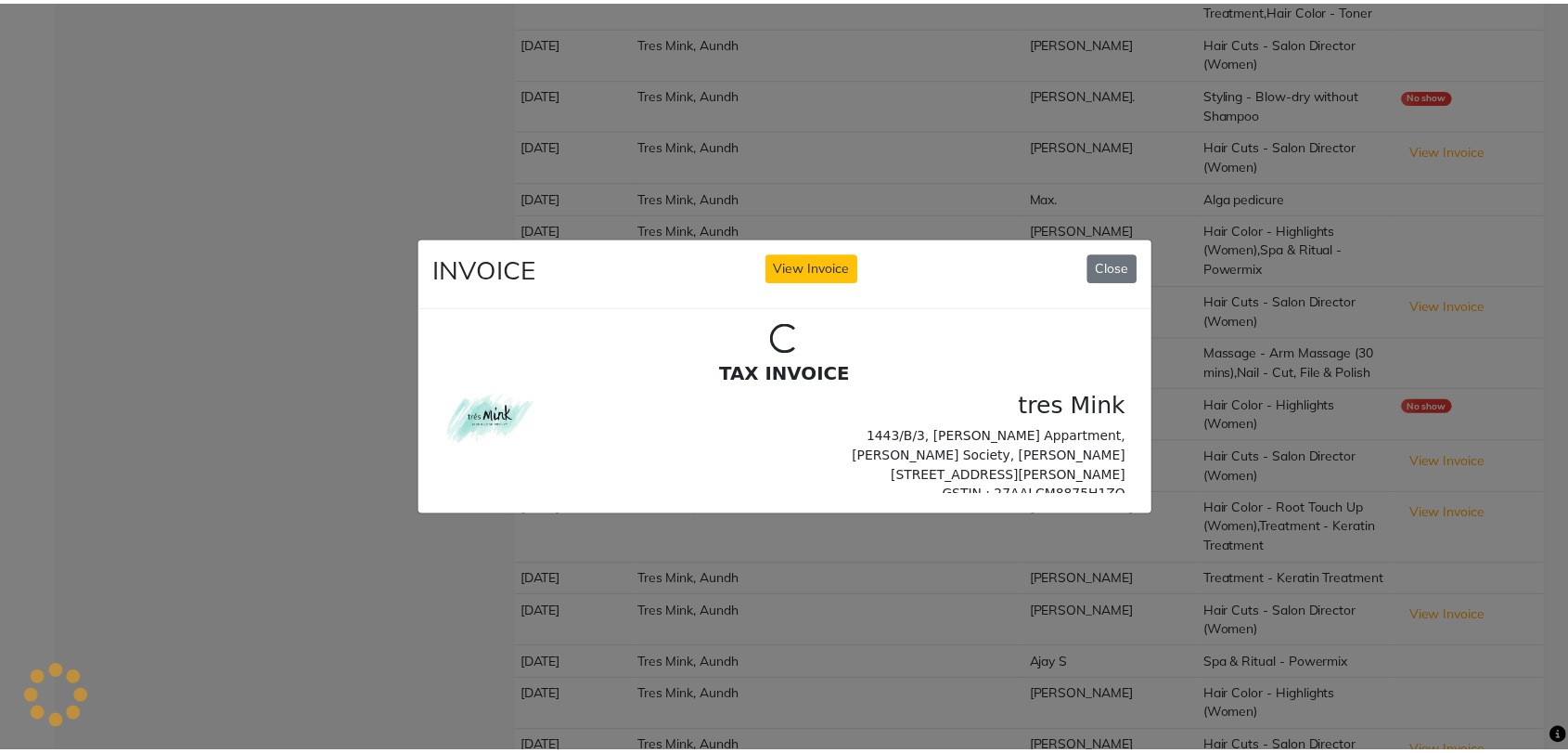
scroll to position [0, 0]
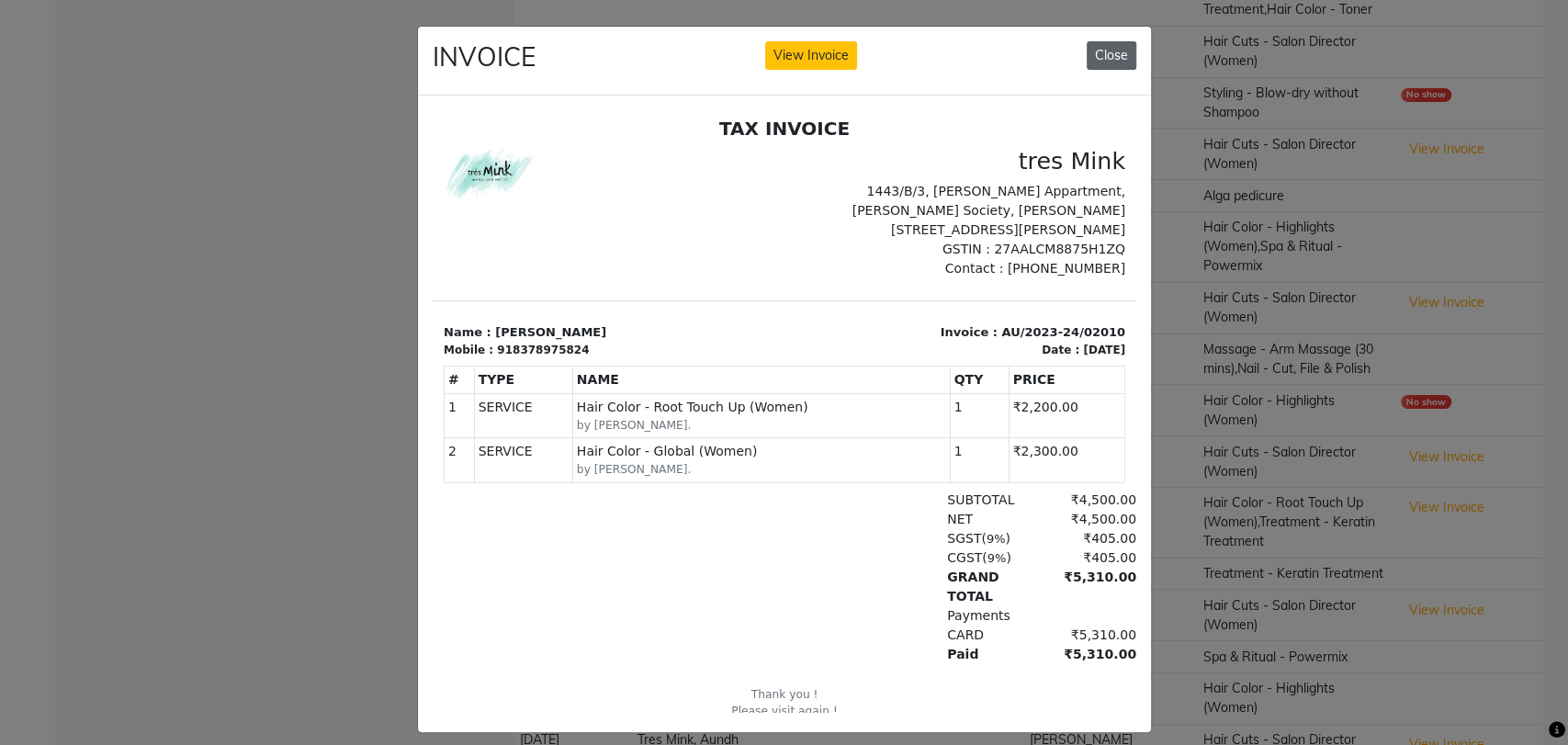
click at [1101, 46] on button "Close" at bounding box center [1111, 55] width 50 height 28
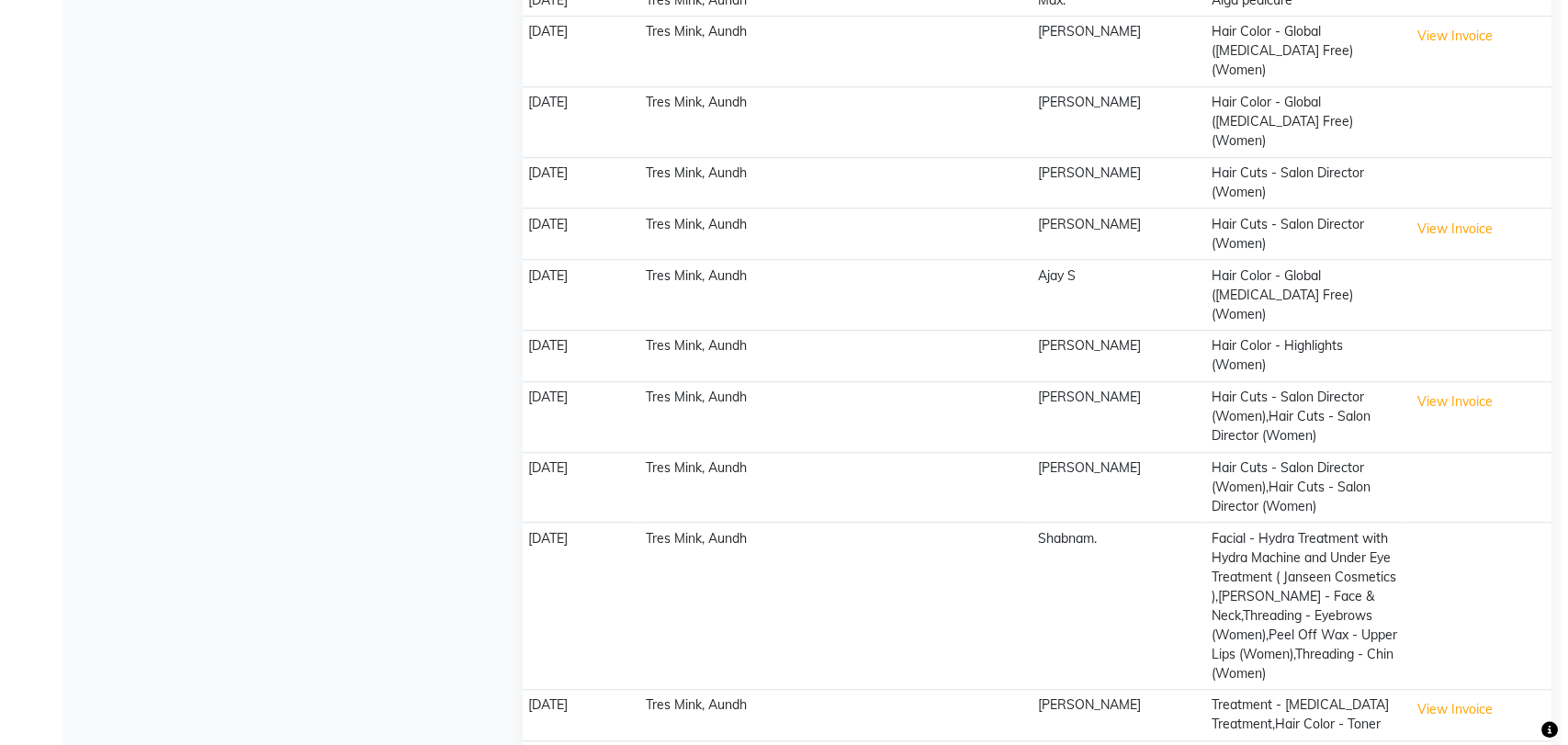
scroll to position [1194, 0]
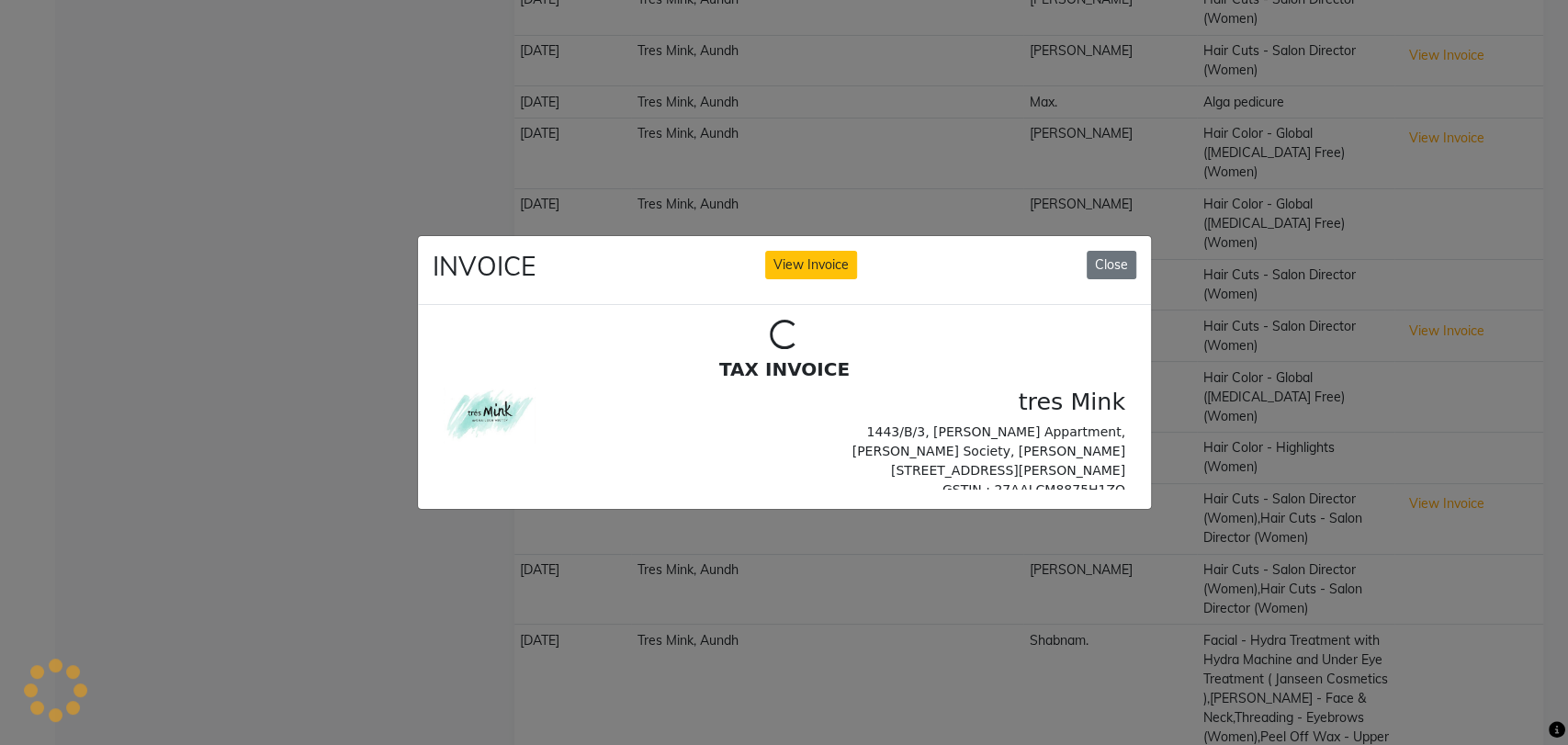
scroll to position [0, 0]
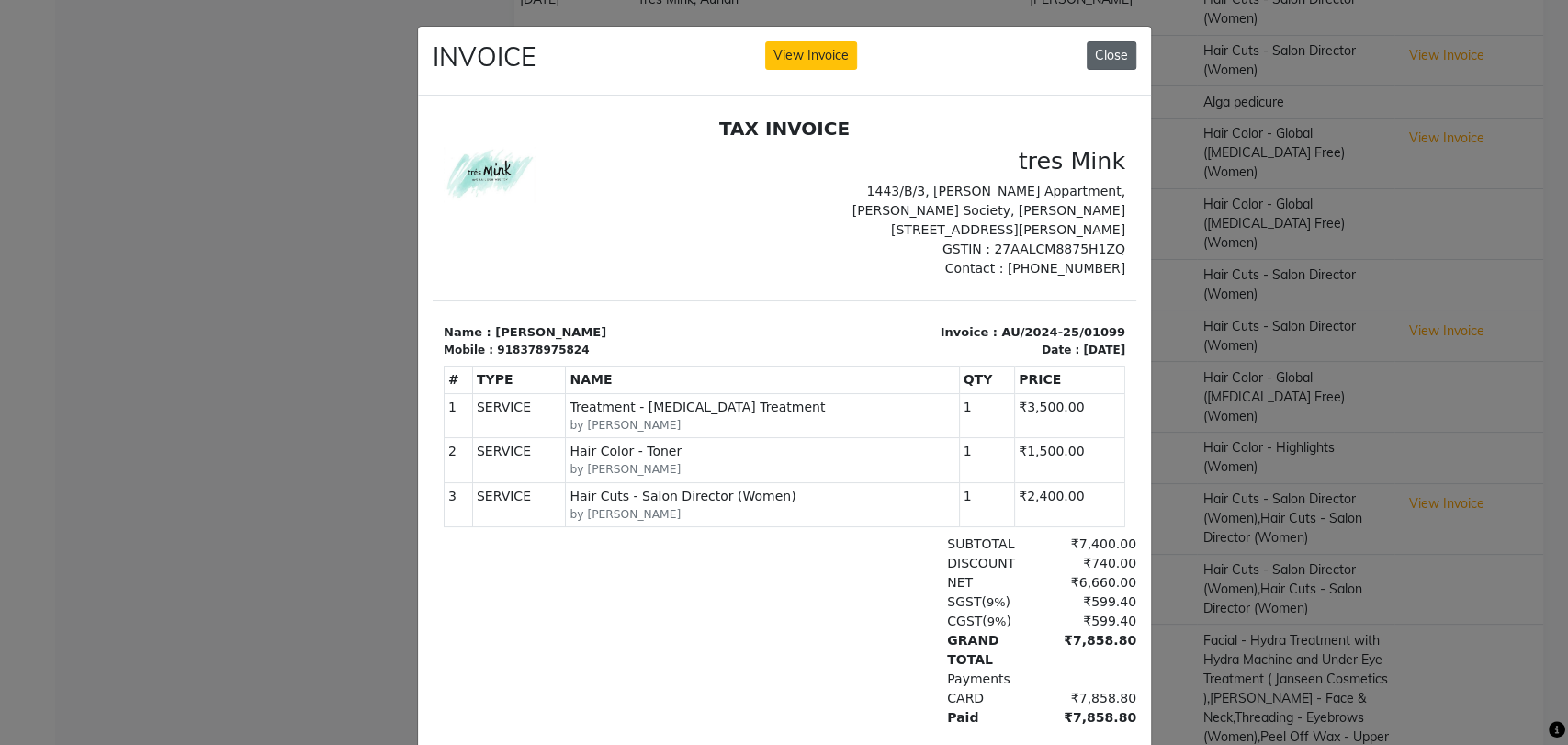
click at [1096, 52] on button "Close" at bounding box center [1111, 55] width 50 height 28
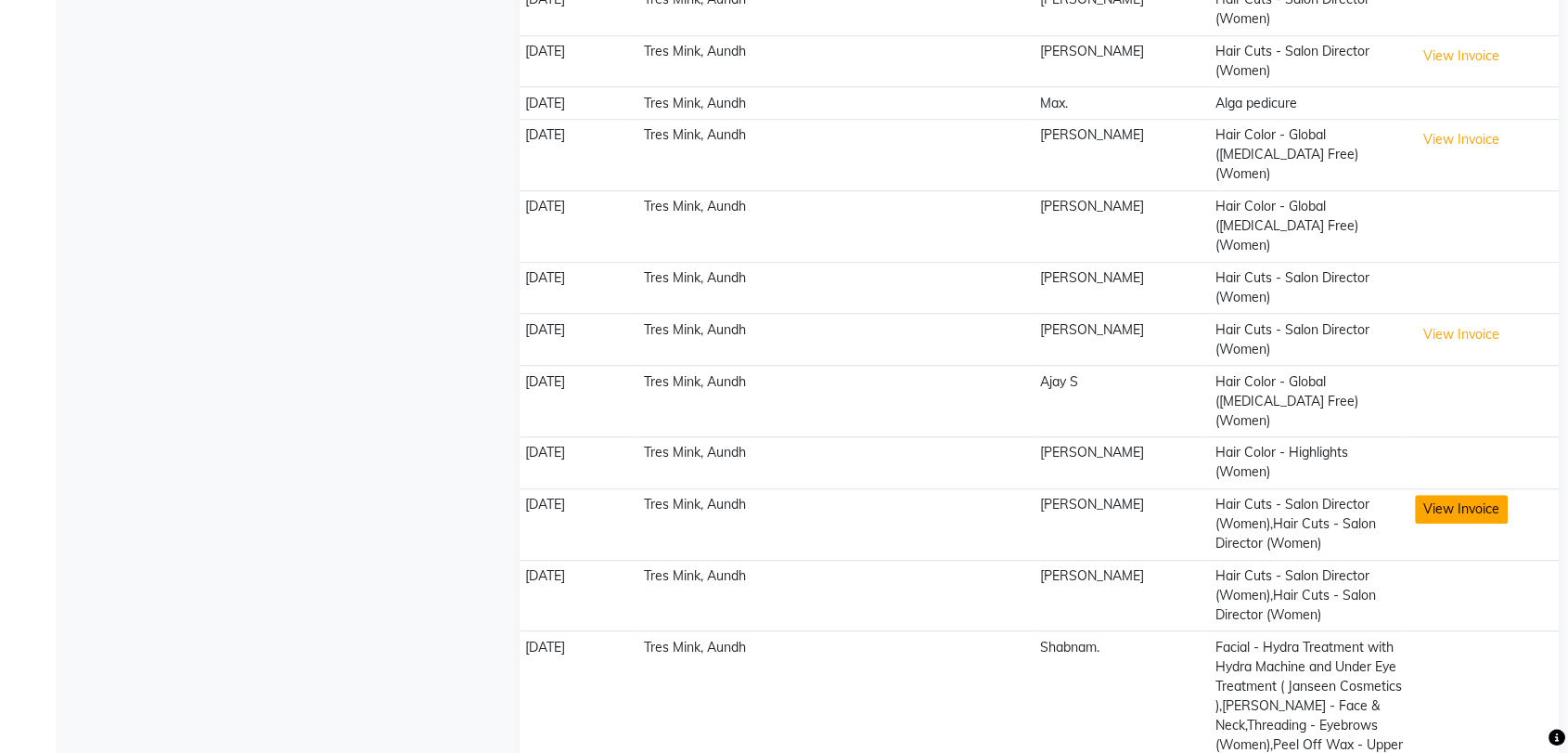
click at [1440, 495] on button "View Invoice" at bounding box center [1462, 509] width 93 height 28
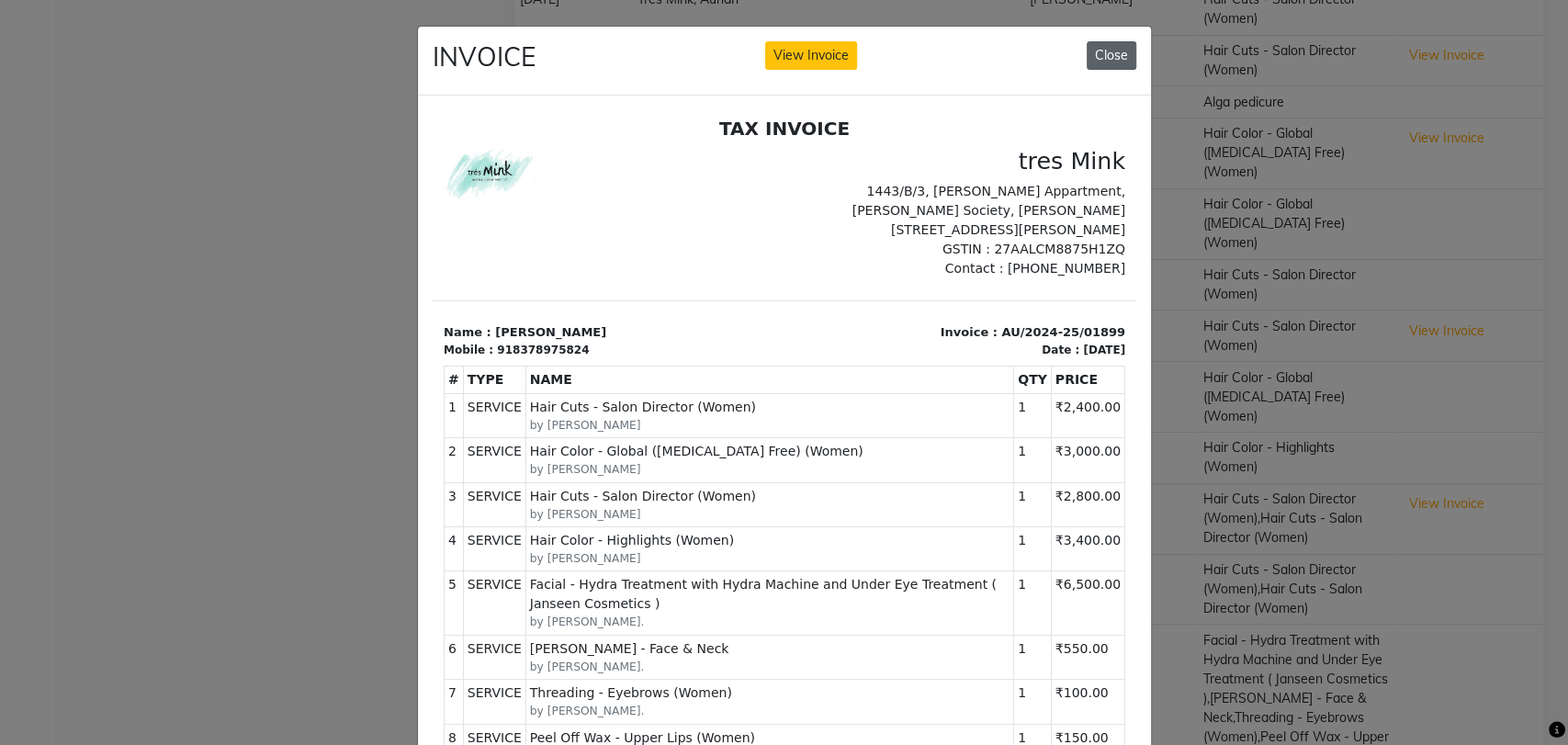
click at [1094, 47] on button "Close" at bounding box center [1111, 55] width 50 height 28
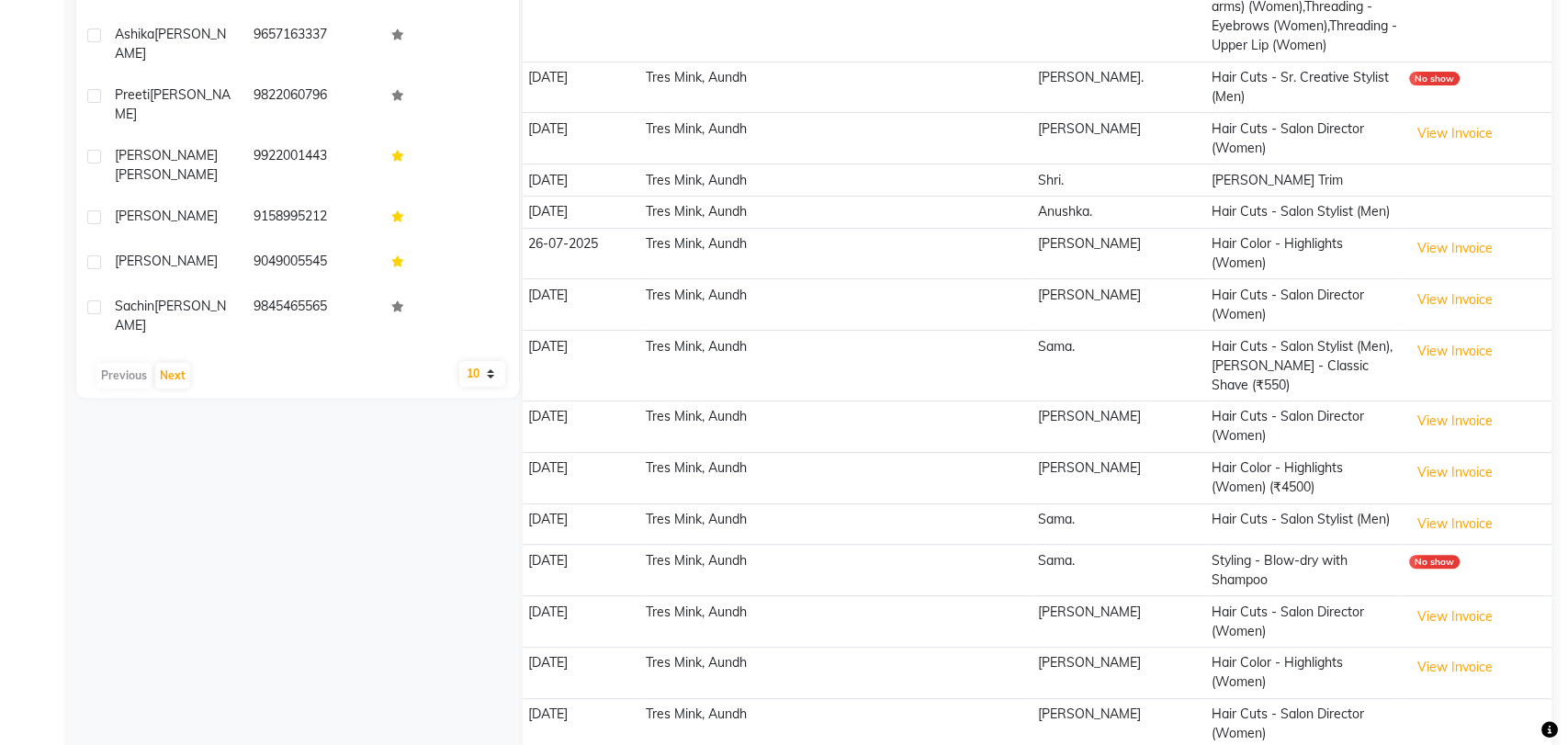
scroll to position [277, 0]
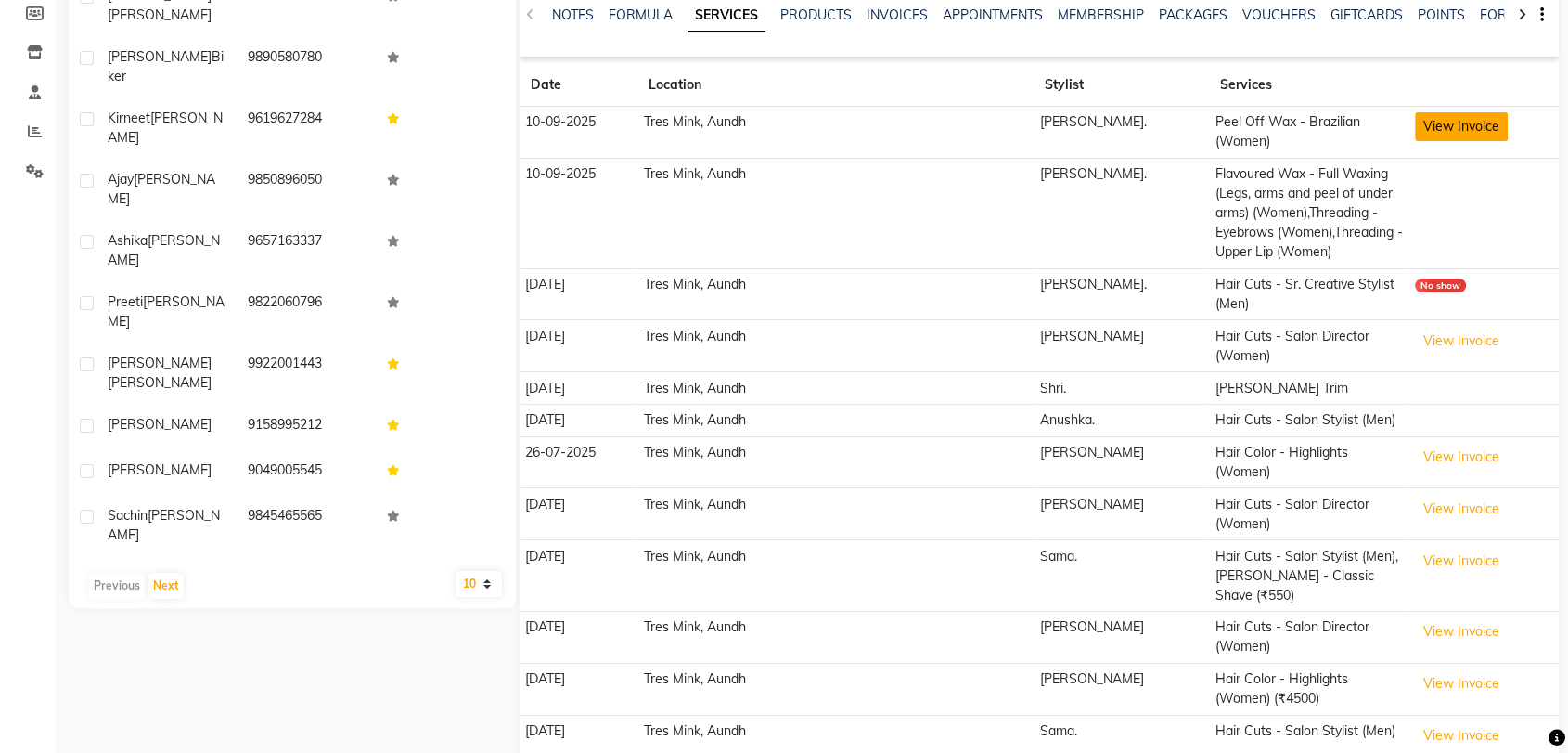
click at [1430, 121] on button "View Invoice" at bounding box center [1462, 126] width 93 height 28
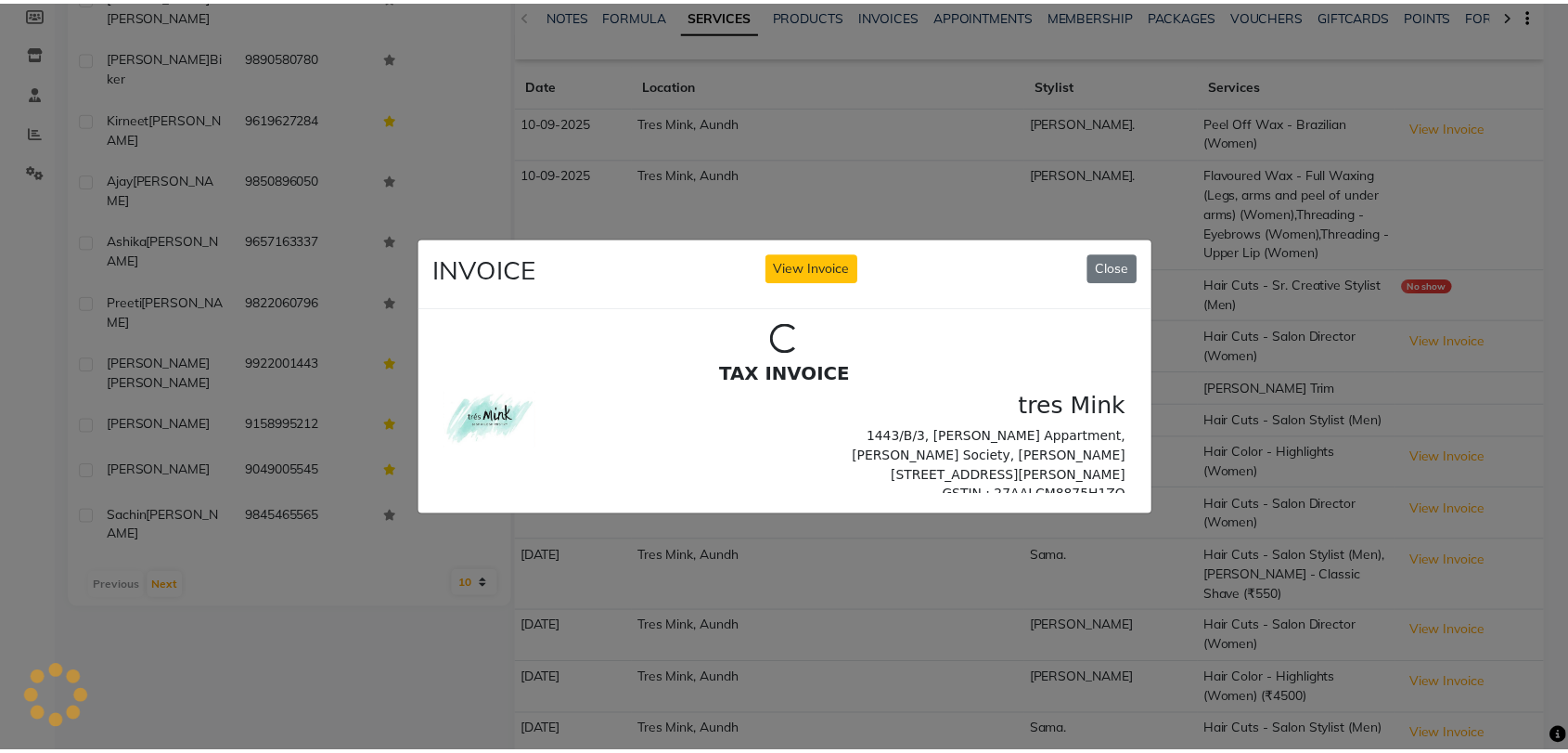
scroll to position [0, 0]
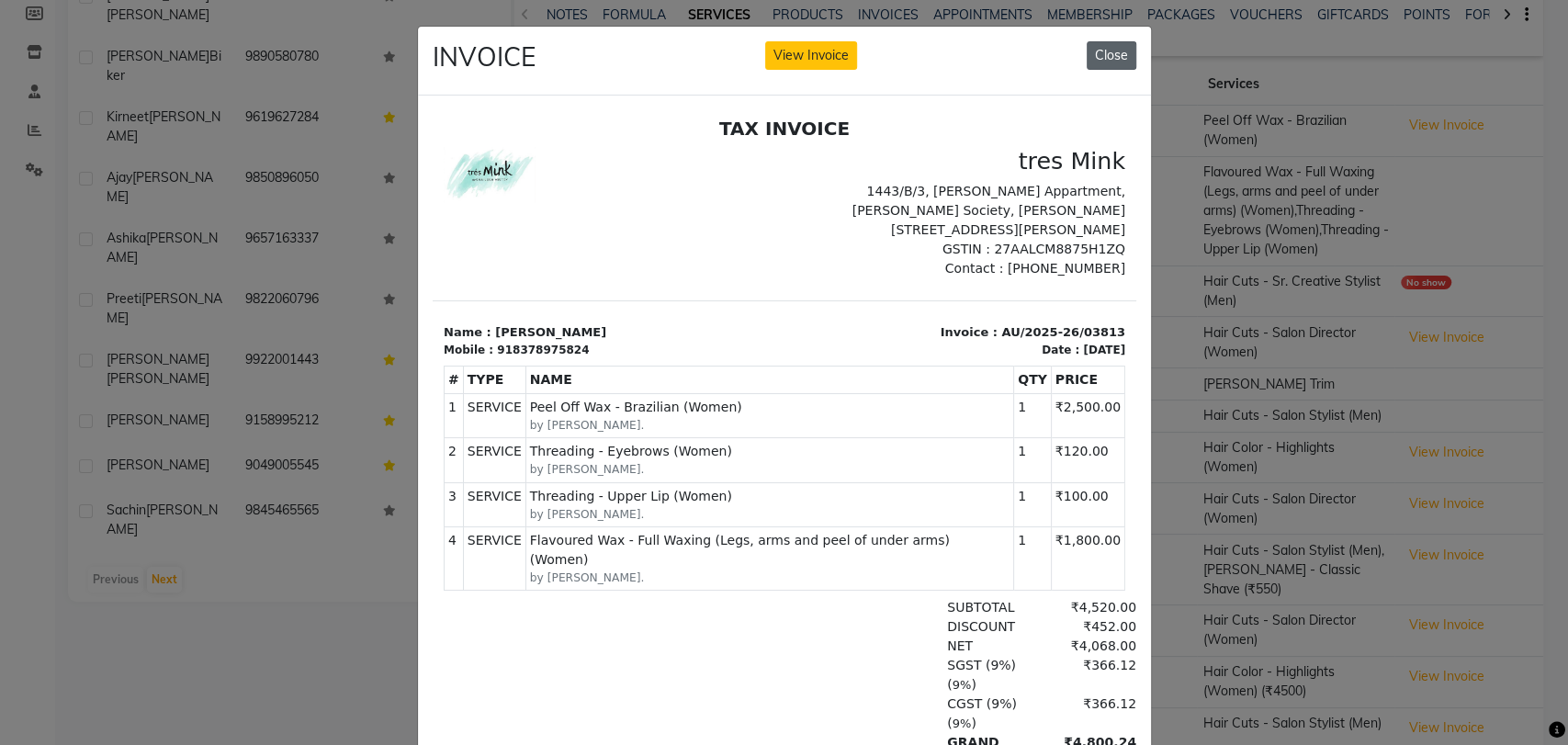
click at [1118, 56] on button "Close" at bounding box center [1111, 55] width 50 height 28
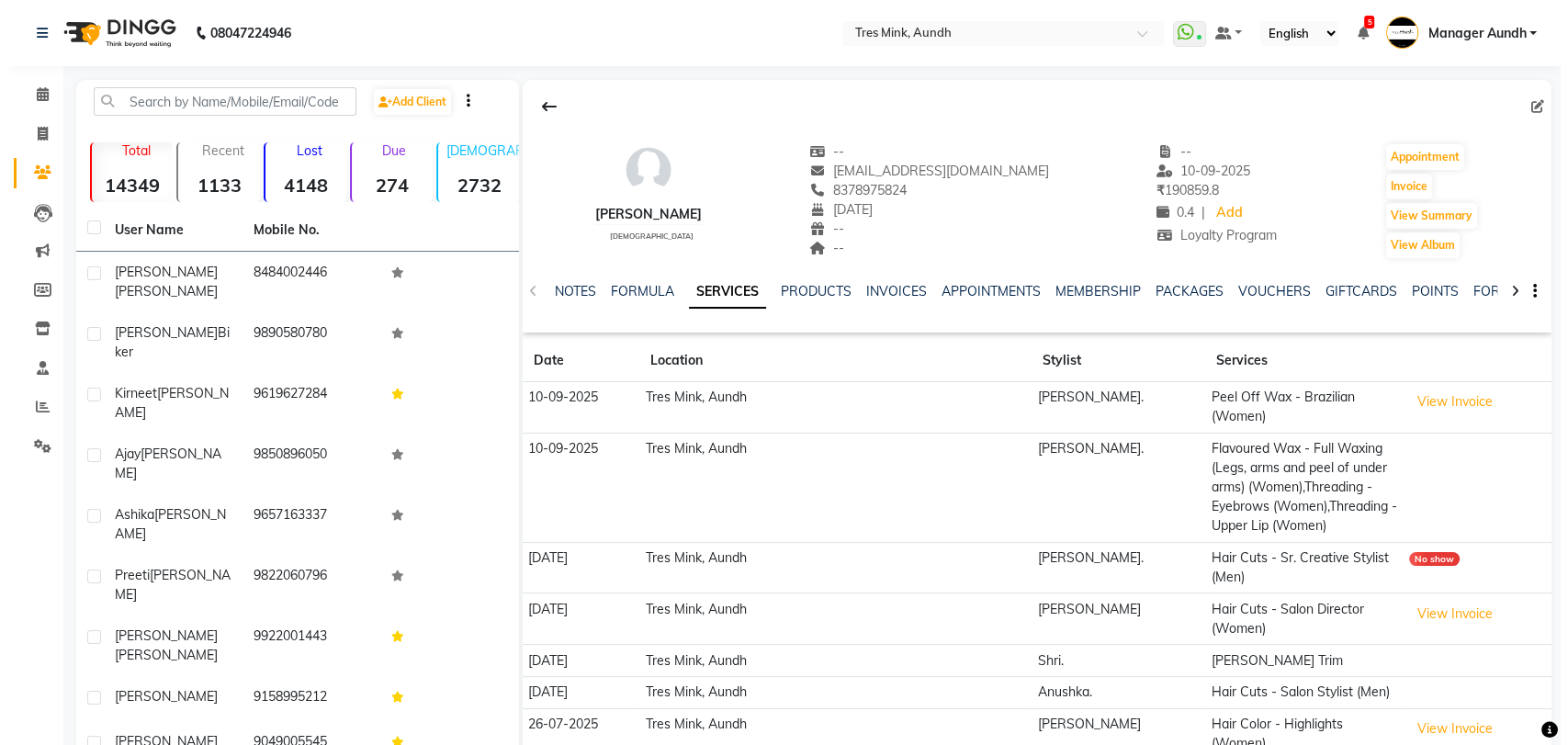
scroll to position [204, 0]
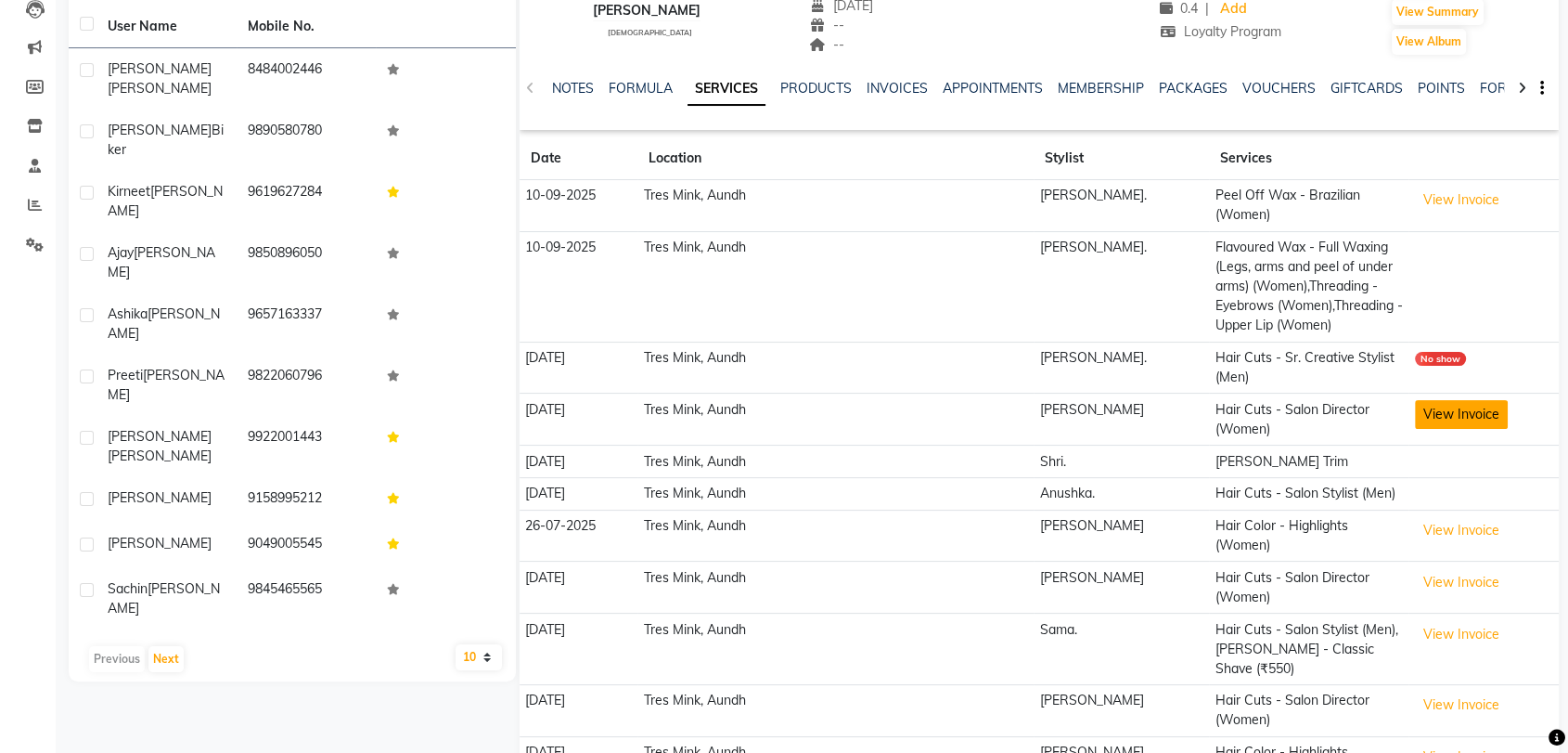
click at [1436, 400] on button "View Invoice" at bounding box center [1462, 414] width 93 height 28
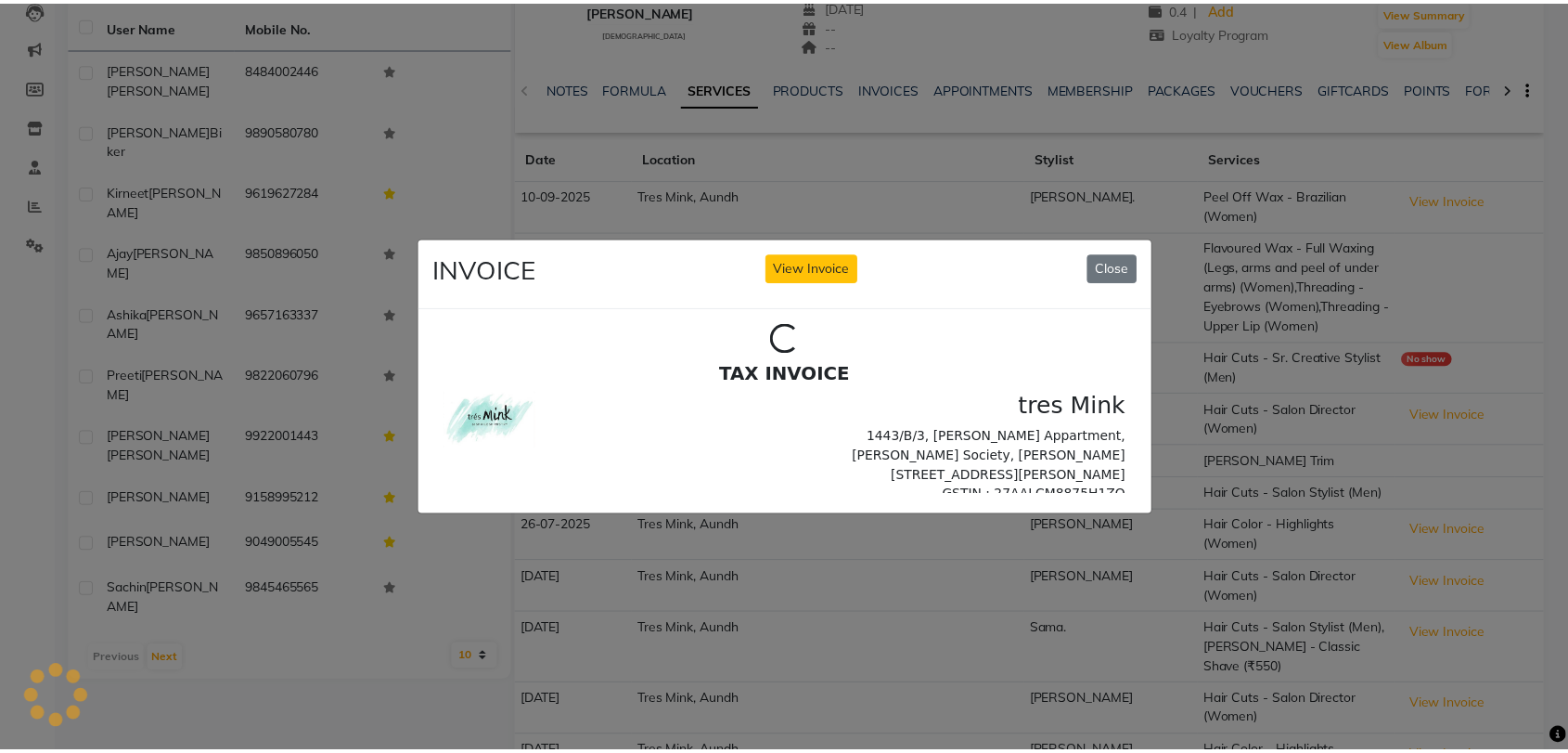
scroll to position [0, 0]
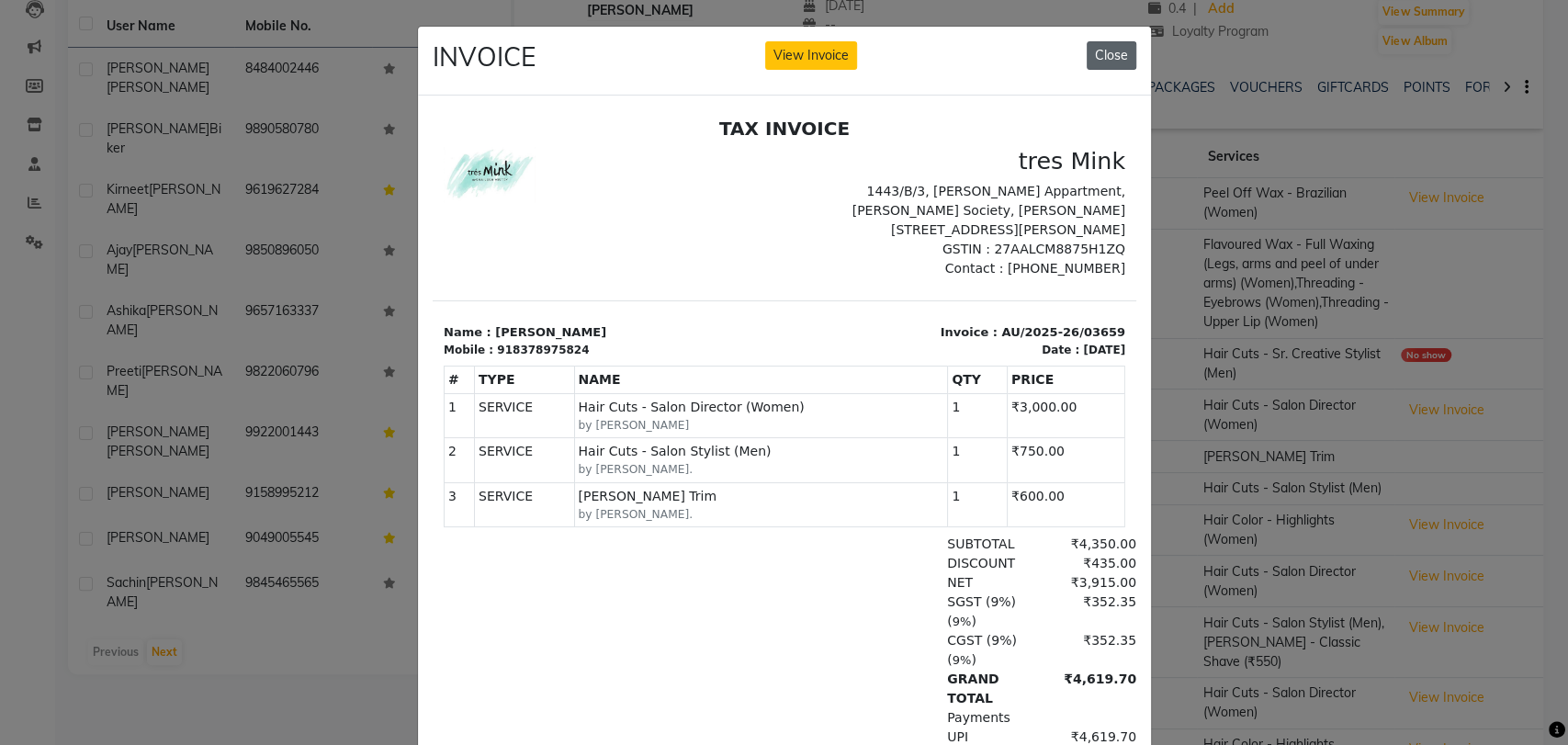
click at [1087, 46] on button "Close" at bounding box center [1111, 55] width 50 height 28
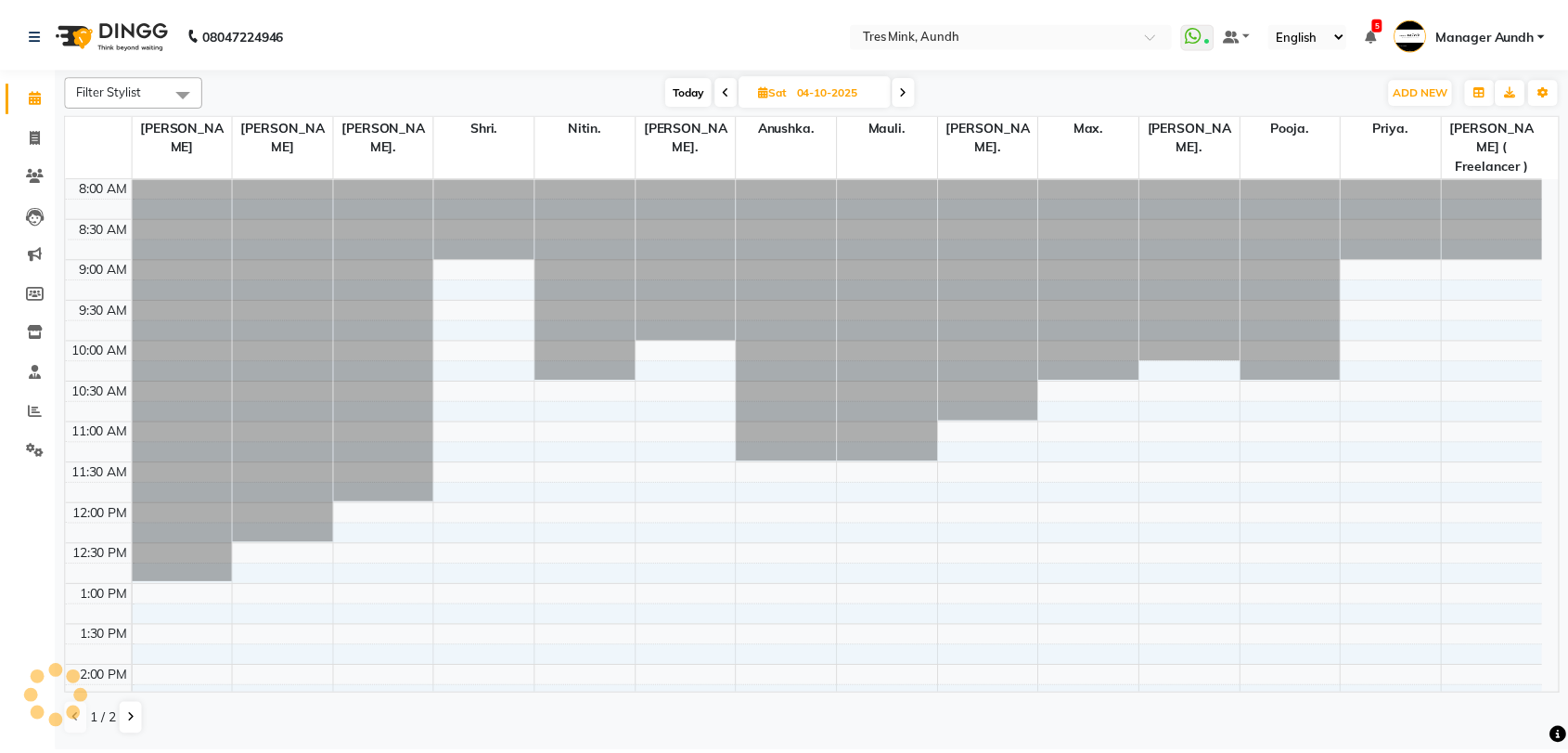
scroll to position [564, 0]
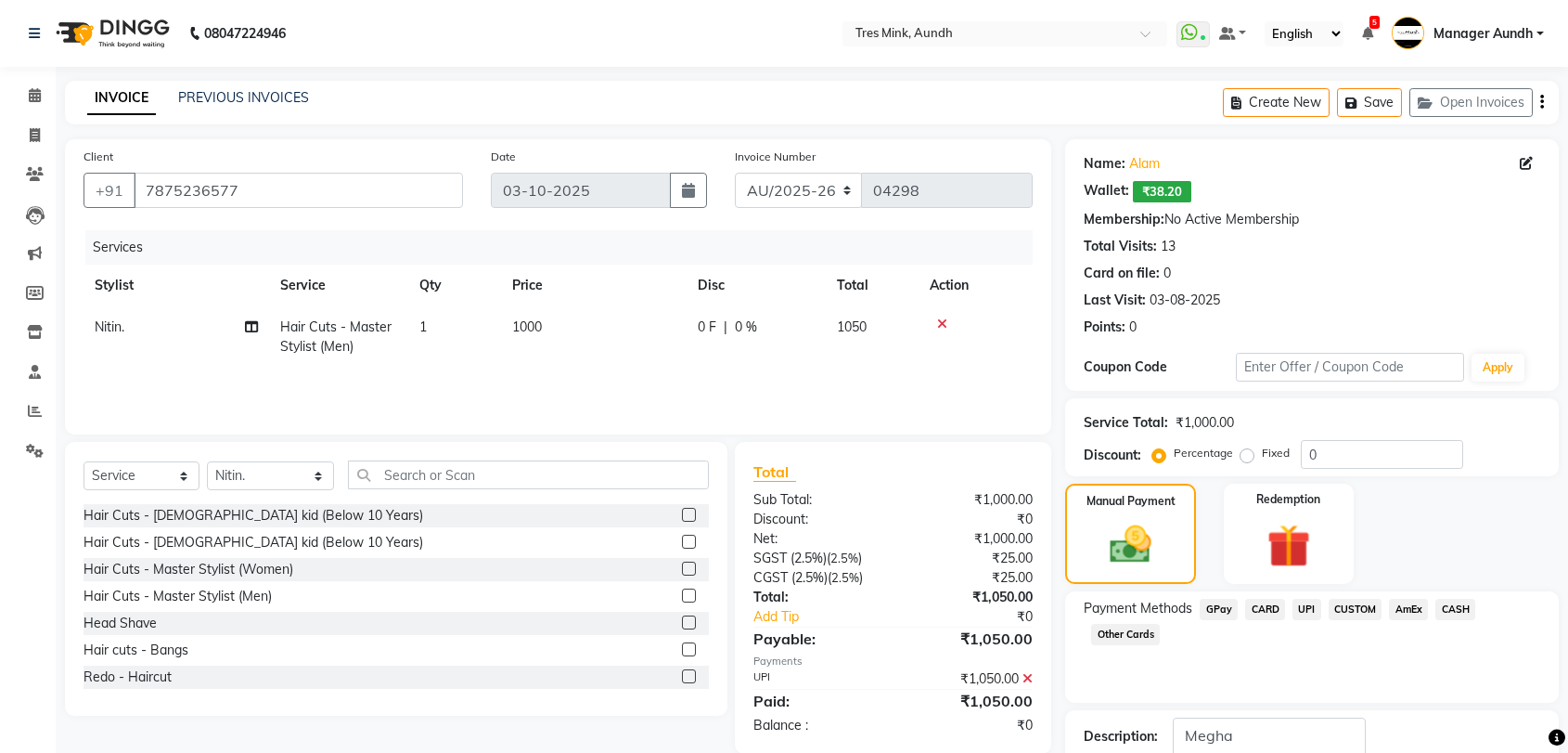
select select "service"
select select "83264"
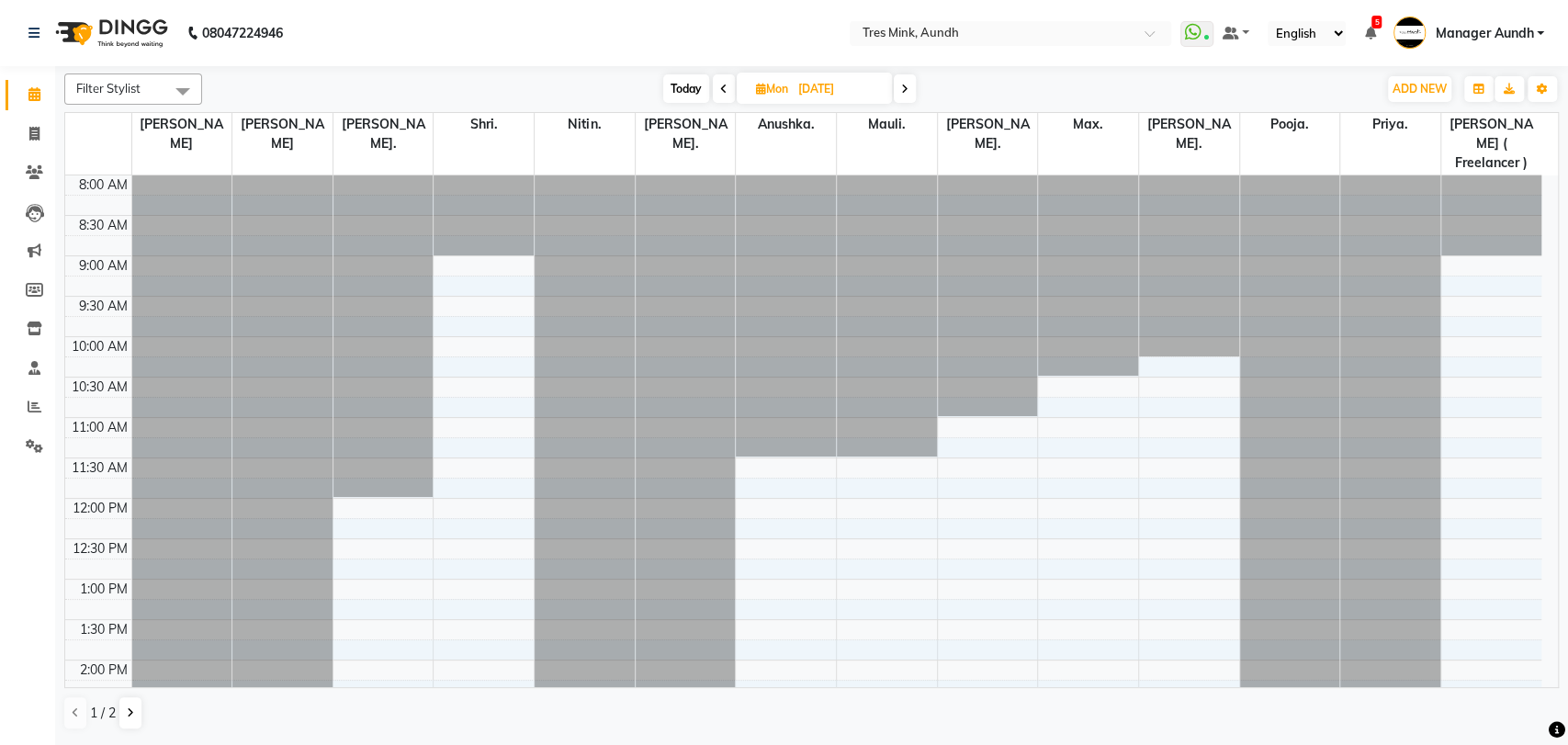
select select "en"
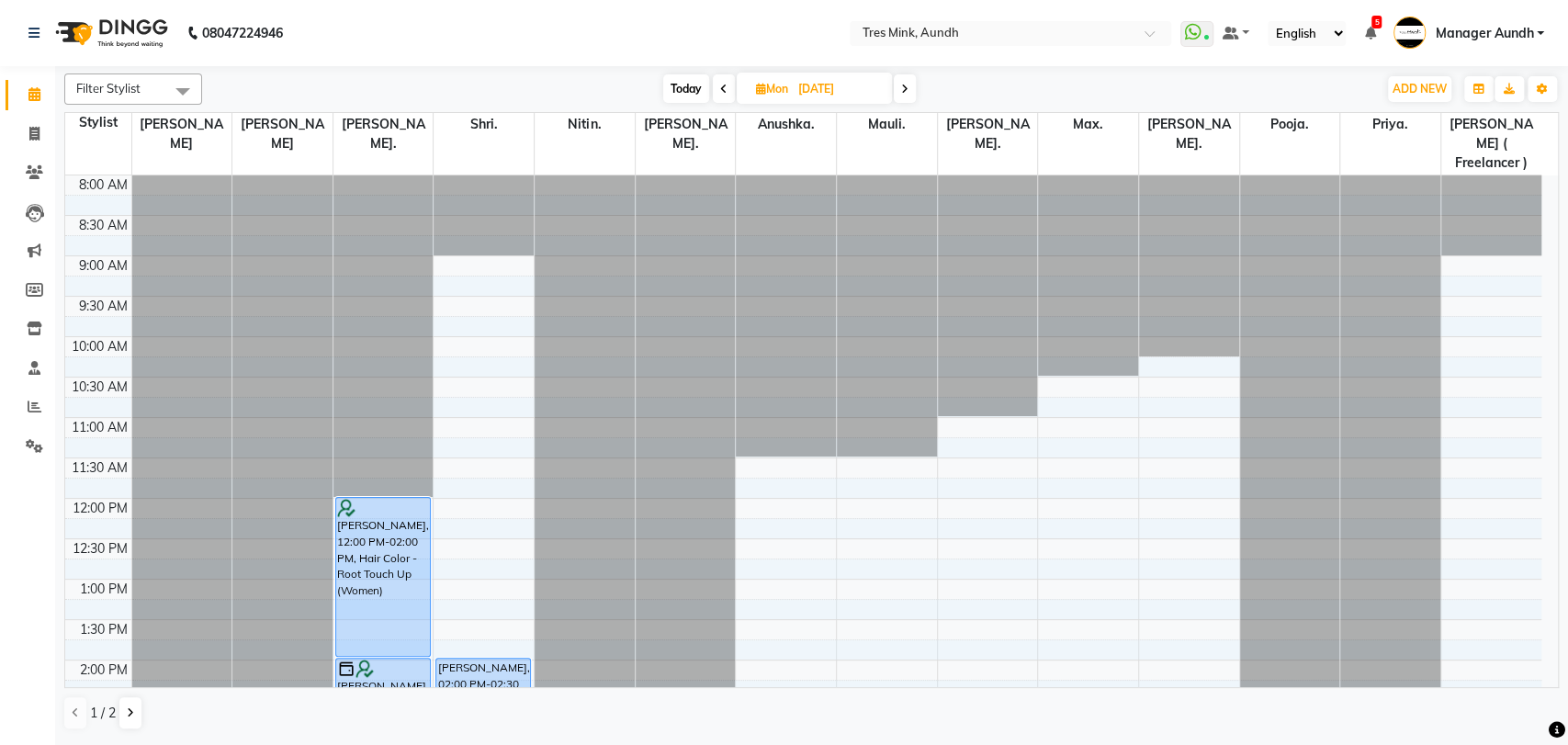
click at [670, 86] on span "Today" at bounding box center [686, 88] width 46 height 28
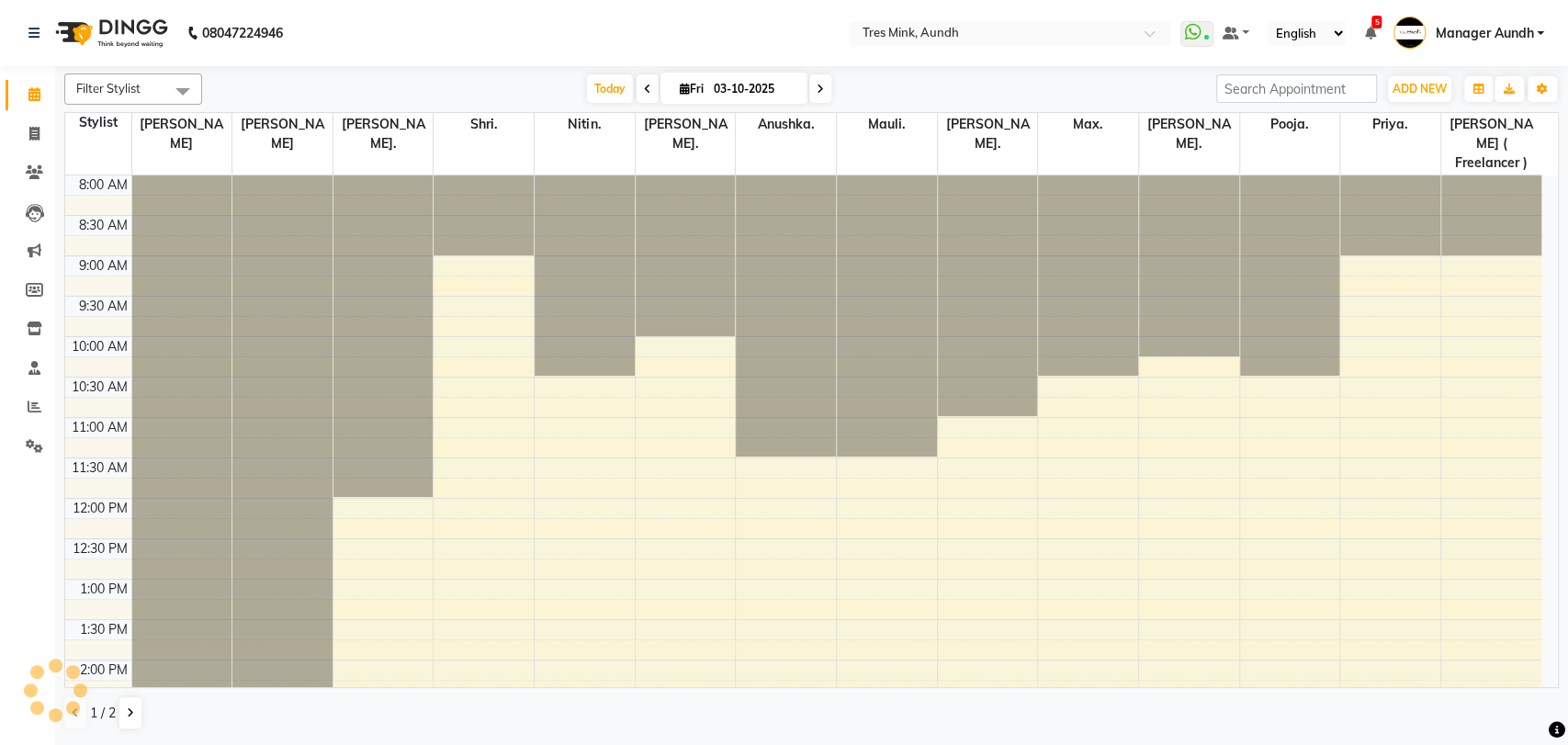
scroll to position [593, 0]
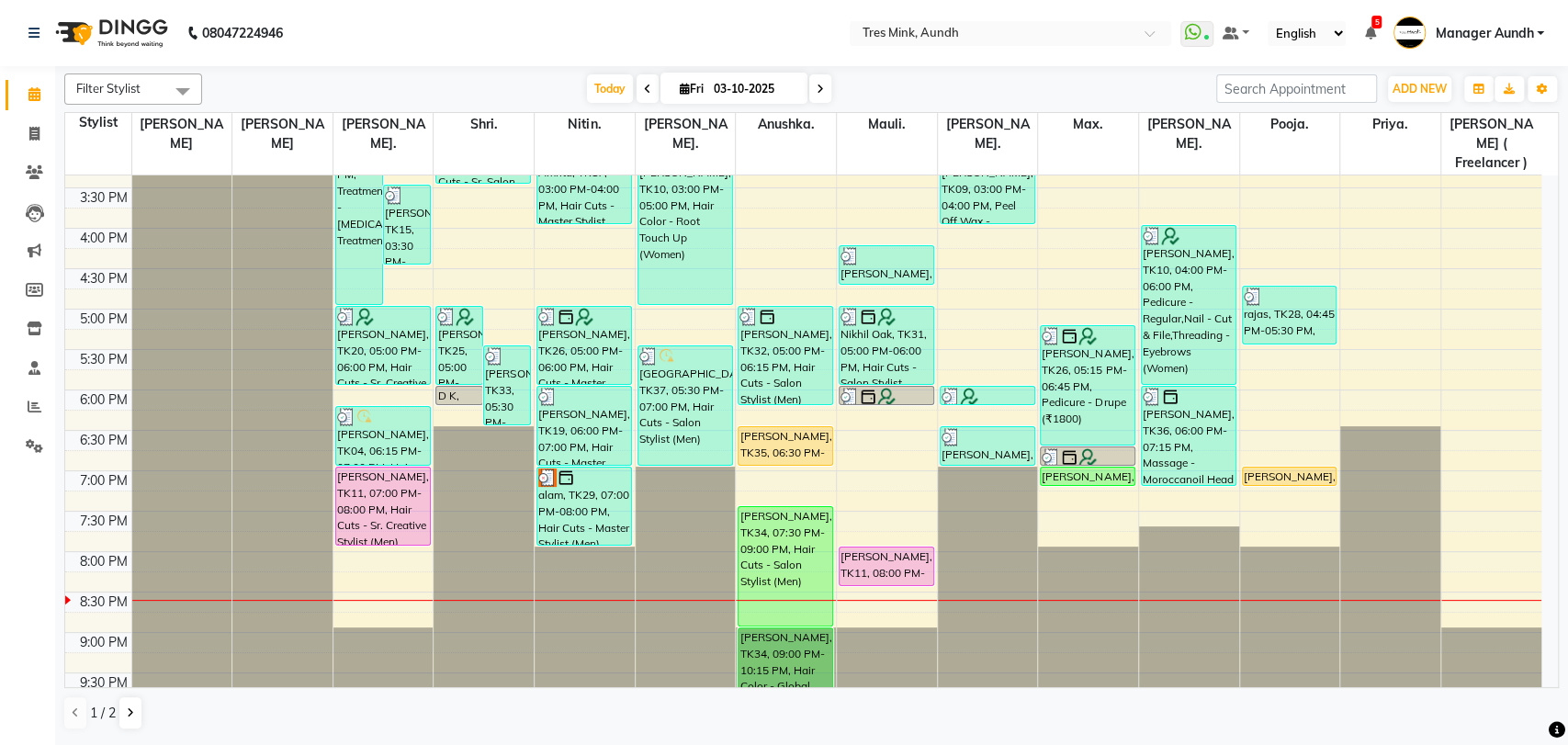
click at [823, 96] on span at bounding box center [819, 88] width 22 height 28
type input "04-10-2025"
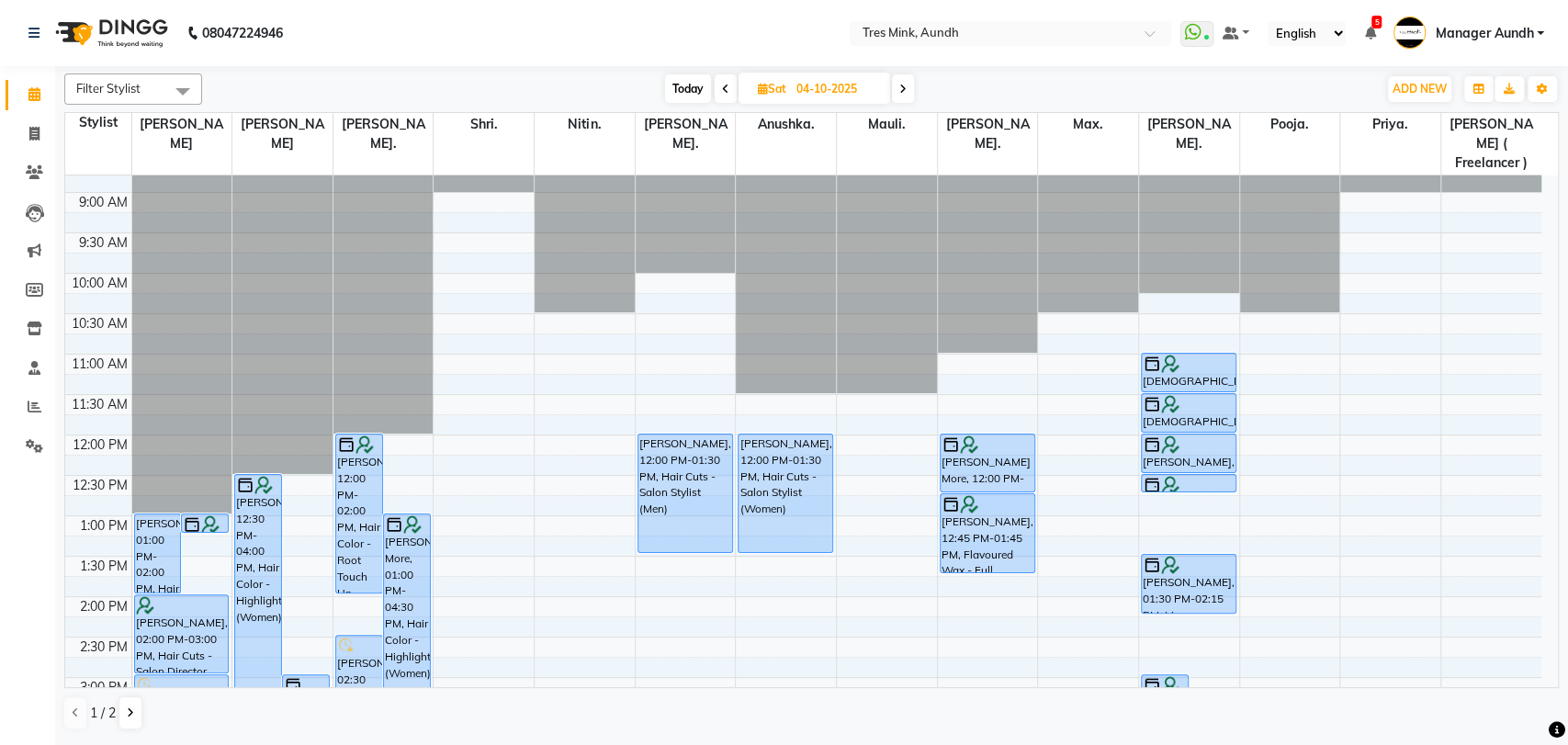
scroll to position [0, 0]
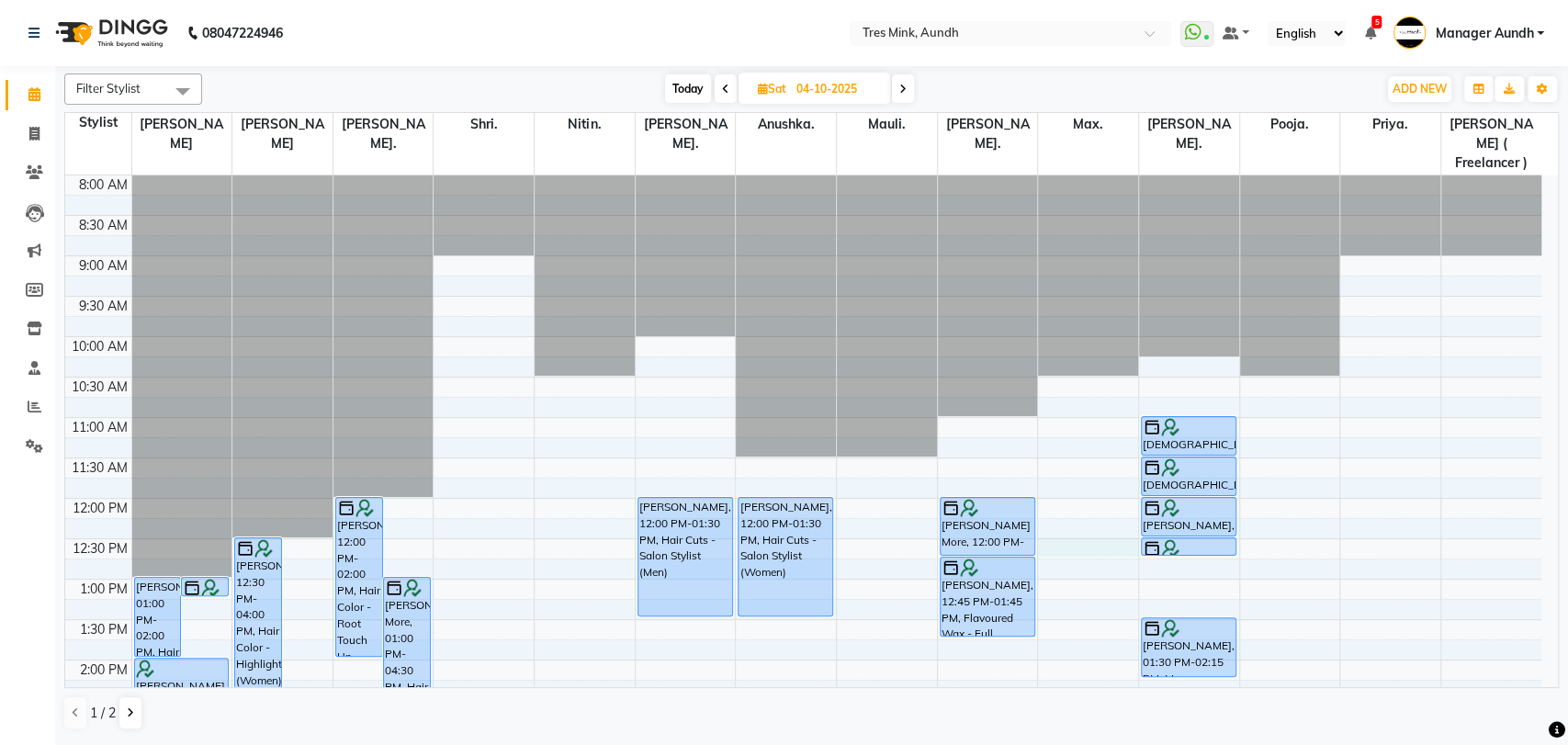
click at [1058, 526] on div "8:00 AM 8:30 AM 9:00 AM 9:30 AM 10:00 AM 10:30 AM 11:00 AM 11:30 AM 12:00 PM 12…" at bounding box center [802, 740] width 1476 height 1131
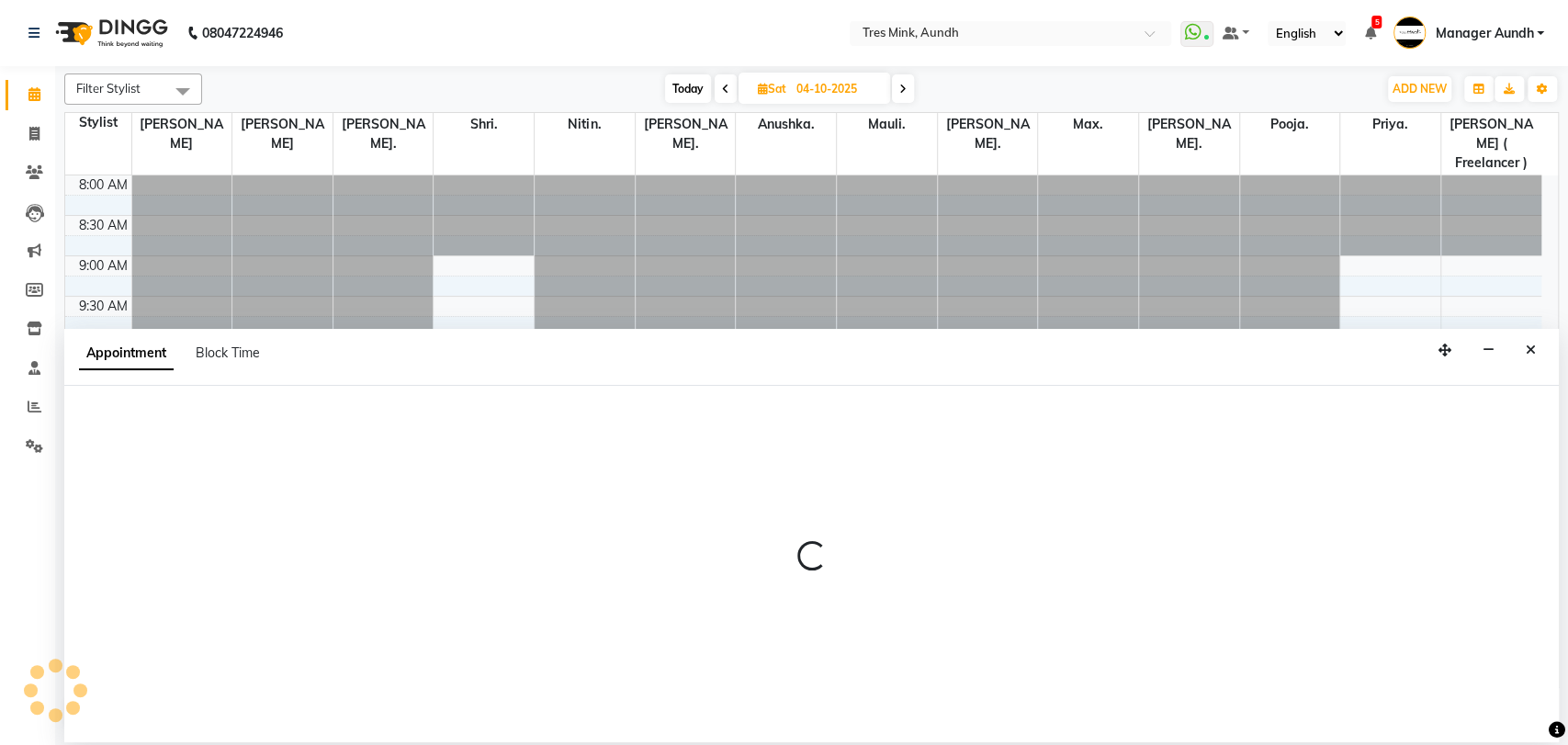
select select "13216"
select select "750"
select select "tentative"
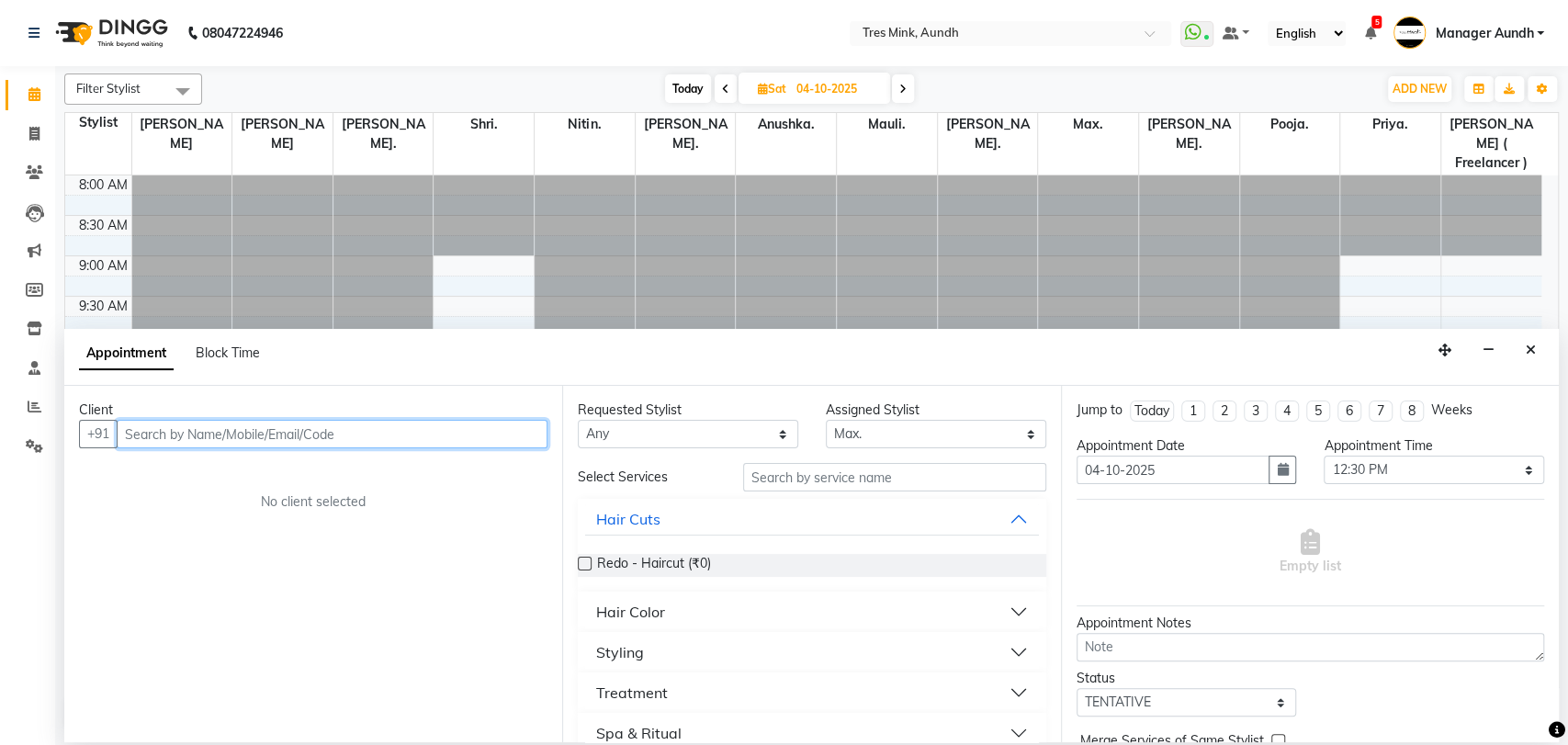
click at [388, 437] on input "text" at bounding box center [331, 433] width 431 height 28
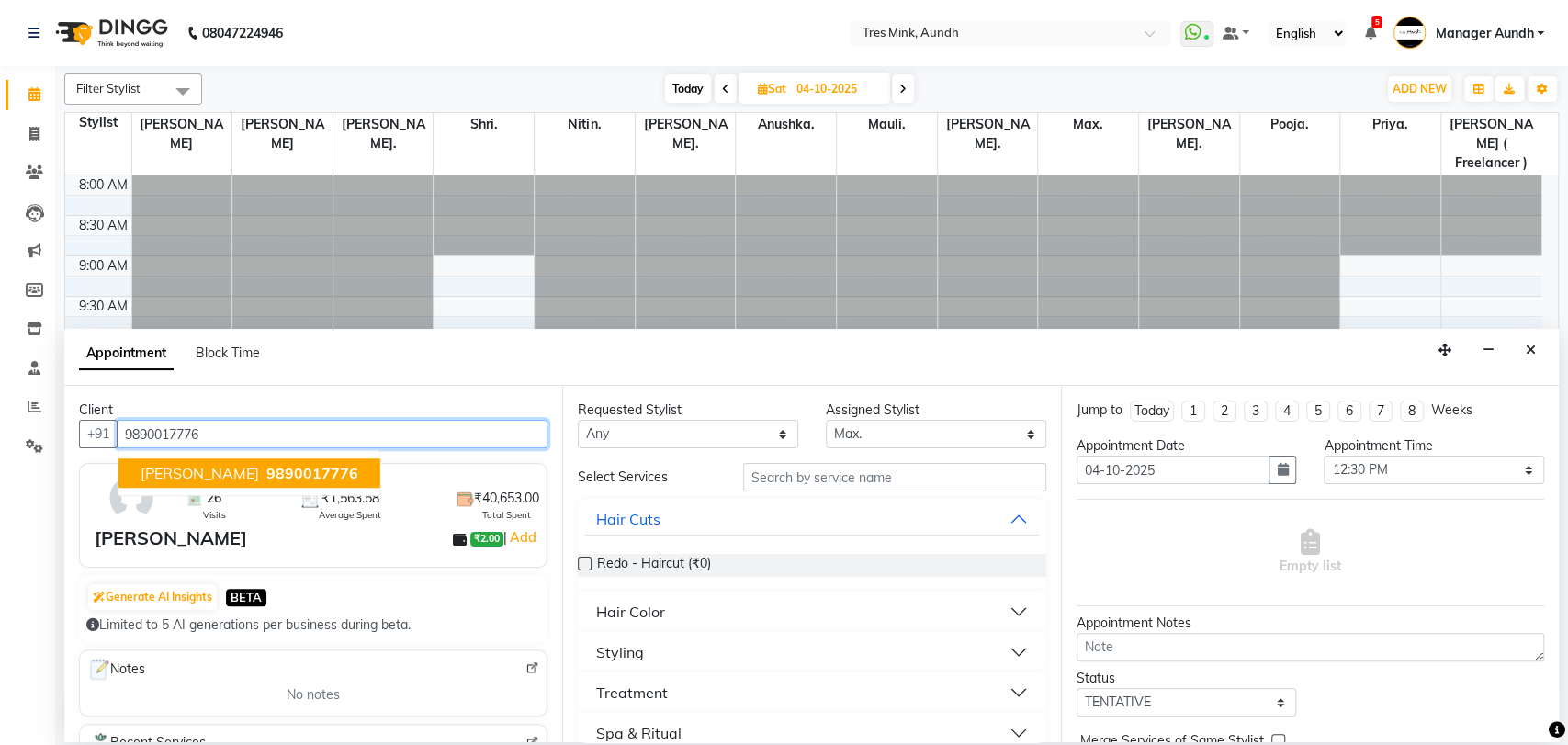
type input "9890017776"
click at [207, 471] on span "Bosky Sahni" at bounding box center [200, 473] width 118 height 19
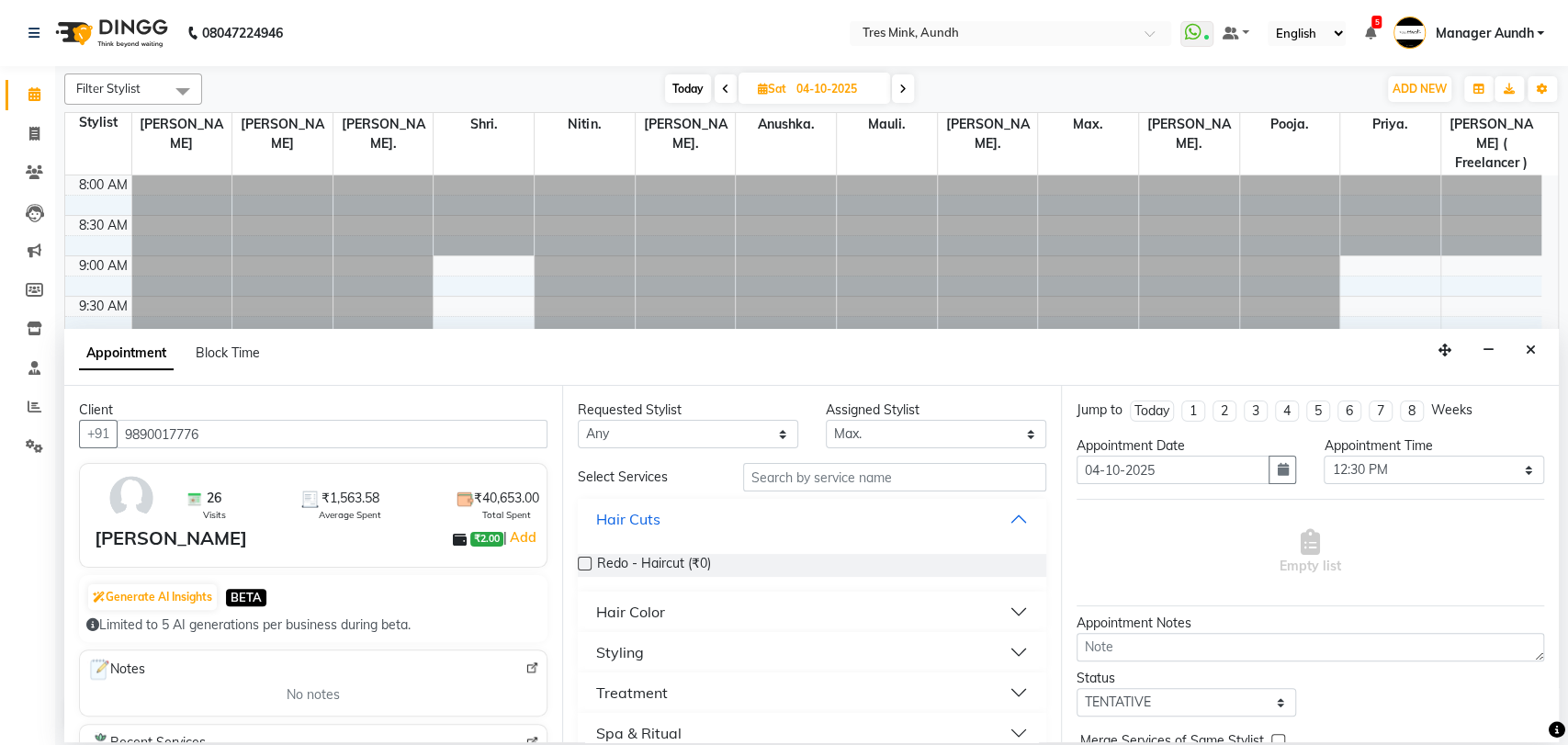
click at [985, 518] on button "Hair Cuts" at bounding box center [812, 518] width 453 height 33
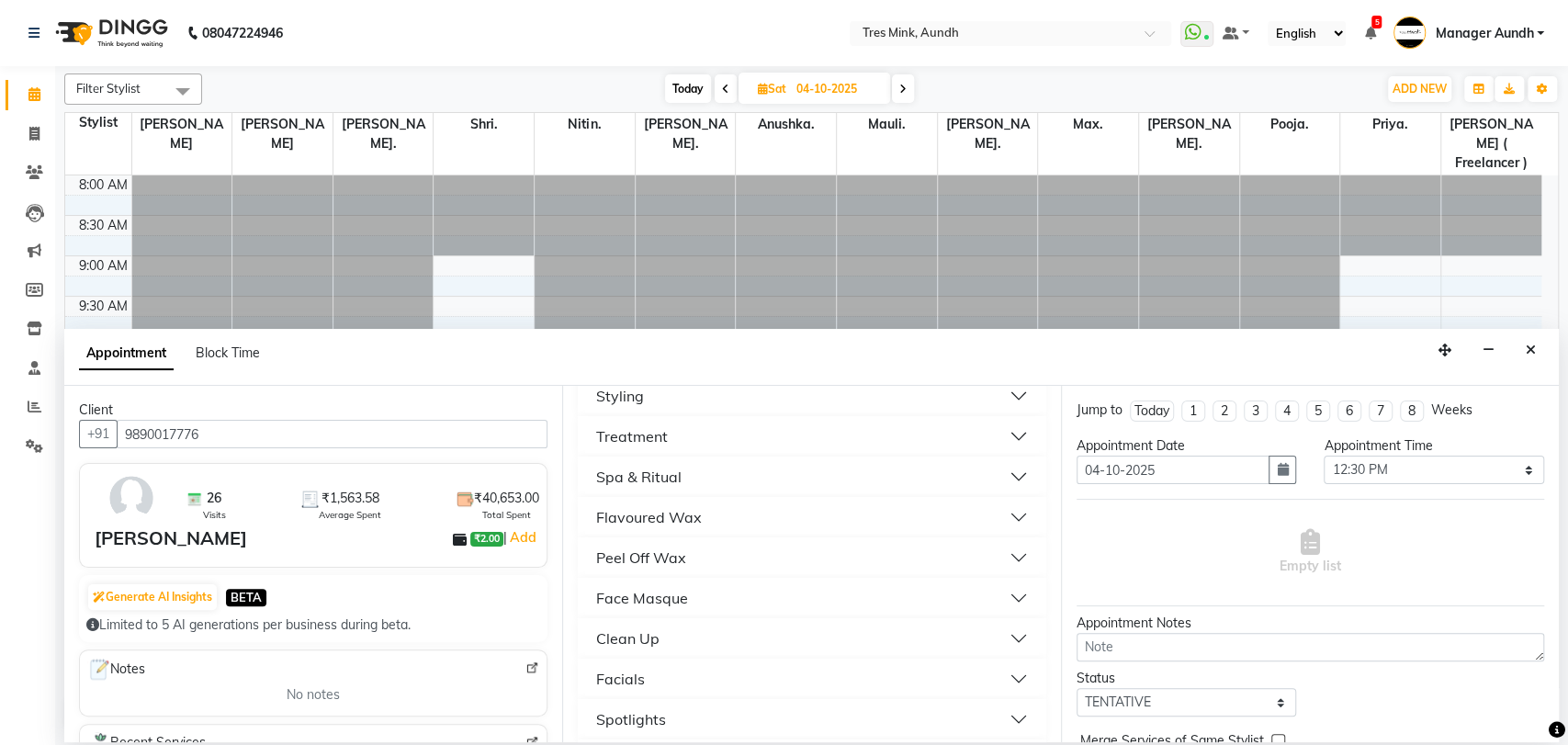
scroll to position [509, 0]
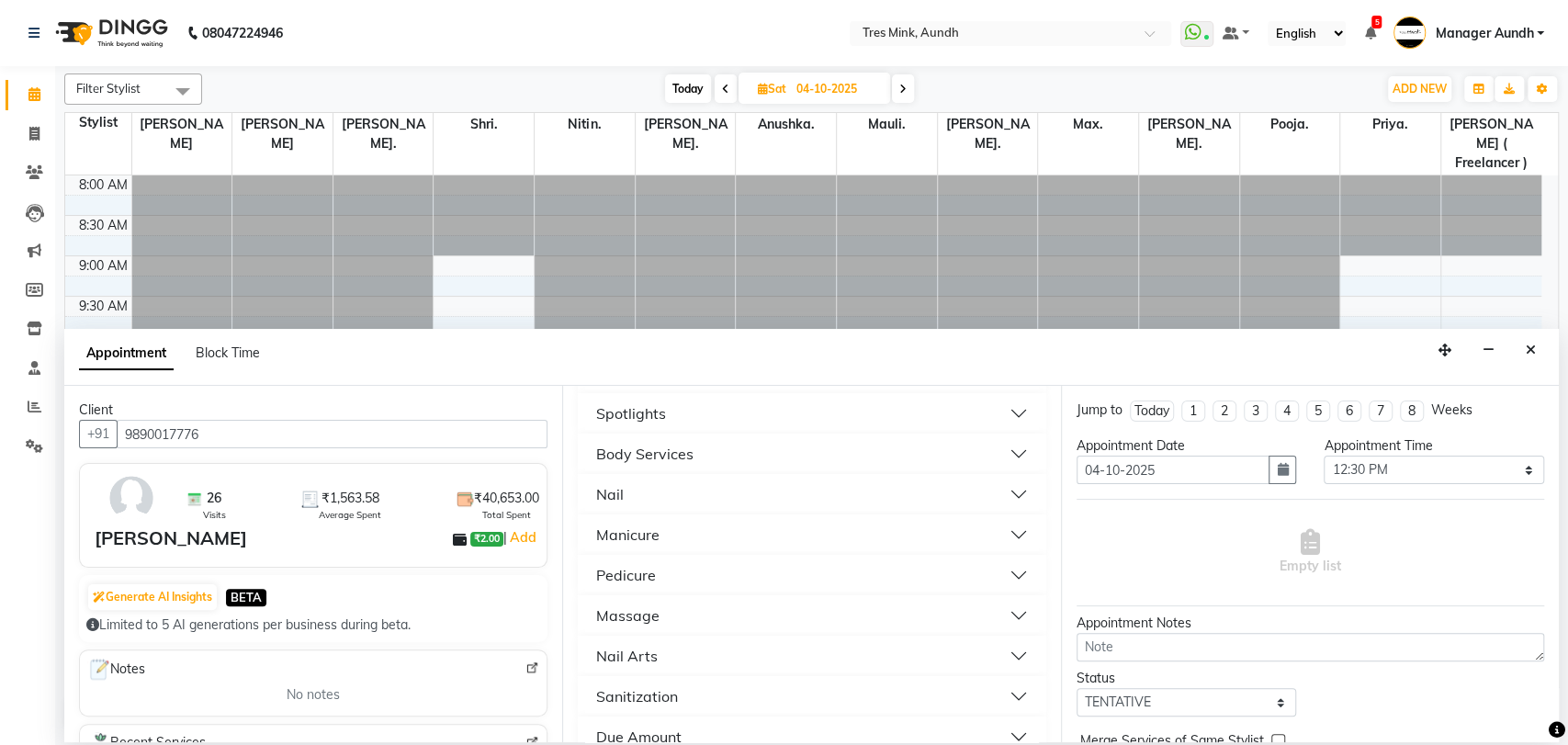
click at [970, 570] on button "Pedicure" at bounding box center [812, 574] width 453 height 33
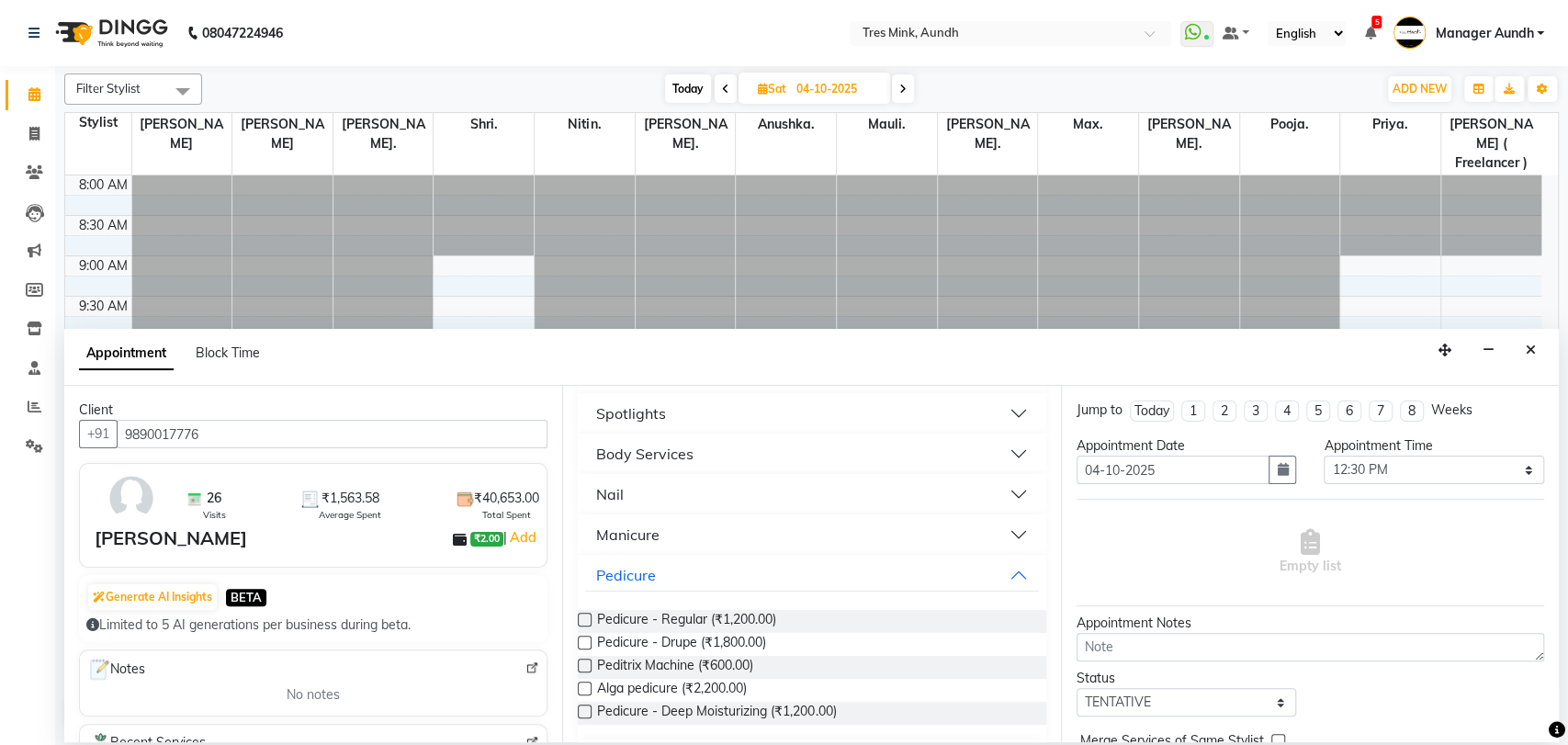
click at [585, 624] on label at bounding box center [585, 619] width 14 height 14
click at [585, 624] on input "checkbox" at bounding box center [584, 621] width 12 height 12
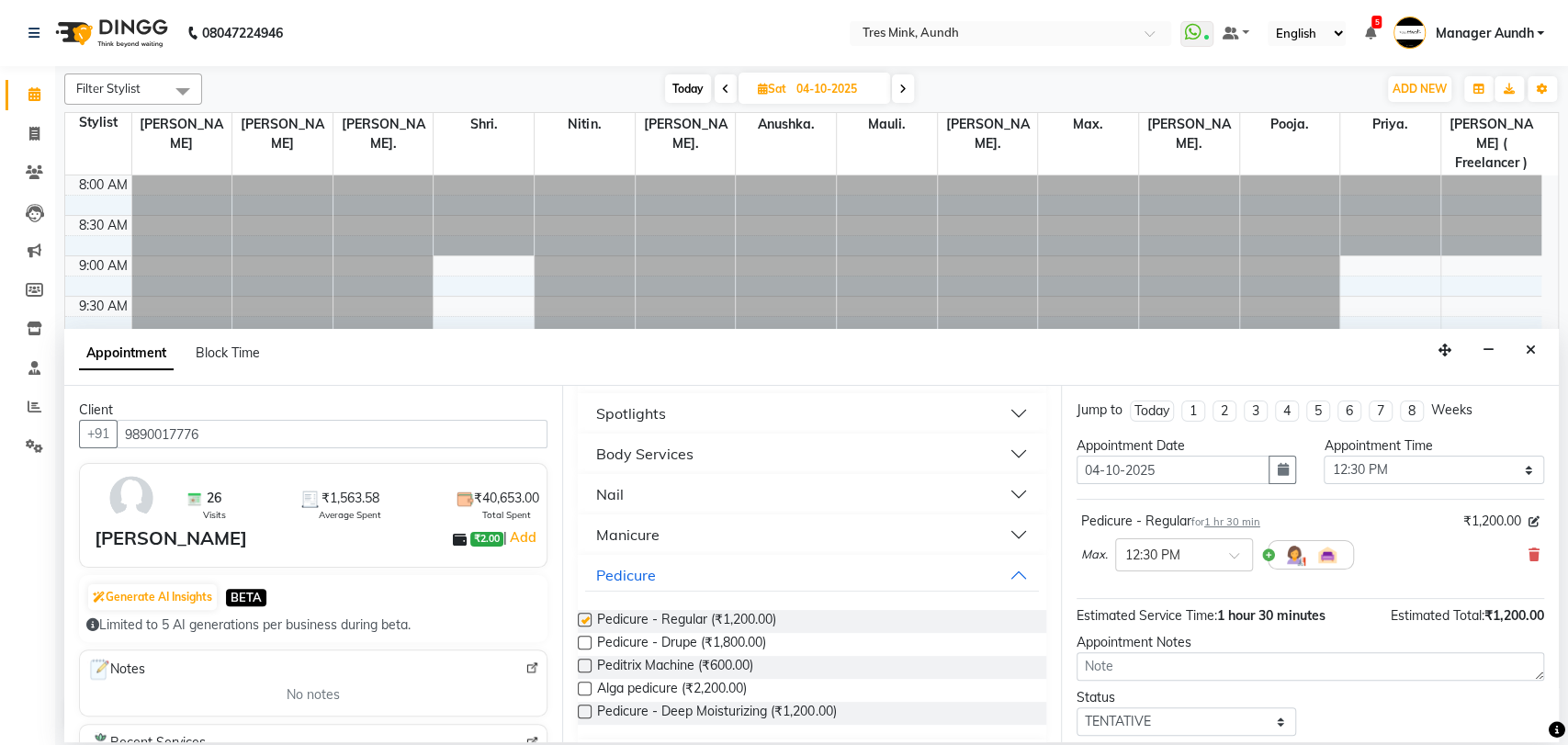
checkbox input "false"
click at [946, 556] on div "Pedicure" at bounding box center [812, 574] width 467 height 40
click at [950, 568] on button "Pedicure" at bounding box center [812, 574] width 453 height 33
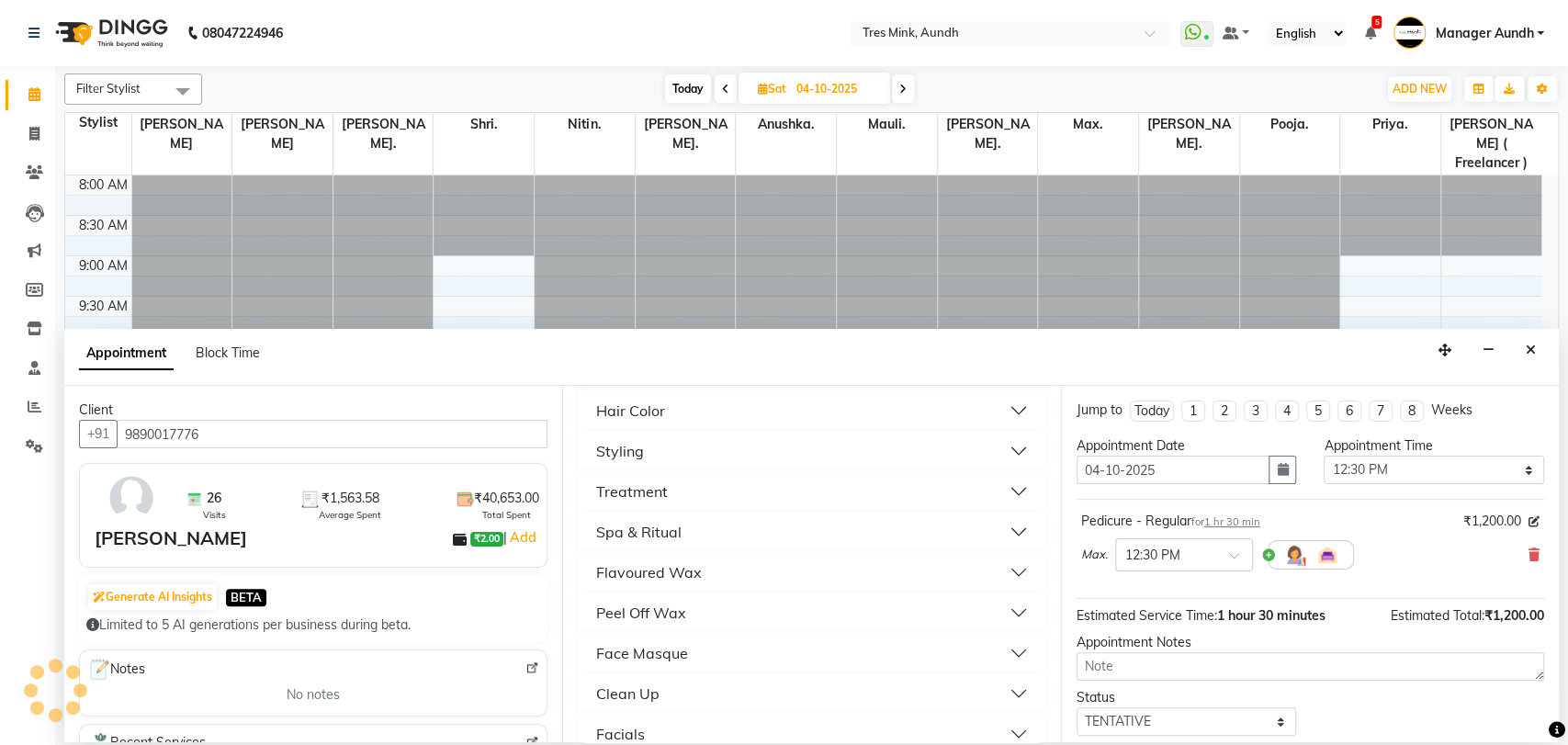
scroll to position [0, 0]
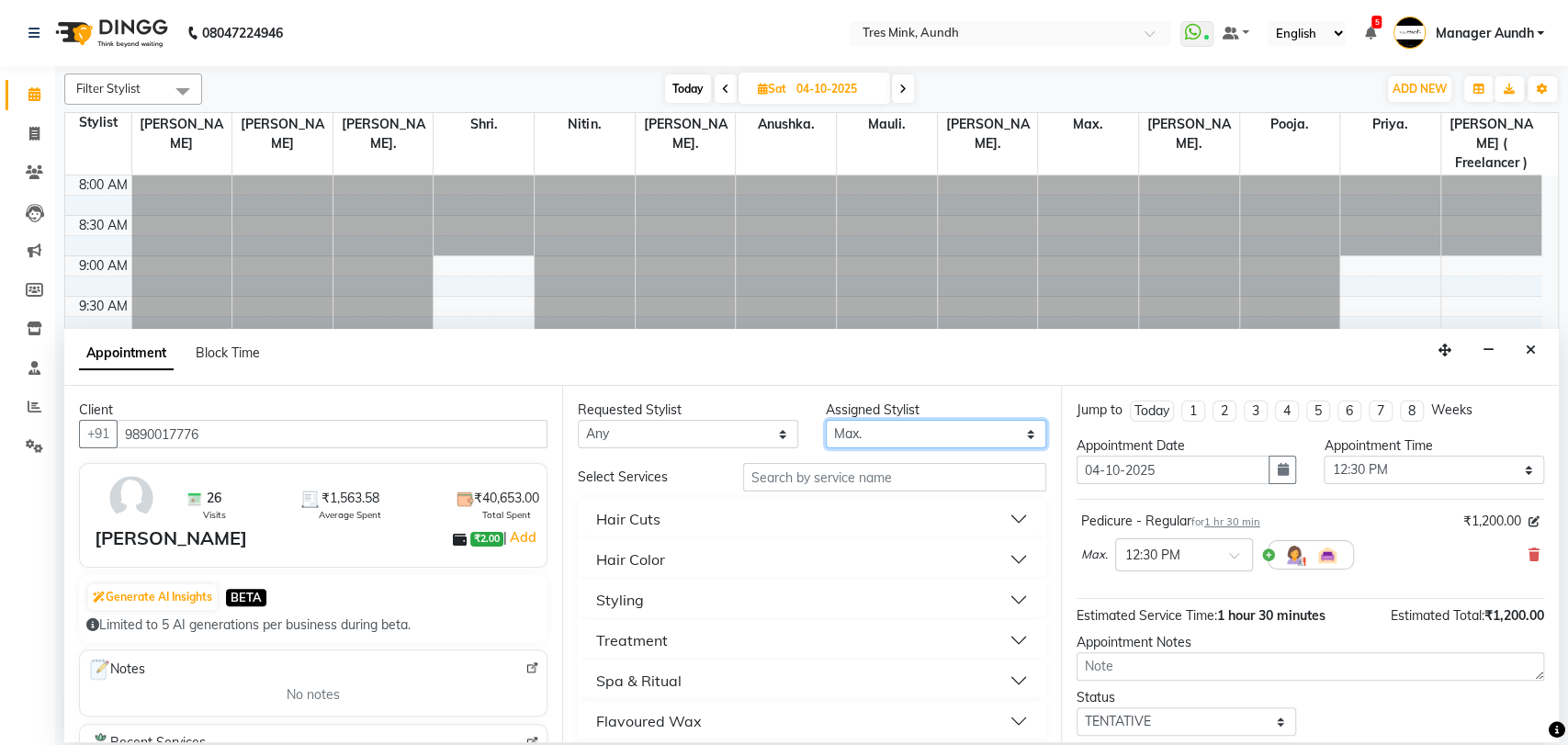
click at [845, 435] on select "Select Anushka. Jinny. Mauli. Max. Megha dodmani Nelson. Nidhi Mulay ( Freelanc…" at bounding box center [936, 433] width 221 height 28
select select "13265"
click at [826, 419] on select "Select Anushka. Jinny. Mauli. Max. Megha dodmani Nelson. Nidhi Mulay ( Freelanc…" at bounding box center [936, 433] width 221 height 28
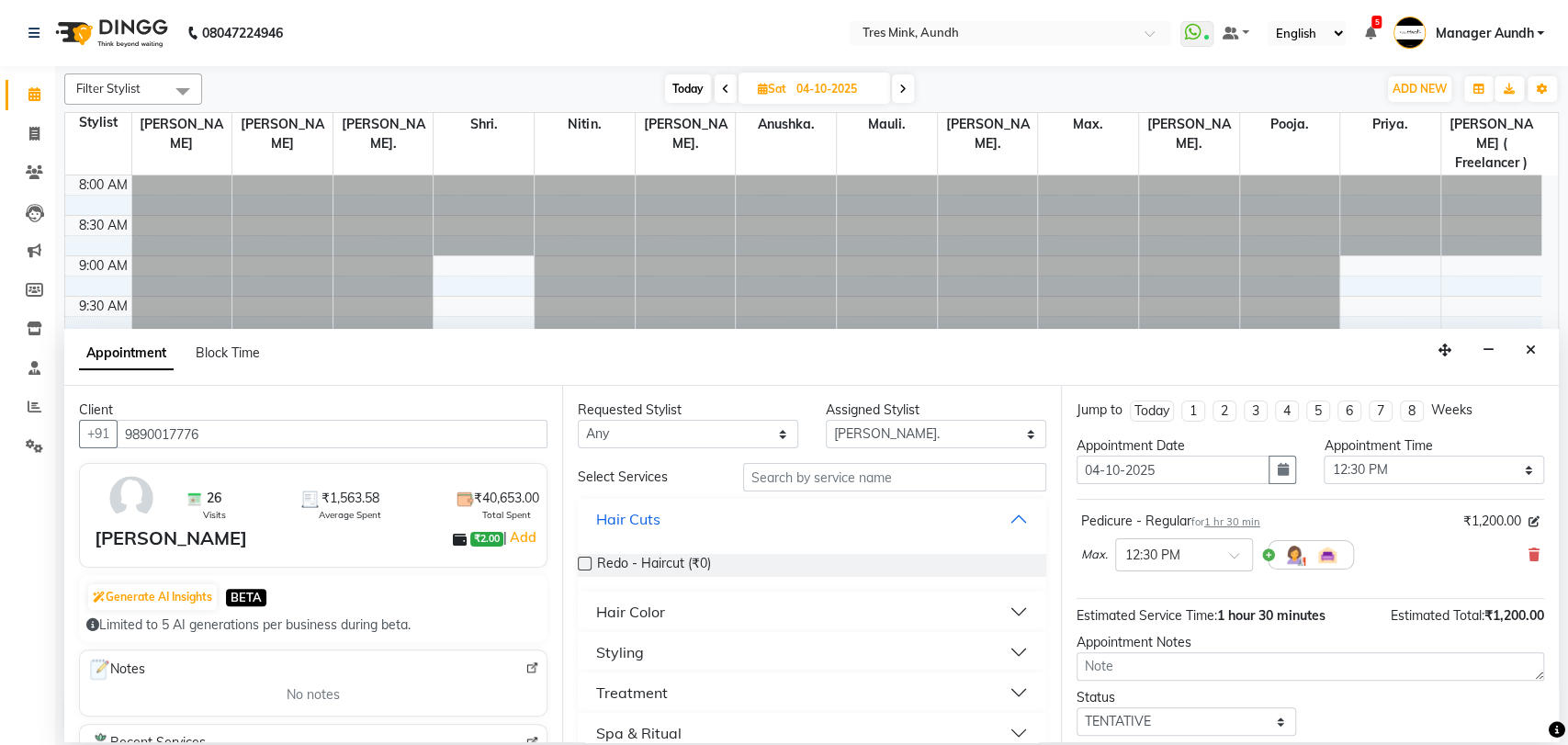
click at [729, 506] on button "Hair Cuts" at bounding box center [812, 518] width 453 height 33
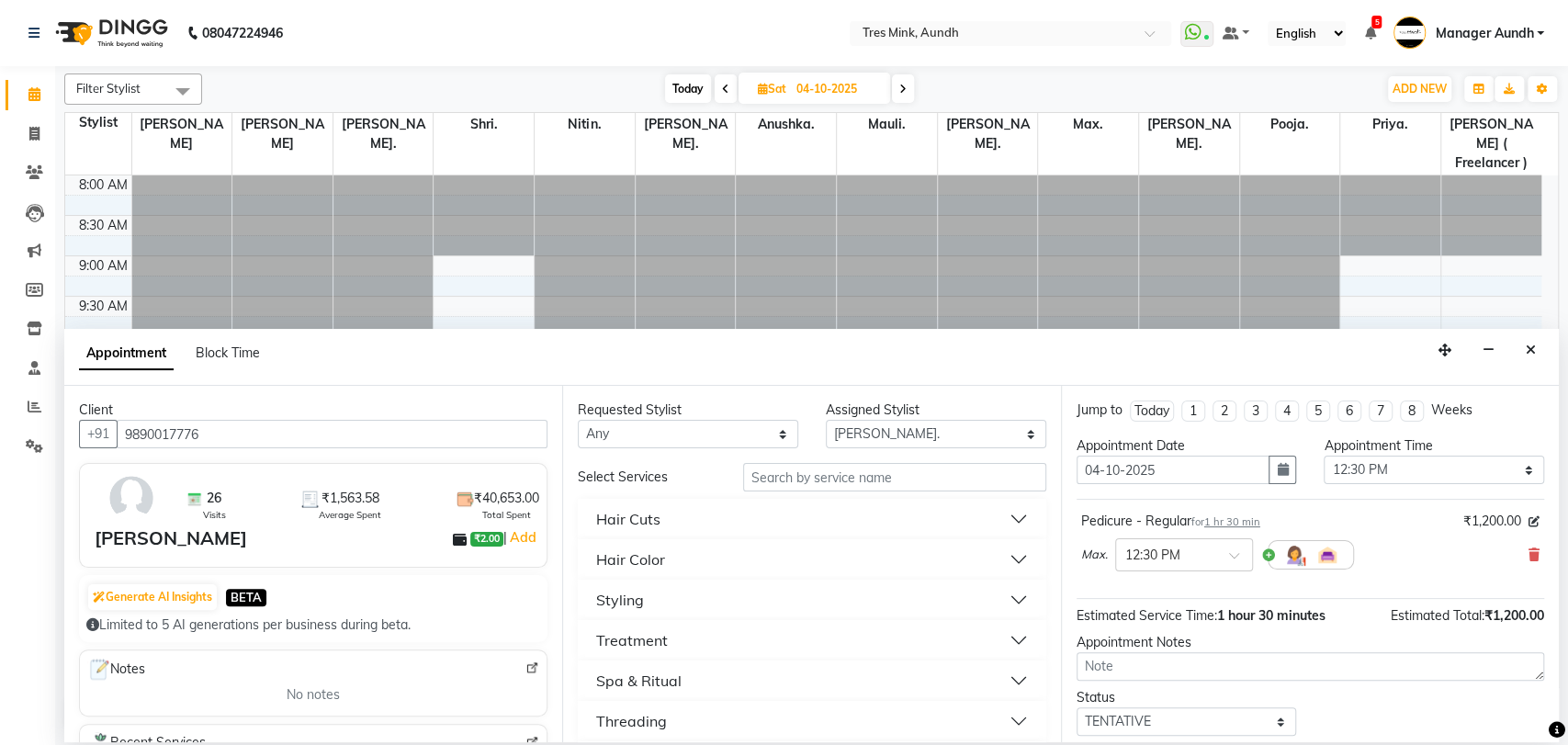
scroll to position [204, 0]
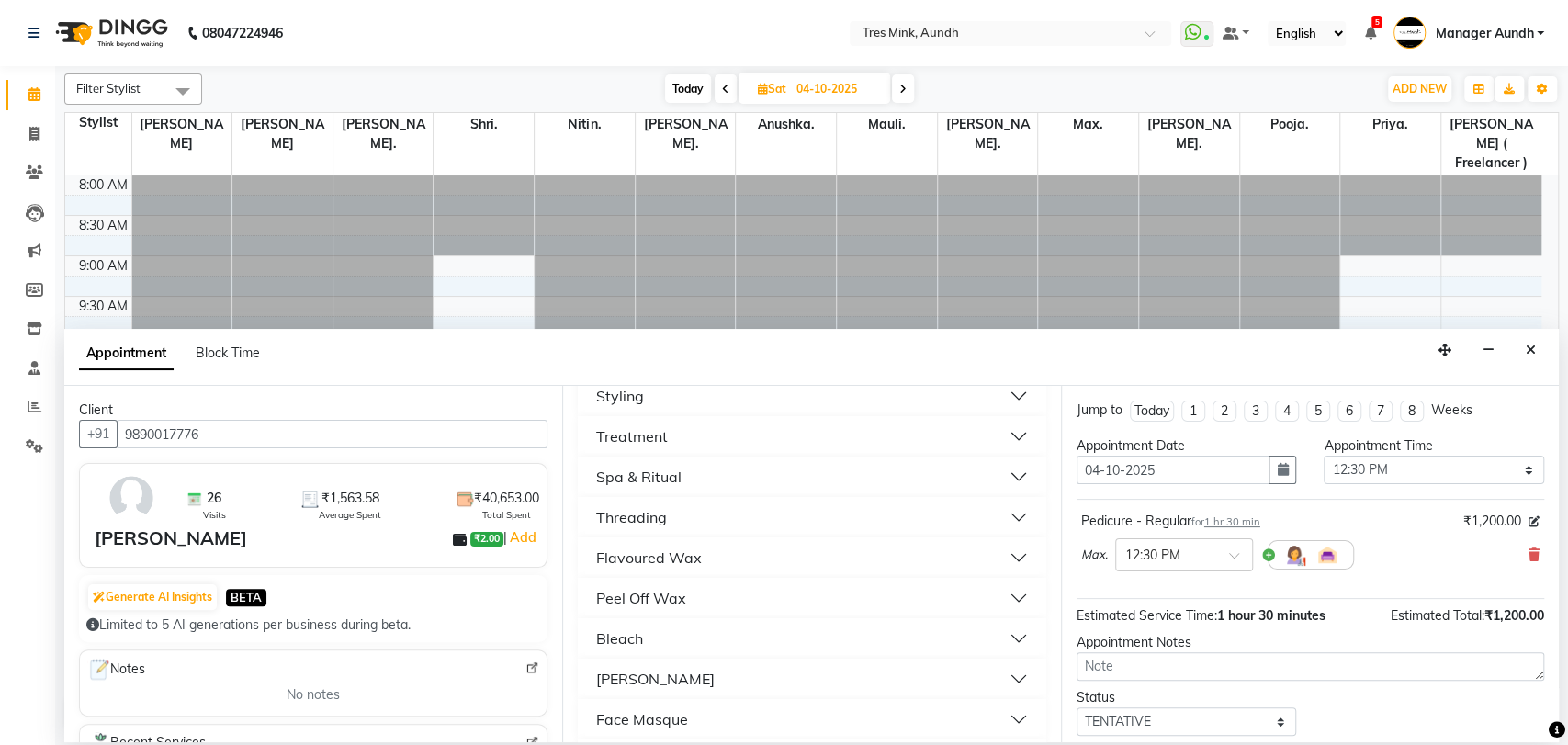
click at [799, 508] on button "Threading" at bounding box center [812, 516] width 453 height 33
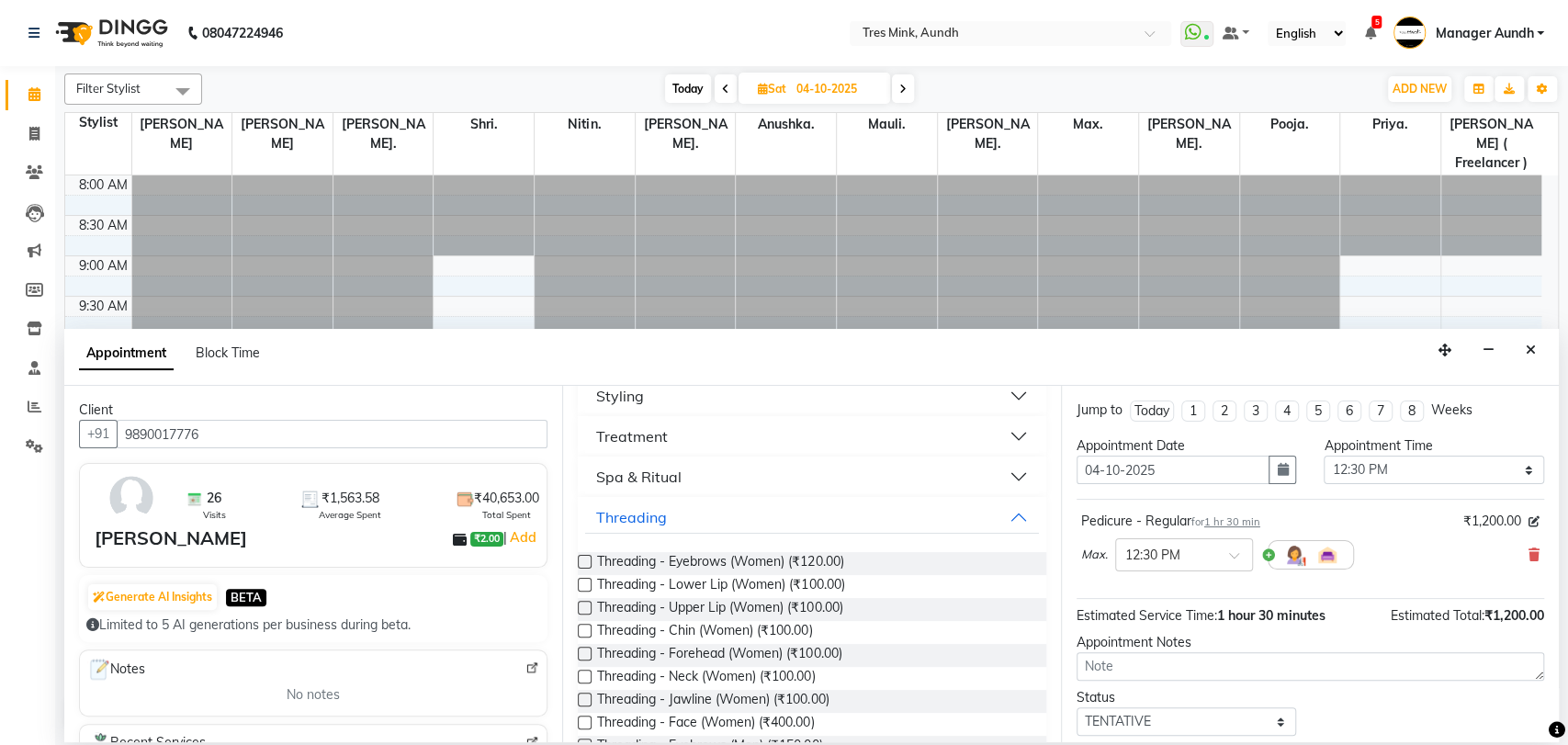
click at [589, 561] on label at bounding box center [585, 561] width 14 height 14
click at [589, 561] on input "checkbox" at bounding box center [584, 563] width 12 height 12
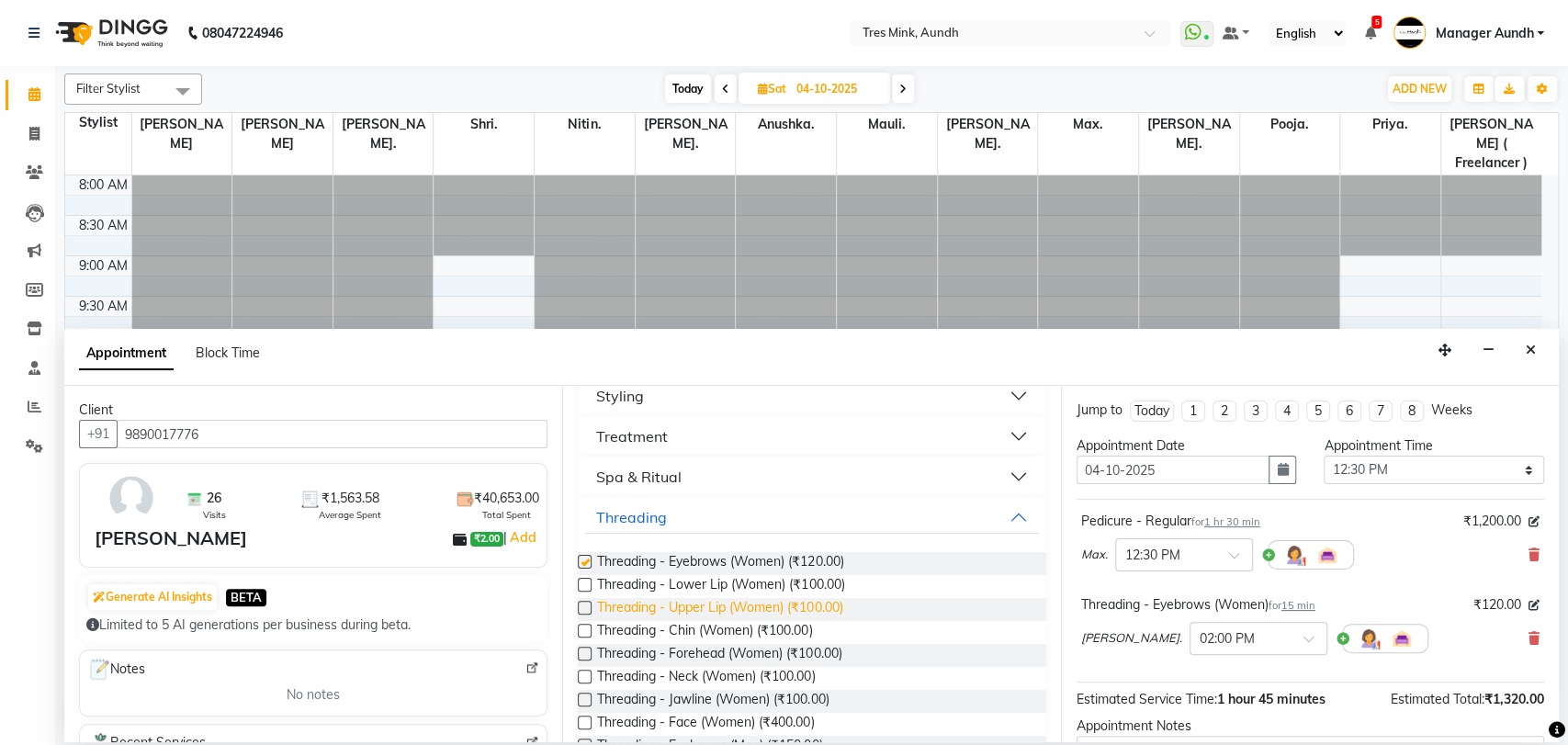
checkbox input "false"
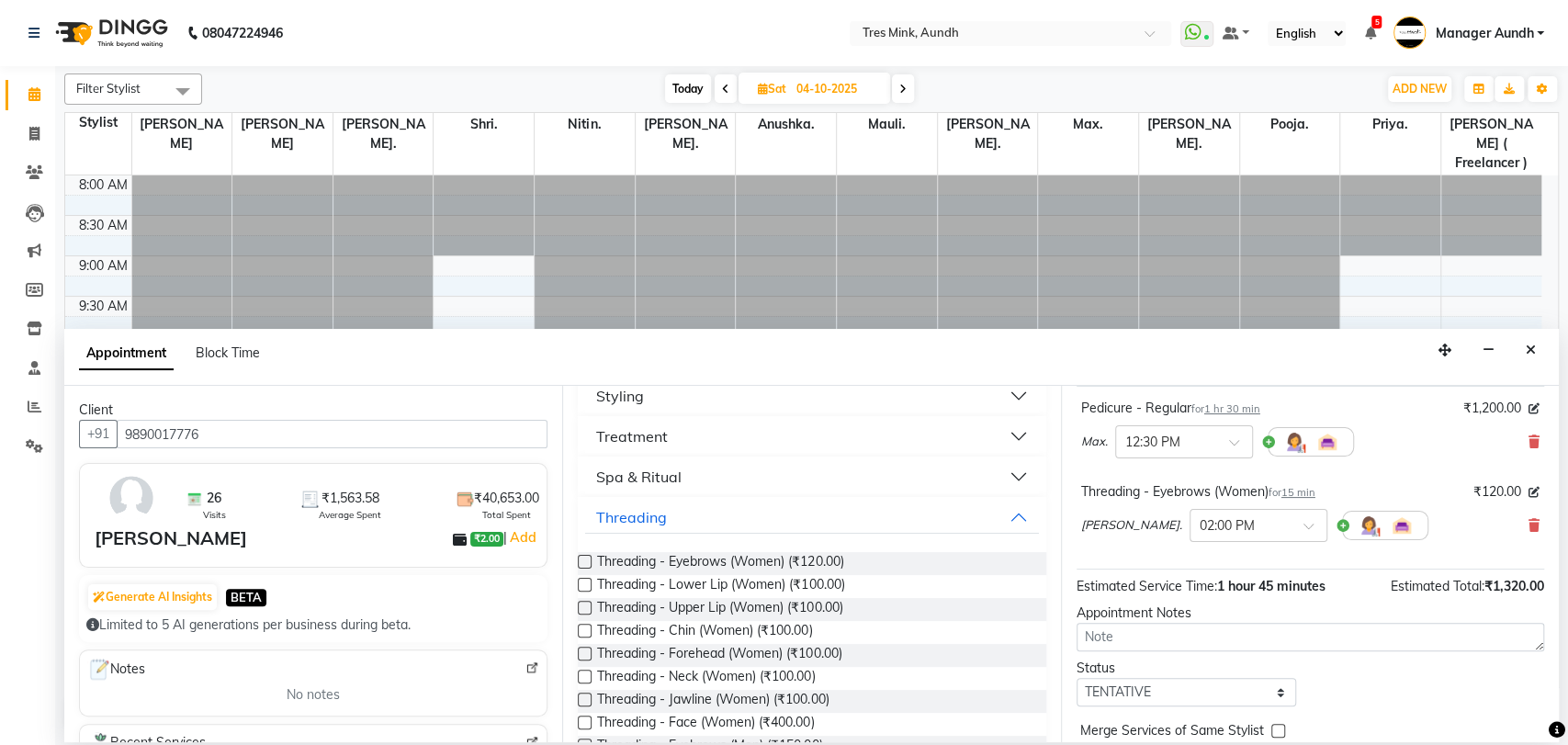
scroll to position [191, 0]
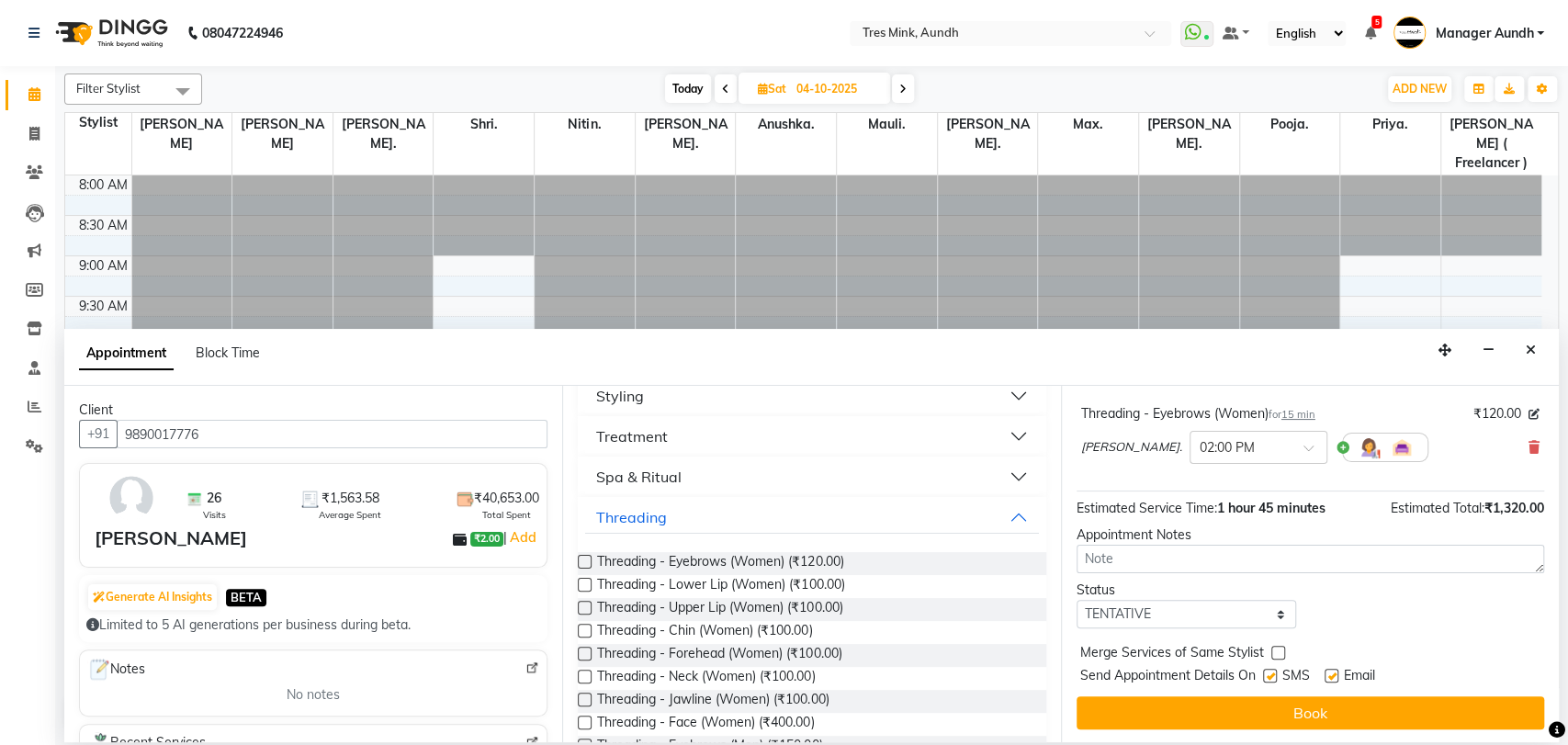
click at [1130, 596] on div "Status" at bounding box center [1186, 590] width 221 height 20
click at [1136, 610] on select "Select TENTATIVE CONFIRM UPCOMING" at bounding box center [1186, 614] width 221 height 28
select select "upcoming"
click at [1076, 600] on select "Select TENTATIVE CONFIRM UPCOMING" at bounding box center [1186, 614] width 221 height 28
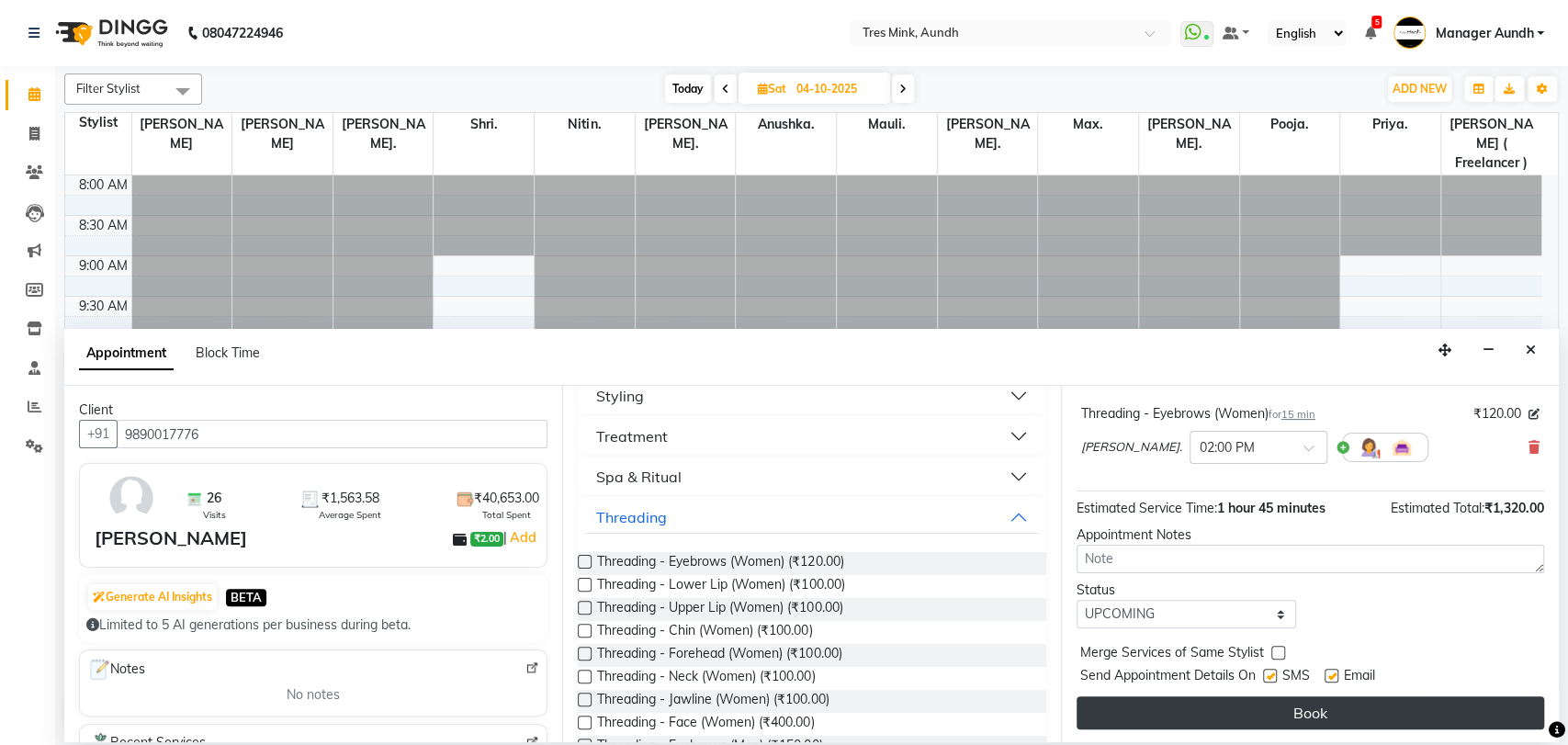
click at [1142, 715] on button "Book" at bounding box center [1310, 712] width 467 height 33
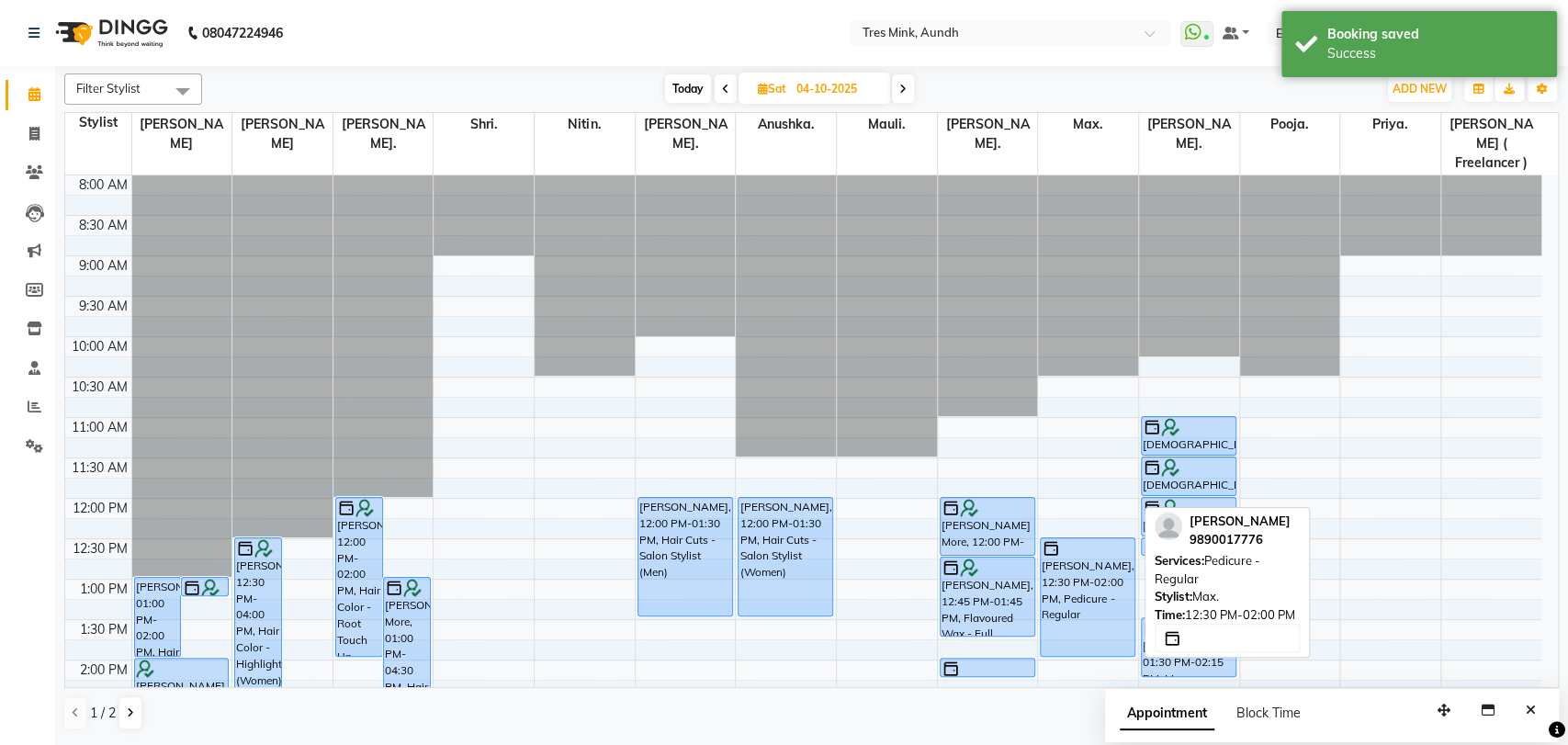
scroll to position [204, 0]
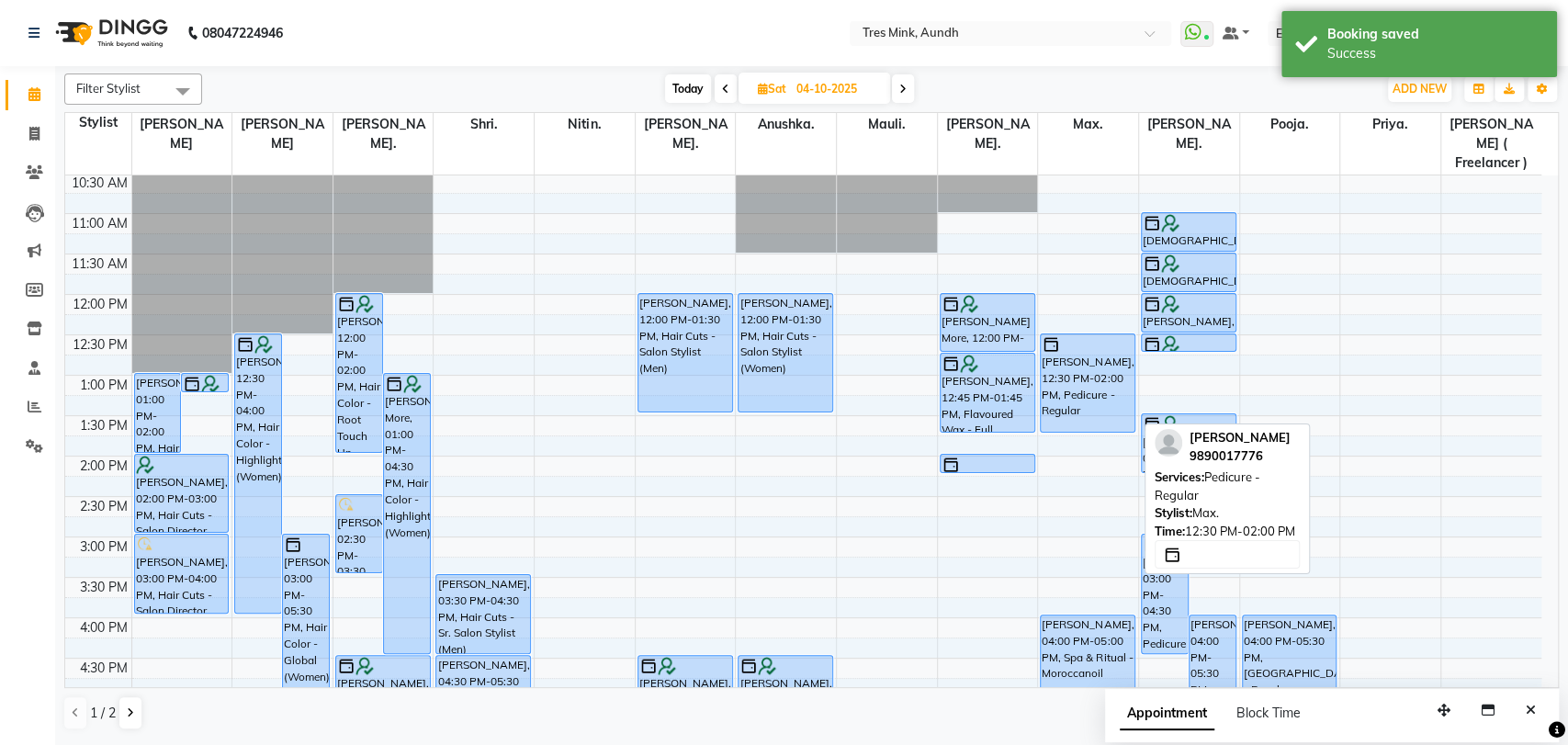
drag, startPoint x: 1083, startPoint y: 433, endPoint x: 1082, endPoint y: 410, distance: 23.0
click at [1082, 410] on div "Bosky Sahni, 12:30 PM-02:00 PM, Pedicure - Regular Ankit Jain, 04:00 PM-05:00 P…" at bounding box center [1088, 537] width 100 height 1131
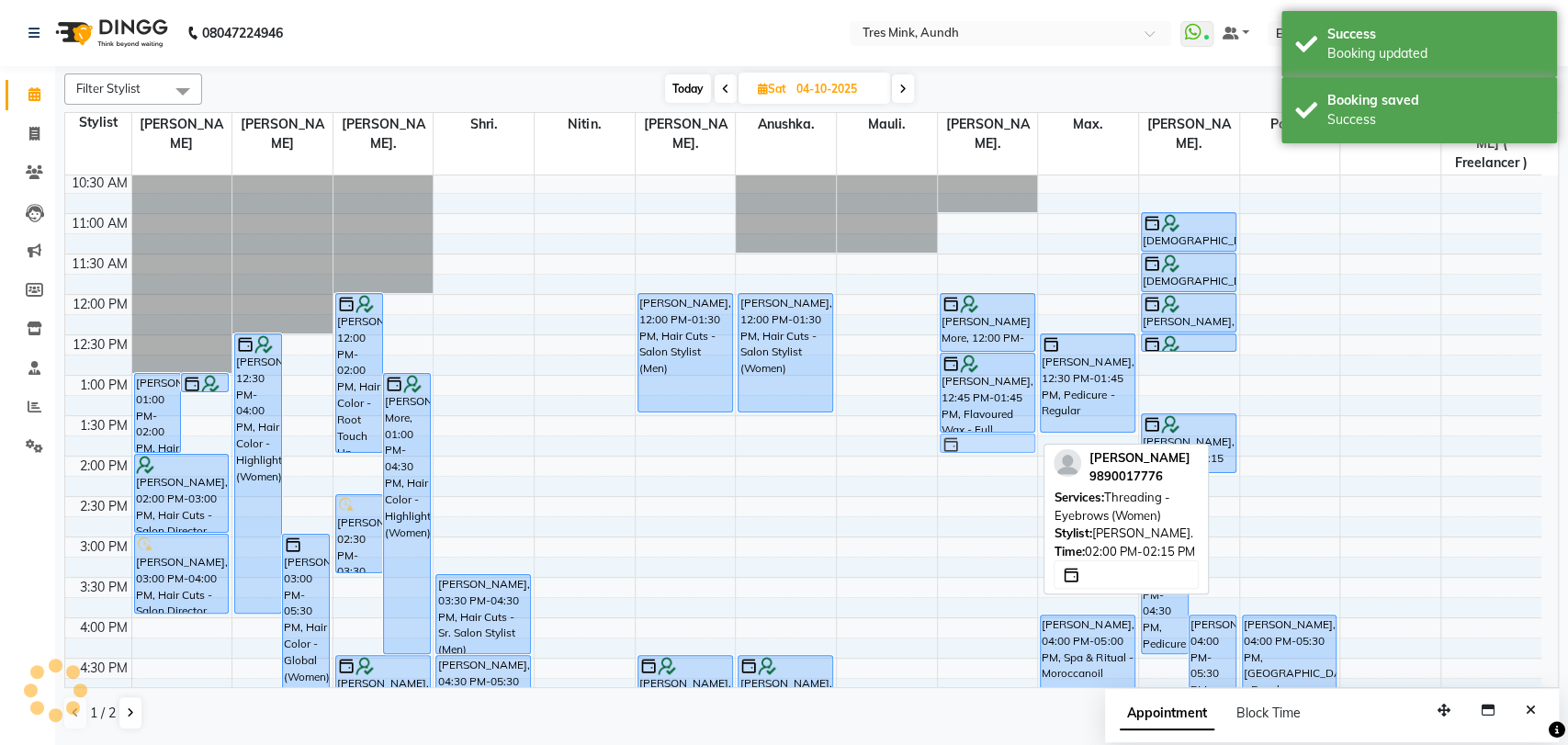
drag, startPoint x: 1002, startPoint y: 440, endPoint x: 1002, endPoint y: 429, distance: 11.0
click at [1002, 429] on div "Ridhima More, 12:00 PM-12:45 PM, Flavoured Wax - Full Waxing (Legs, arms and pe…" at bounding box center [987, 537] width 100 height 1131
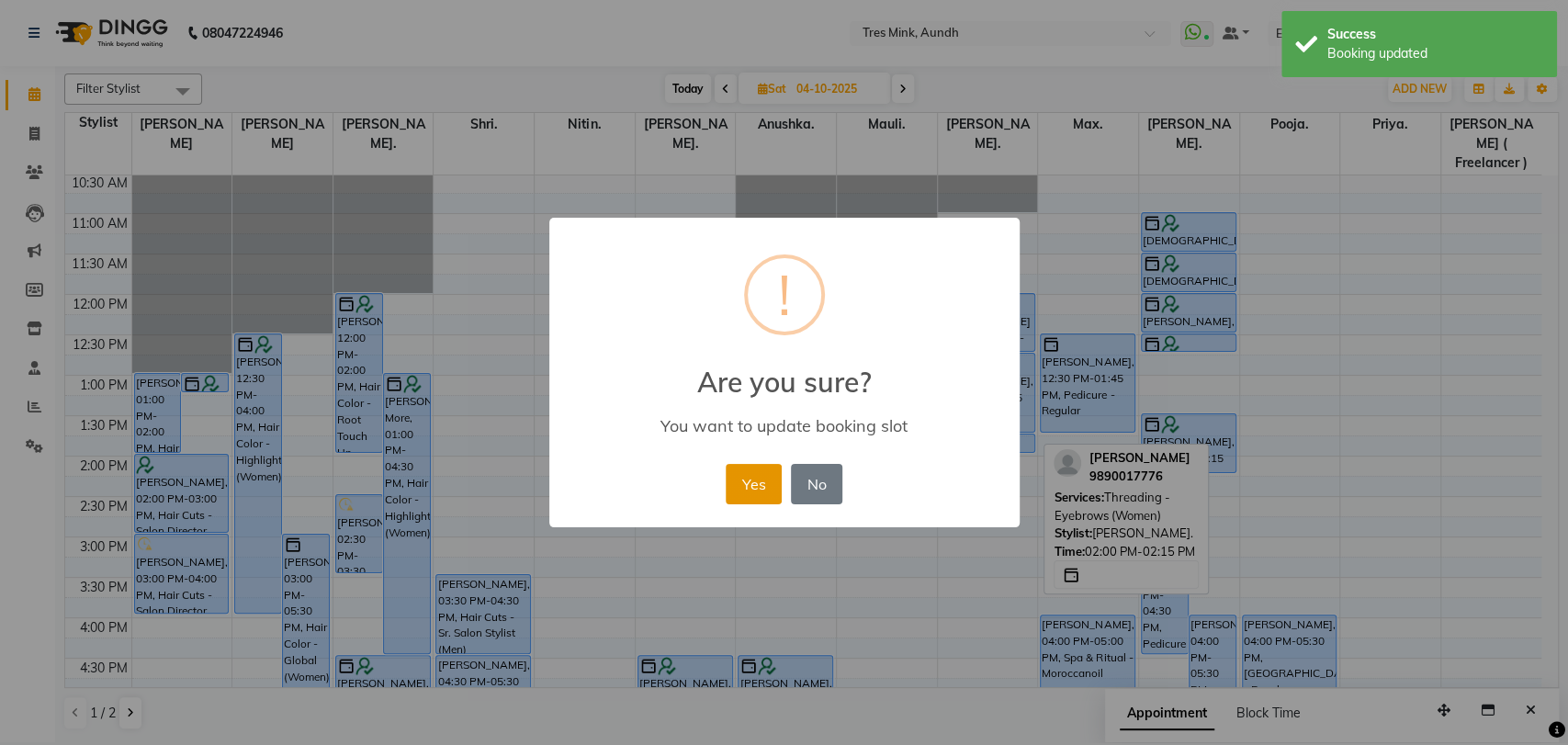
click at [742, 479] on button "Yes" at bounding box center [754, 483] width 56 height 40
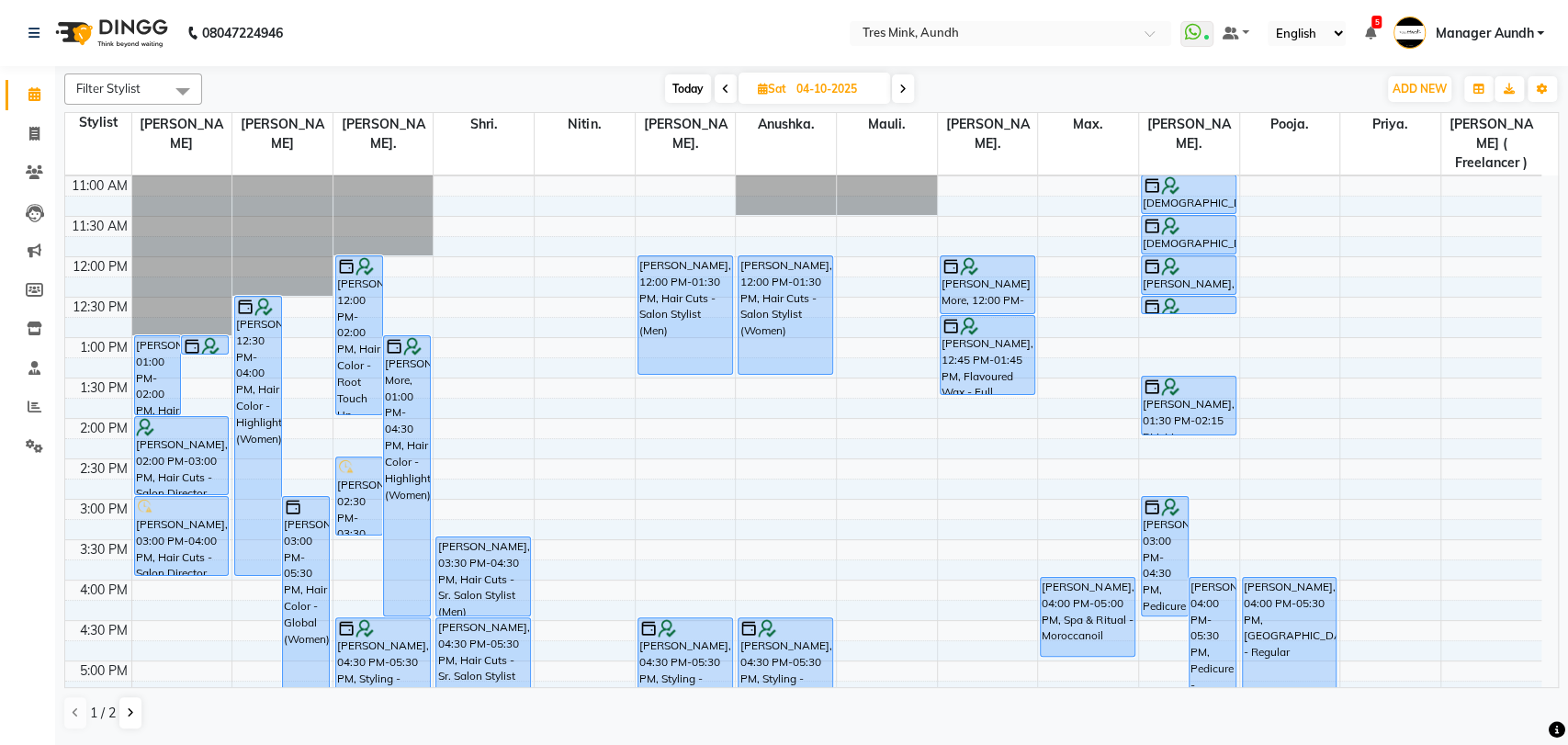
scroll to position [204, 0]
